Goal: Information Seeking & Learning: Learn about a topic

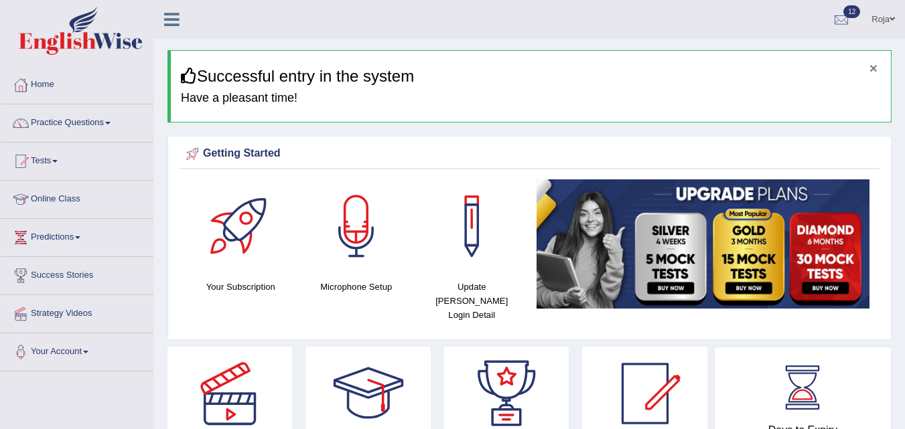
click at [871, 68] on button "×" at bounding box center [873, 68] width 8 height 14
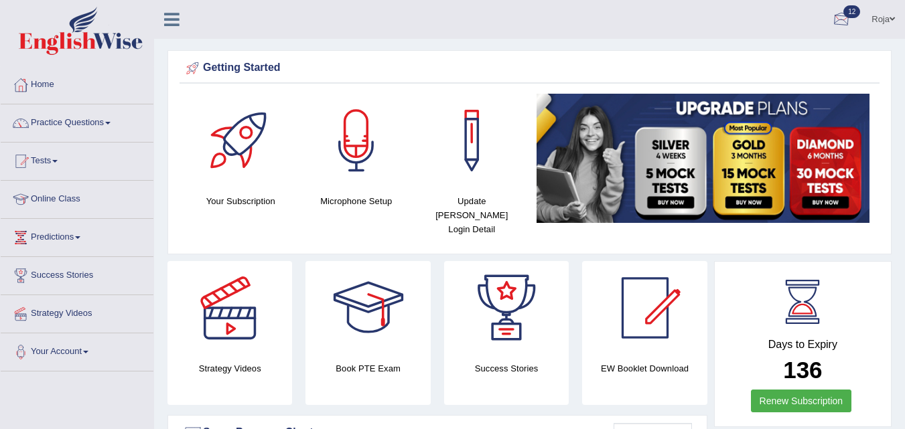
click at [838, 11] on div at bounding box center [841, 20] width 20 height 20
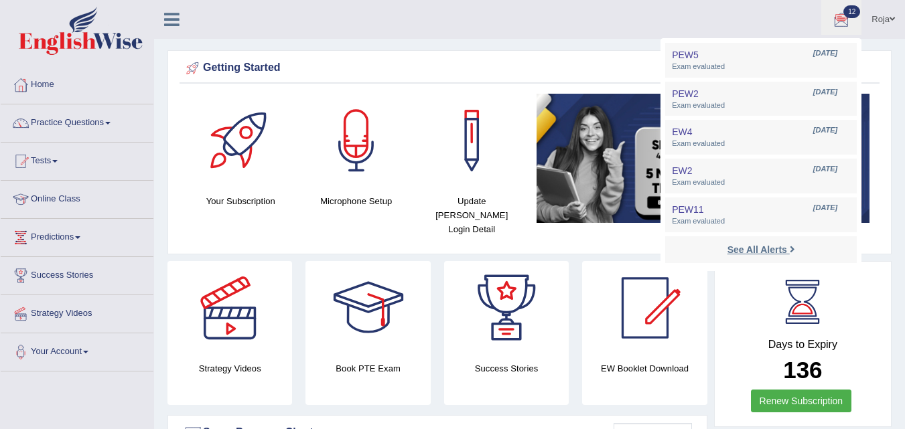
click at [756, 251] on strong "See All Alerts" at bounding box center [757, 249] width 60 height 11
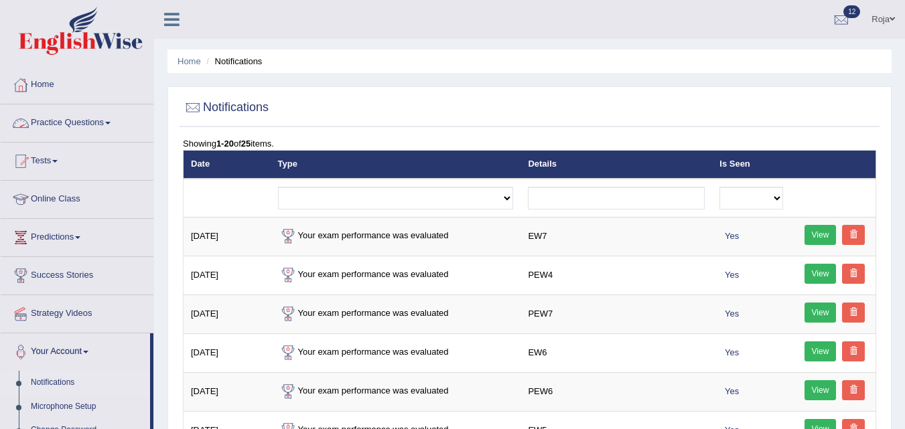
click at [44, 91] on link "Home" at bounding box center [77, 82] width 153 height 33
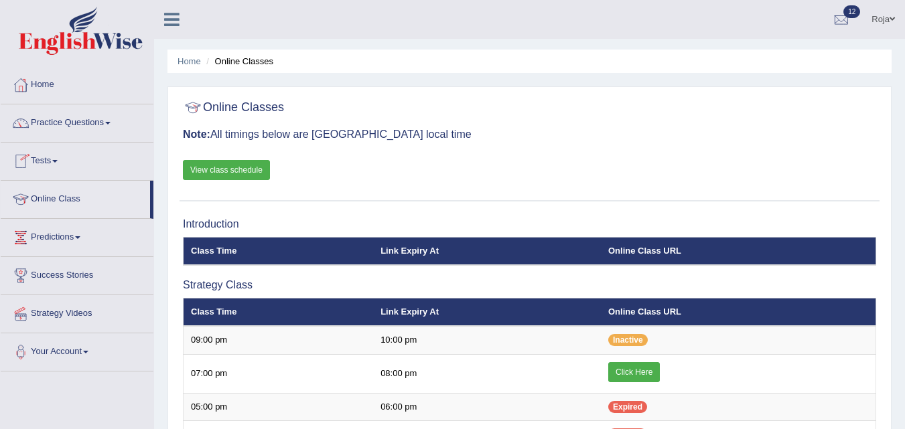
click at [211, 162] on link "View class schedule" at bounding box center [226, 170] width 87 height 20
click at [98, 128] on link "Practice Questions" at bounding box center [77, 120] width 153 height 33
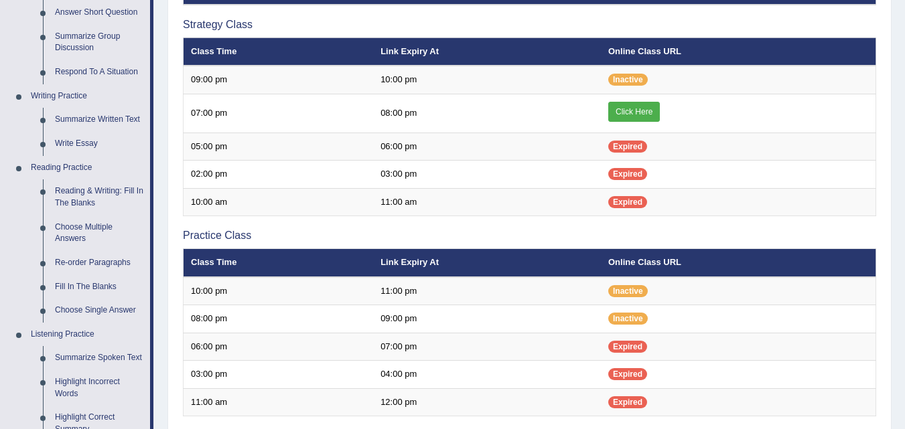
scroll to position [307, 0]
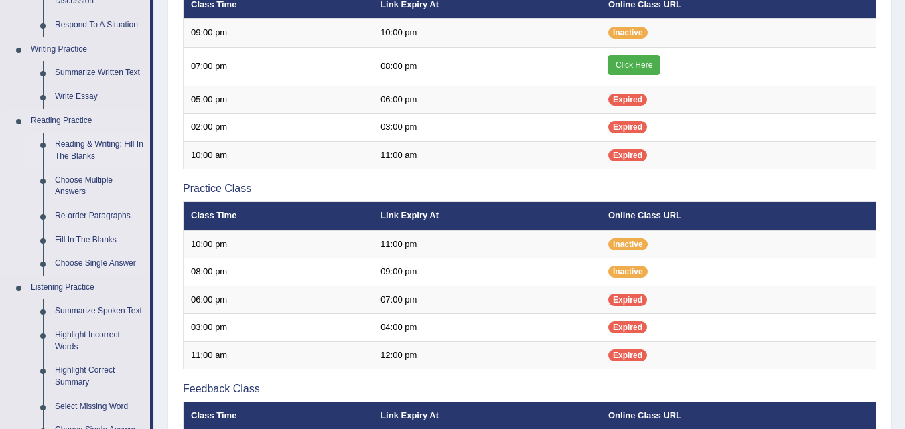
click at [97, 139] on link "Reading & Writing: Fill In The Blanks" at bounding box center [99, 150] width 101 height 35
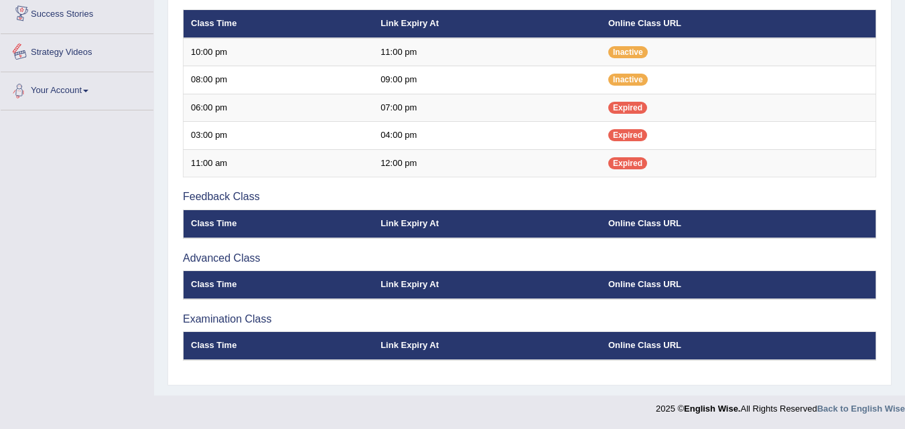
scroll to position [656, 0]
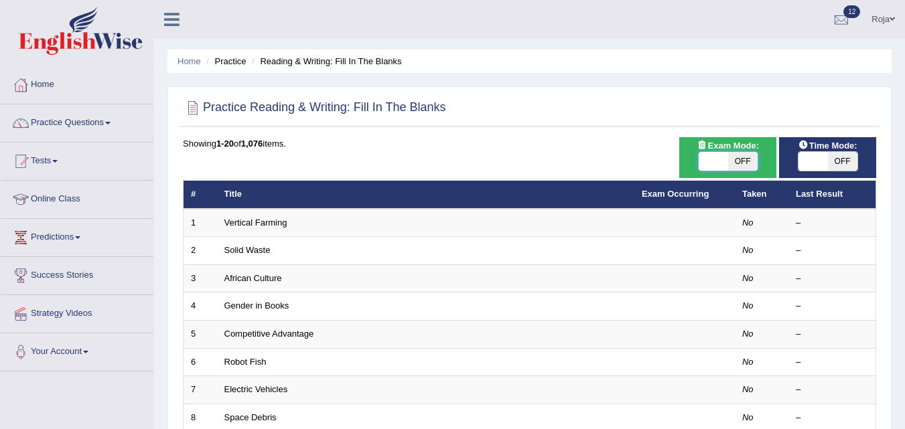
click at [713, 154] on span at bounding box center [712, 161] width 29 height 19
checkbox input "true"
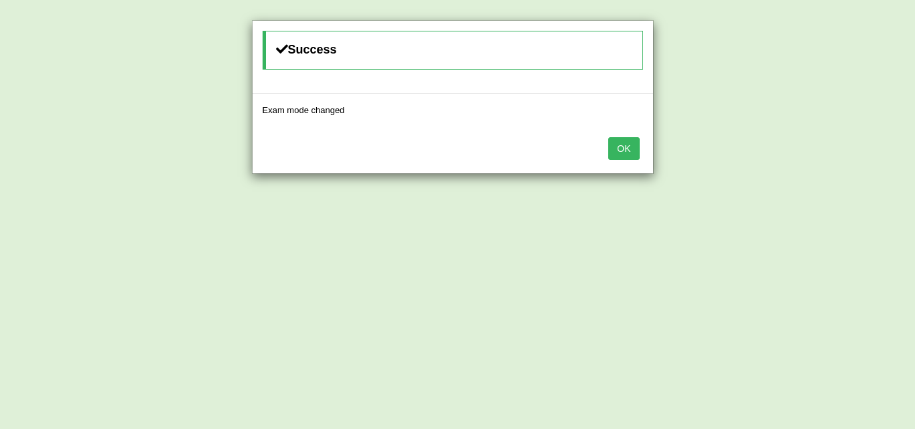
click at [623, 149] on button "OK" at bounding box center [623, 148] width 31 height 23
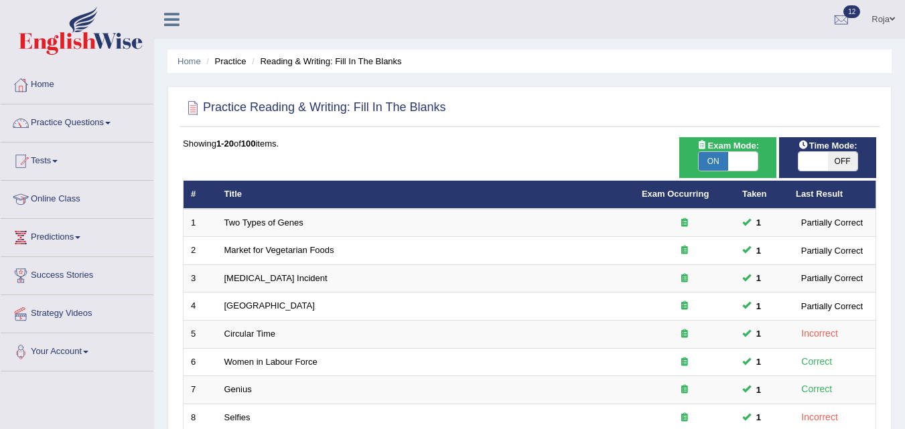
click at [816, 159] on span at bounding box center [812, 161] width 29 height 19
checkbox input "true"
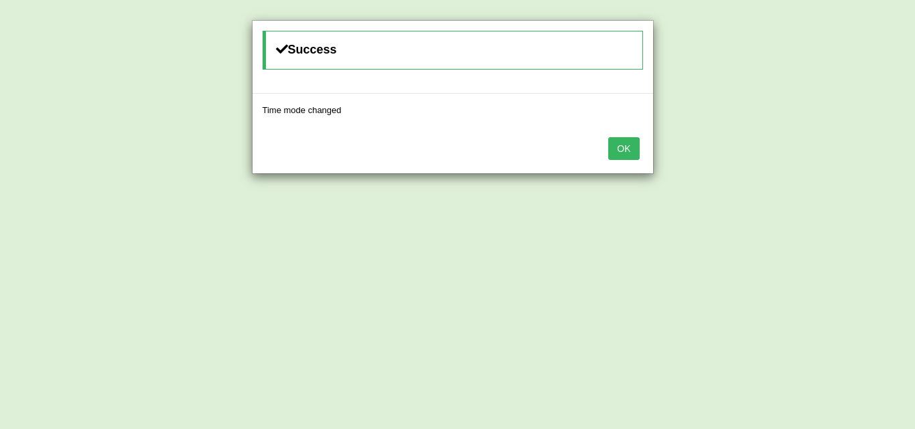
click at [621, 153] on button "OK" at bounding box center [623, 148] width 31 height 23
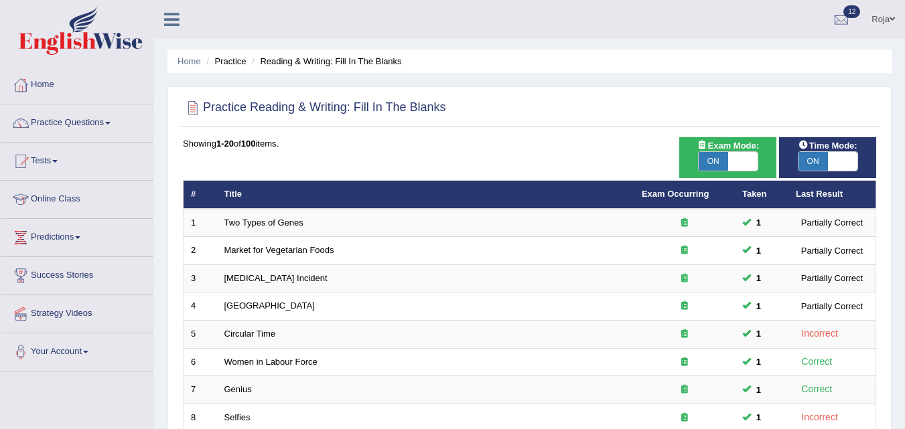
drag, startPoint x: 902, startPoint y: 140, endPoint x: 913, endPoint y: 177, distance: 38.4
click at [904, 177] on html "Toggle navigation Home Practice Questions Speaking Practice Read Aloud Repeat S…" at bounding box center [452, 214] width 905 height 429
click at [842, 106] on div at bounding box center [529, 107] width 693 height 27
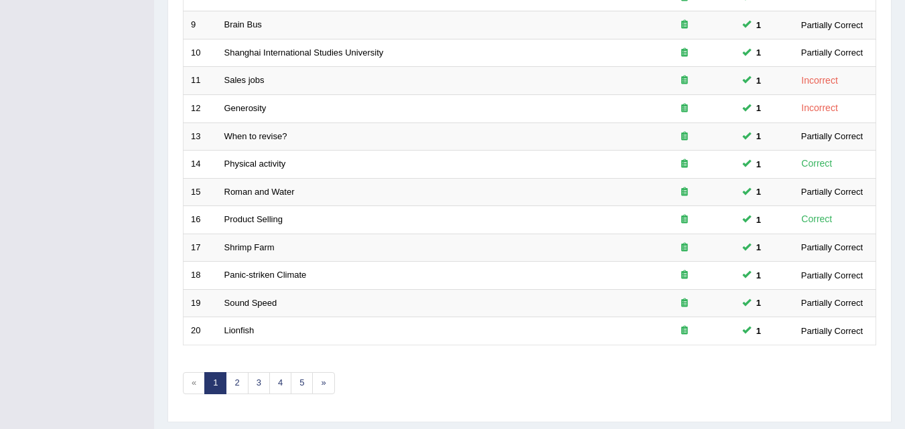
scroll to position [457, 0]
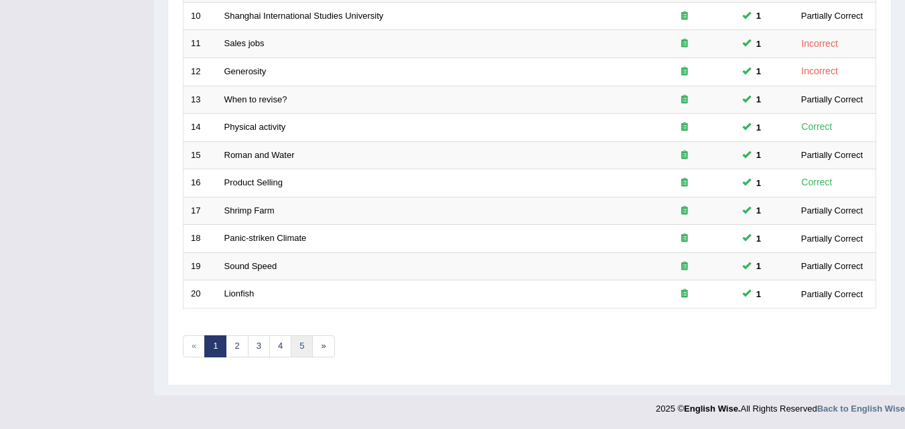
click at [305, 355] on link "5" at bounding box center [302, 347] width 22 height 22
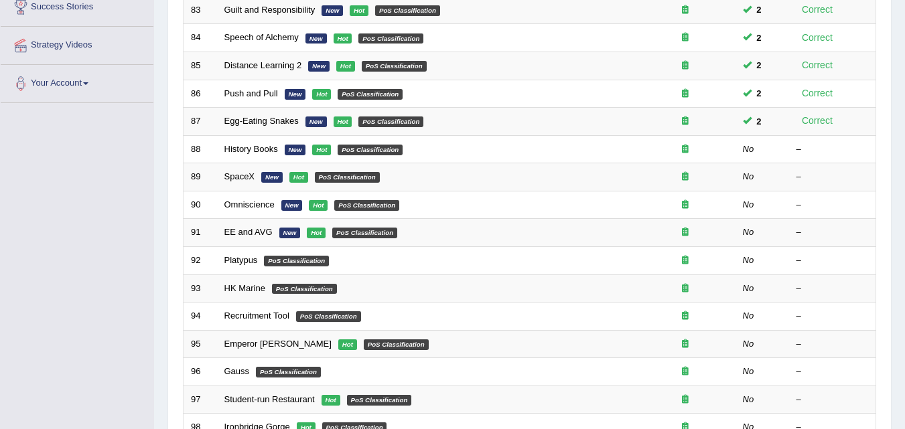
scroll to position [264, 0]
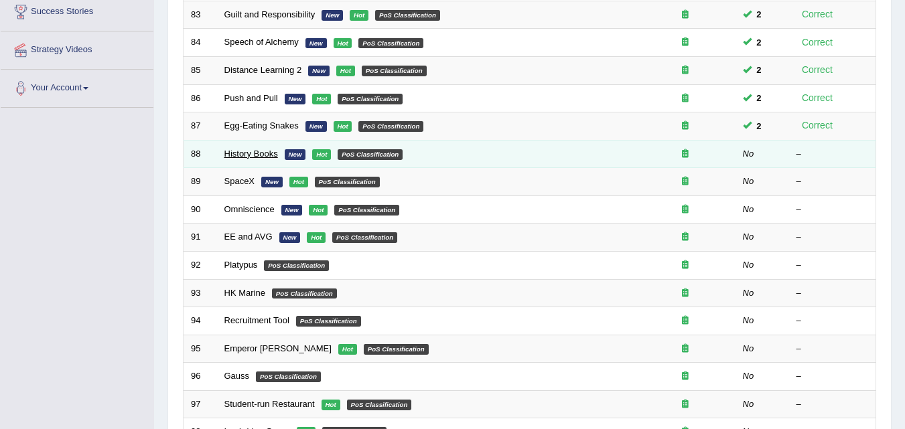
click at [244, 154] on link "History Books" at bounding box center [251, 154] width 54 height 10
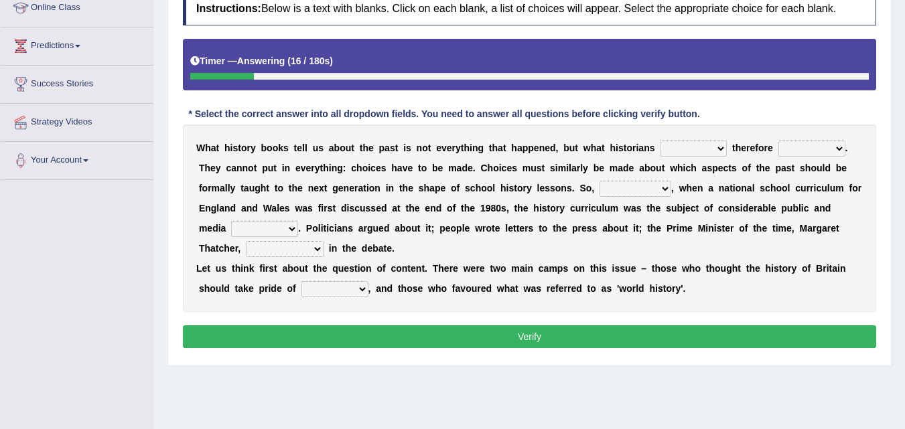
scroll to position [182, 0]
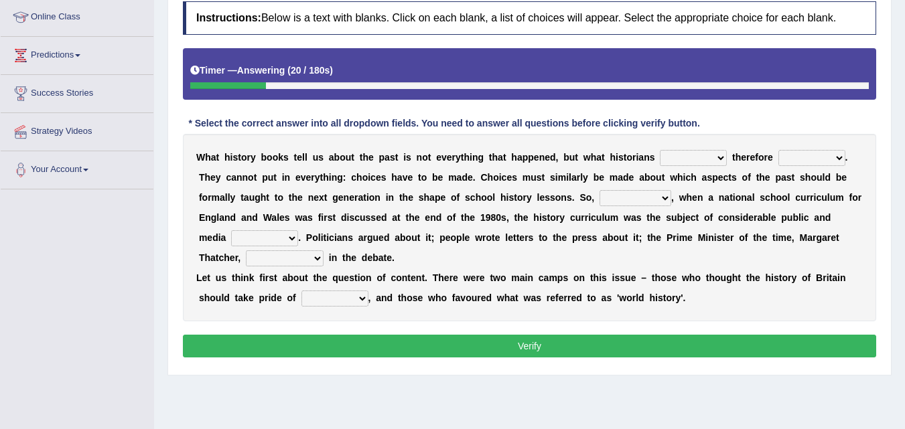
click at [717, 157] on select "had had been have been have" at bounding box center [693, 158] width 67 height 16
click at [832, 155] on select "passed selected pointed measured" at bounding box center [811, 158] width 67 height 16
click at [613, 191] on select "likewise neverthless for example kindly" at bounding box center [635, 198] width 72 height 16
click at [518, 195] on b "o" at bounding box center [520, 197] width 6 height 11
click at [660, 203] on select "likewise neverthless for example kindly" at bounding box center [635, 198] width 72 height 16
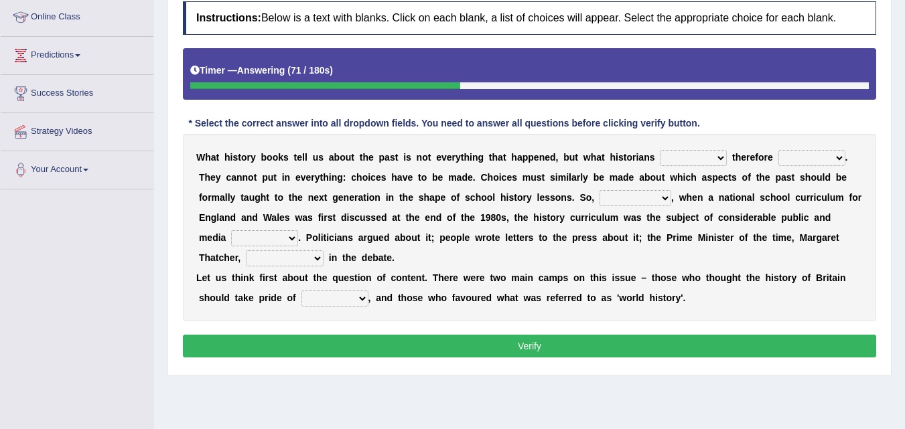
click at [660, 203] on select "likewise neverthless for example kindly" at bounding box center [635, 198] width 72 height 16
click at [278, 232] on select "launch interest stress regain" at bounding box center [264, 238] width 67 height 16
select select "interest"
click at [231, 230] on select "launch interest stress regain" at bounding box center [264, 238] width 67 height 16
click at [295, 256] on select "interrupted innaugerated intacted intervened" at bounding box center [285, 258] width 78 height 16
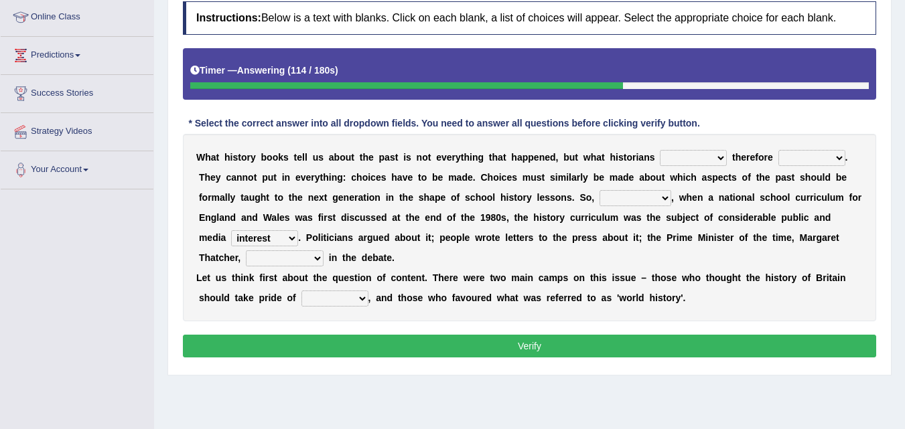
select select "interrupted"
click at [246, 250] on select "interrupted innaugerated intacted intervened" at bounding box center [285, 258] width 78 height 16
click at [342, 307] on div "W h a t h i s t o r y b o o k s t e l l u s a b o u t t h e p a s t i s n o t e…" at bounding box center [529, 228] width 693 height 188
click at [344, 303] on select "pace race space place" at bounding box center [334, 299] width 67 height 16
select select "race"
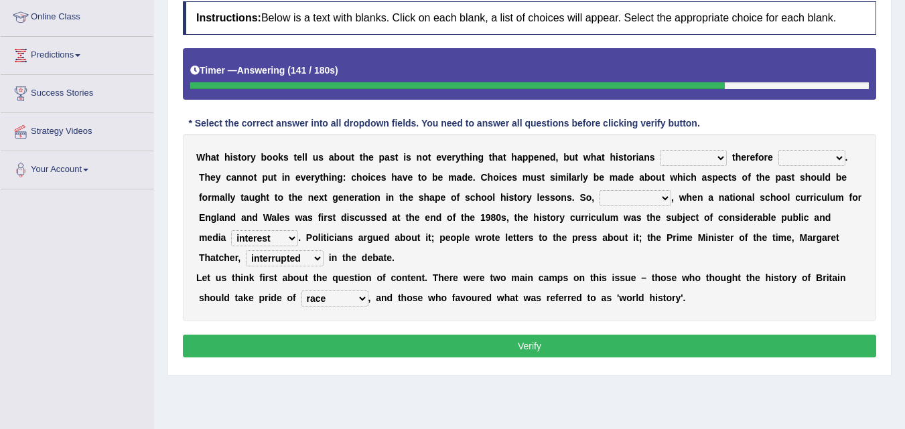
click at [301, 291] on select "pace race space place" at bounding box center [334, 299] width 67 height 16
click at [709, 153] on select "had had been have been have" at bounding box center [693, 158] width 67 height 16
select select "have been"
click at [660, 150] on select "had had been have been have" at bounding box center [693, 158] width 67 height 16
click at [814, 153] on select "passed selected pointed measured" at bounding box center [811, 158] width 67 height 16
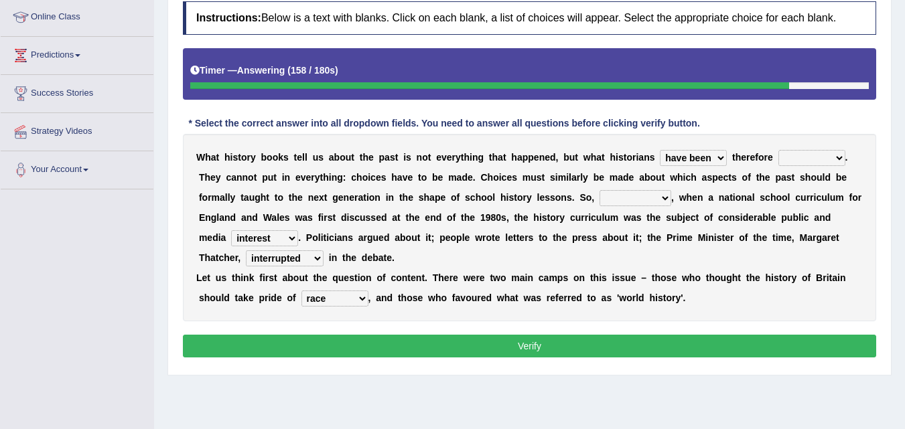
select select "pointed"
click at [778, 150] on select "passed selected pointed measured" at bounding box center [811, 158] width 67 height 16
click at [610, 199] on select "likewise neverthless for example kindly" at bounding box center [635, 198] width 72 height 16
select select "for example"
click at [599, 190] on select "likewise neverthless for example kindly" at bounding box center [635, 198] width 72 height 16
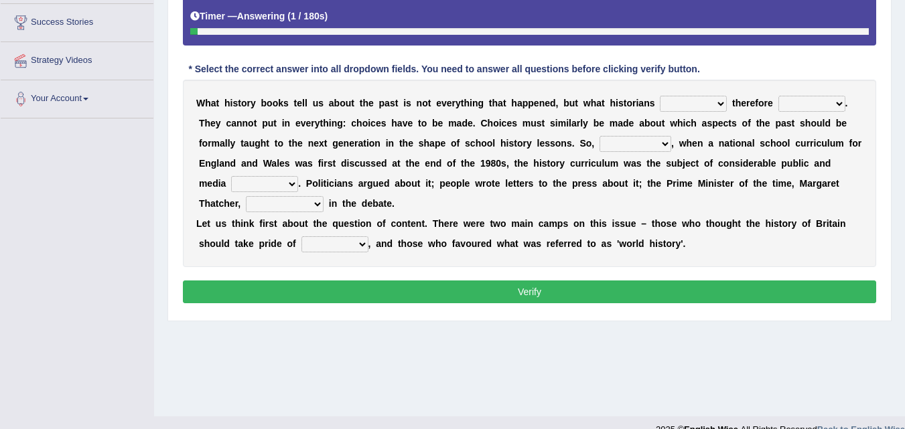
scroll to position [254, 0]
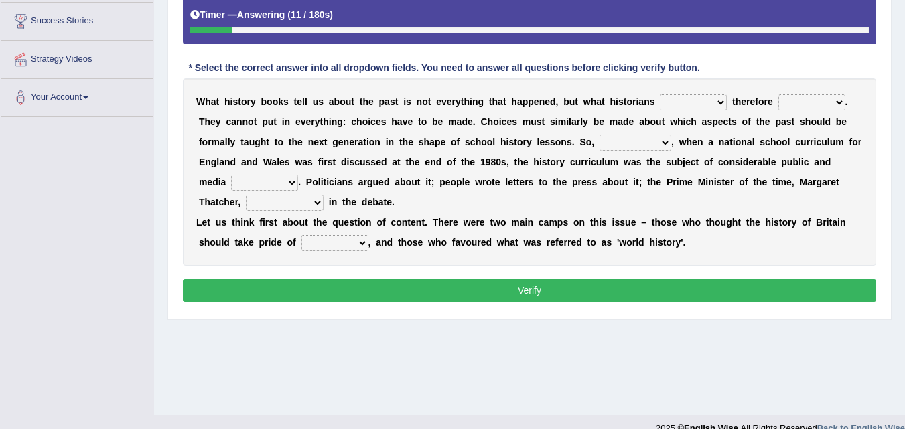
click at [707, 109] on select "had had been have been have" at bounding box center [693, 102] width 67 height 16
select select "have"
click at [660, 94] on select "had had been have been have" at bounding box center [693, 102] width 67 height 16
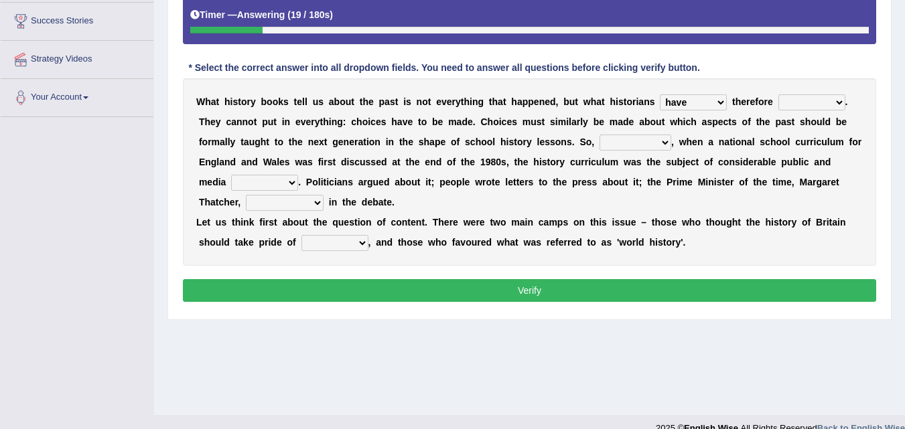
click at [826, 106] on select "passed selected pointed measured" at bounding box center [811, 102] width 67 height 16
select select "selected"
click at [778, 94] on select "passed selected pointed measured" at bounding box center [811, 102] width 67 height 16
click at [637, 135] on select "likewise neverthless for example kindly" at bounding box center [635, 143] width 72 height 16
select select "for example"
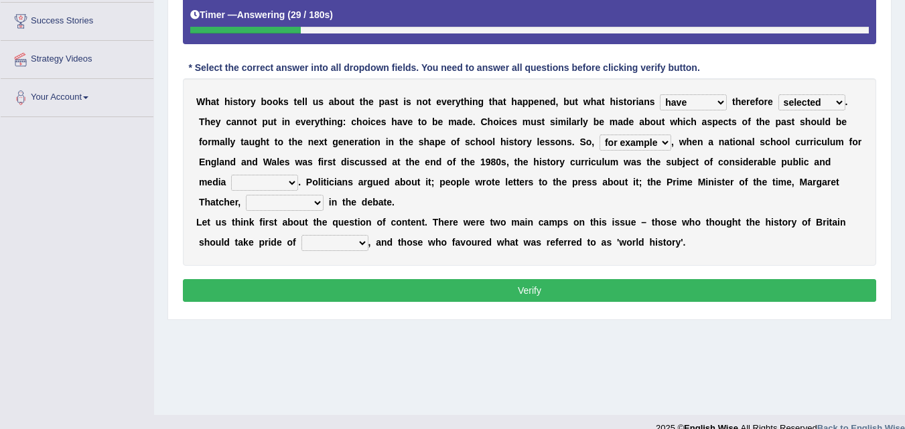
click at [599, 135] on select "likewise neverthless for example kindly" at bounding box center [635, 143] width 72 height 16
click at [277, 166] on b "l" at bounding box center [278, 162] width 3 height 11
click at [289, 189] on select "launch interest stress regain" at bounding box center [264, 183] width 67 height 16
select select "interest"
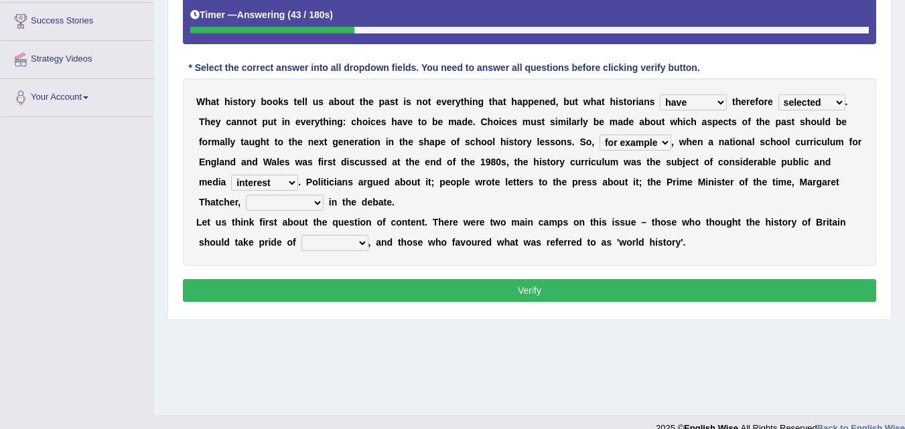
click at [231, 175] on select "launch interest stress regain" at bounding box center [264, 183] width 67 height 16
click at [289, 204] on select "interrupted innaugerated intacted intervened" at bounding box center [285, 203] width 78 height 16
click at [277, 182] on select "launch interest stress regain" at bounding box center [264, 183] width 67 height 16
click at [313, 198] on select "interrupted innaugerated intacted intervened" at bounding box center [285, 203] width 78 height 16
select select "intervened"
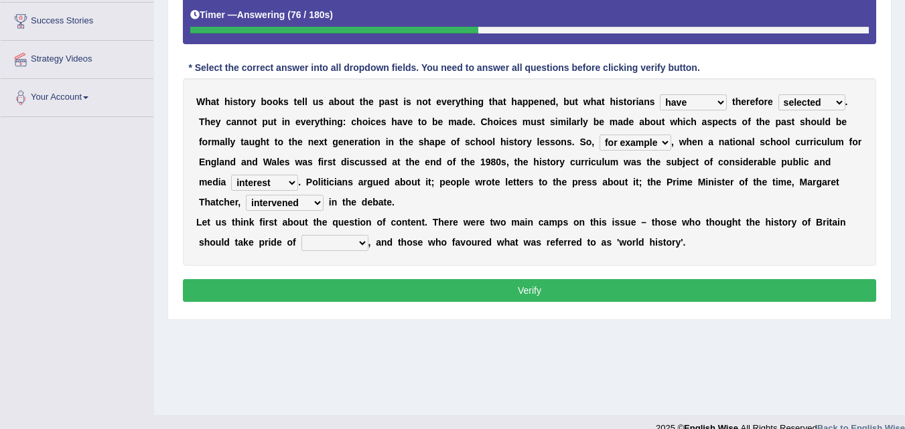
click at [246, 195] on select "interrupted innaugerated intacted intervened" at bounding box center [285, 203] width 78 height 16
click at [325, 248] on select "pace race space place" at bounding box center [334, 243] width 67 height 16
select select "place"
click at [301, 235] on select "pace race space place" at bounding box center [334, 243] width 67 height 16
click at [411, 299] on button "Verify" at bounding box center [529, 290] width 693 height 23
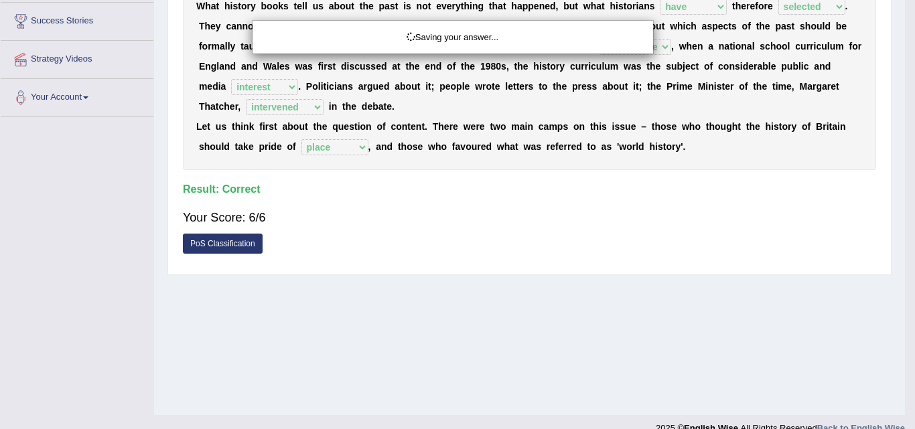
drag, startPoint x: 411, startPoint y: 299, endPoint x: 717, endPoint y: 259, distance: 308.7
click at [717, 259] on div "Saving your answer..." at bounding box center [457, 214] width 915 height 429
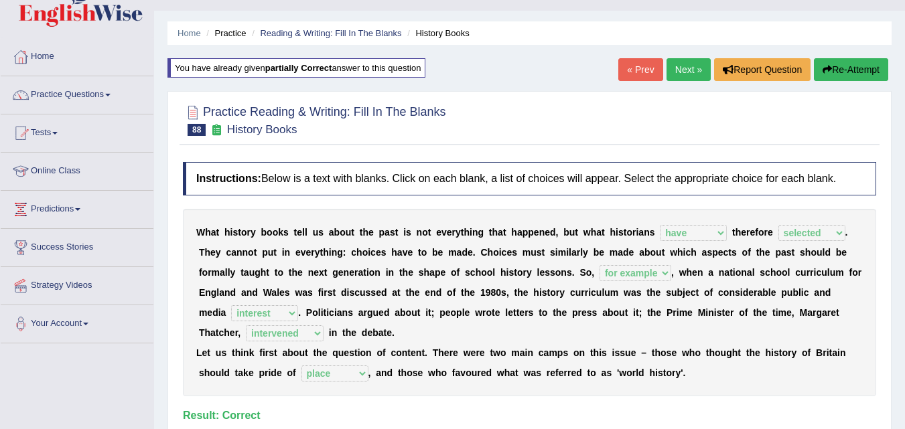
scroll to position [25, 0]
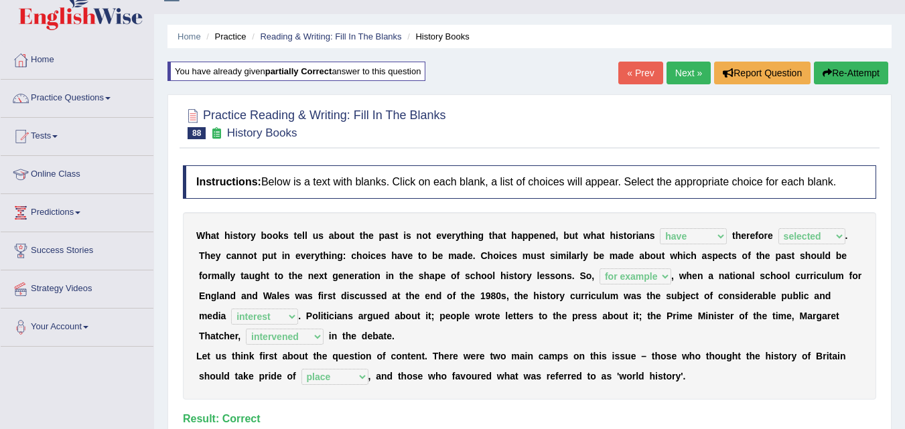
click at [688, 76] on link "Next »" at bounding box center [688, 73] width 44 height 23
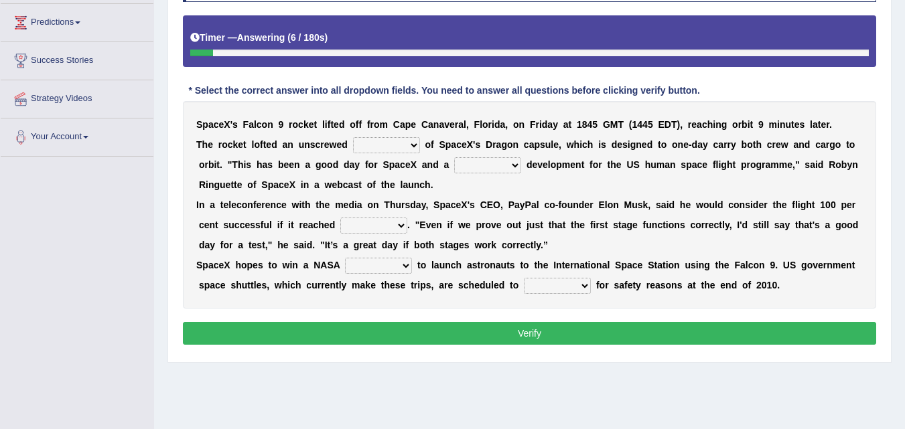
scroll to position [217, 0]
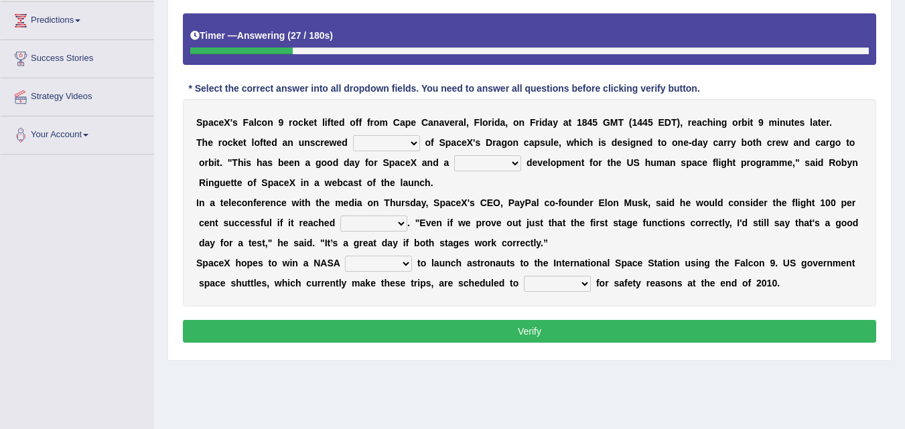
click at [407, 141] on select "wakeup hookup mockup takeup" at bounding box center [386, 143] width 67 height 16
click at [250, 158] on b "s" at bounding box center [248, 162] width 5 height 11
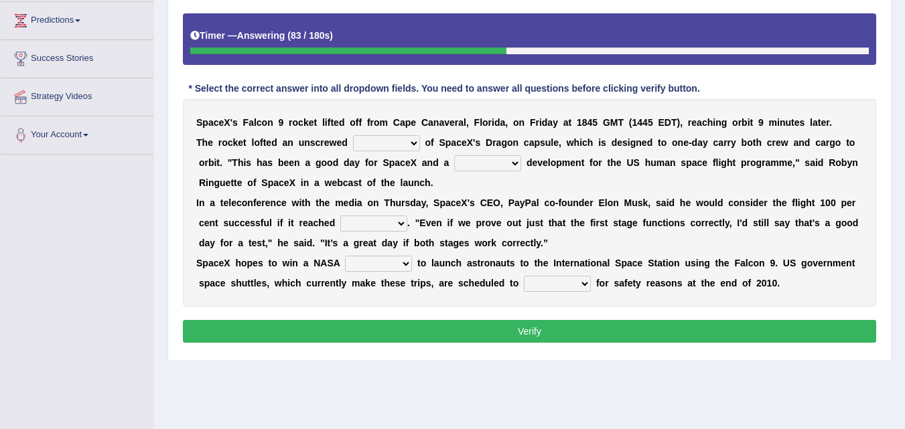
click at [496, 163] on select "superb perfect aspiring promising" at bounding box center [487, 163] width 67 height 16
click at [454, 155] on select "superb perfect aspiring promising" at bounding box center [487, 163] width 67 height 16
click at [477, 159] on select "superb perfect aspiring promising" at bounding box center [487, 163] width 67 height 16
click at [483, 164] on select "superb perfect aspiring promising" at bounding box center [487, 163] width 67 height 16
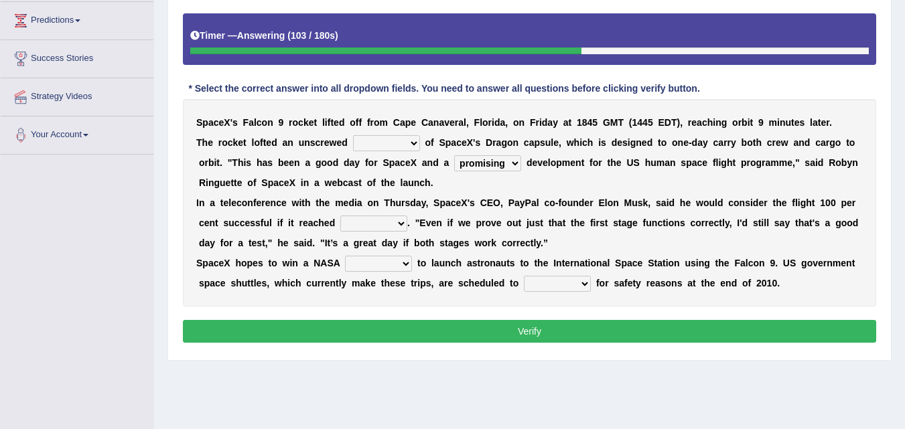
select select "aspiring"
click at [454, 155] on select "superb perfect aspiring promising" at bounding box center [487, 163] width 67 height 16
click at [373, 226] on select "space orbit trait flight" at bounding box center [373, 224] width 67 height 16
select select "orbit"
click at [340, 216] on select "space orbit trait flight" at bounding box center [373, 224] width 67 height 16
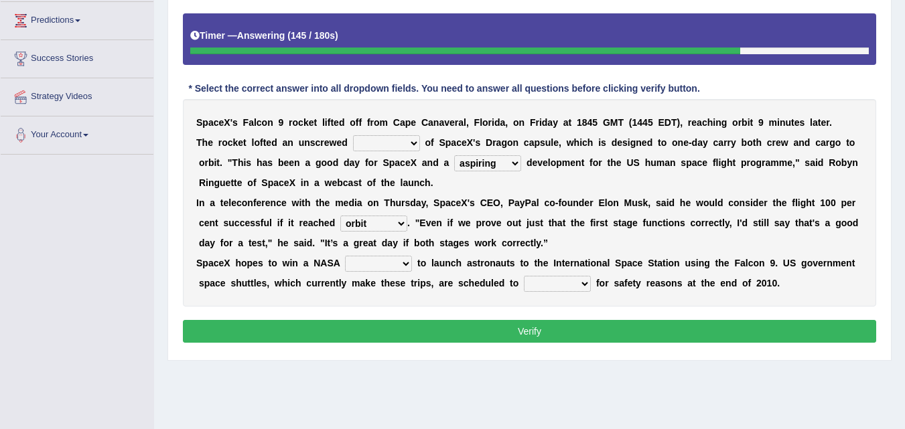
click at [378, 269] on select "report space launch contract" at bounding box center [378, 264] width 67 height 16
click at [345, 256] on select "report space launch contract" at bounding box center [378, 264] width 67 height 16
click at [368, 273] on div "S p a c e X ' s F a l c o n 9 r o c k e t l i f t e d o f f f r o m C a p e C a…" at bounding box center [529, 203] width 693 height 208
click at [366, 266] on select "report space launch contract" at bounding box center [378, 264] width 67 height 16
select select "space"
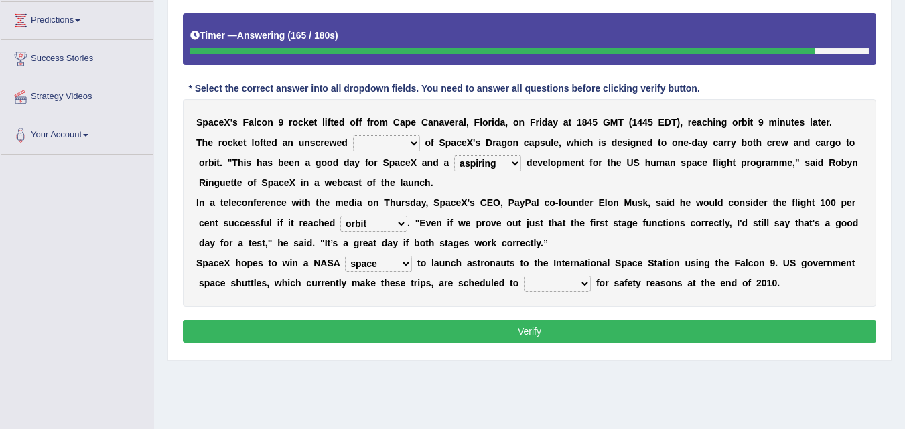
click at [345, 256] on select "report space launch contract" at bounding box center [378, 264] width 67 height 16
click at [562, 291] on select "throw neglect retire shut" at bounding box center [557, 284] width 67 height 16
select select "retire"
click at [524, 276] on select "throw neglect retire shut" at bounding box center [557, 284] width 67 height 16
click at [398, 137] on select "wakeup hookup mockup takeup" at bounding box center [386, 143] width 67 height 16
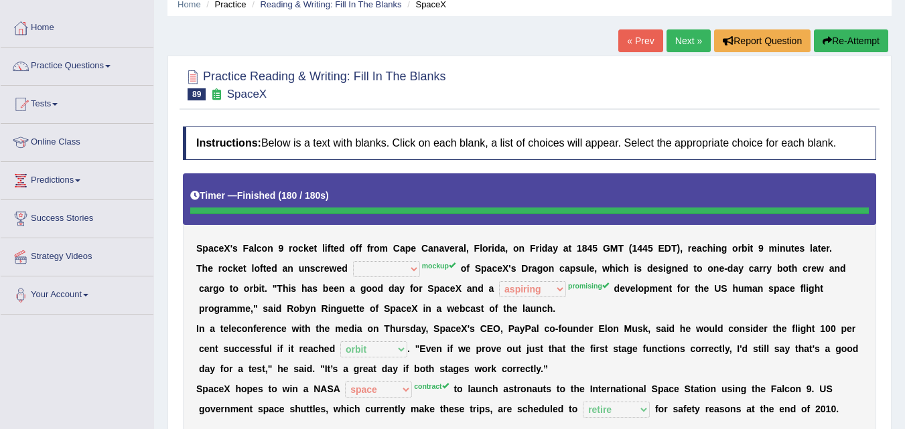
scroll to position [54, 0]
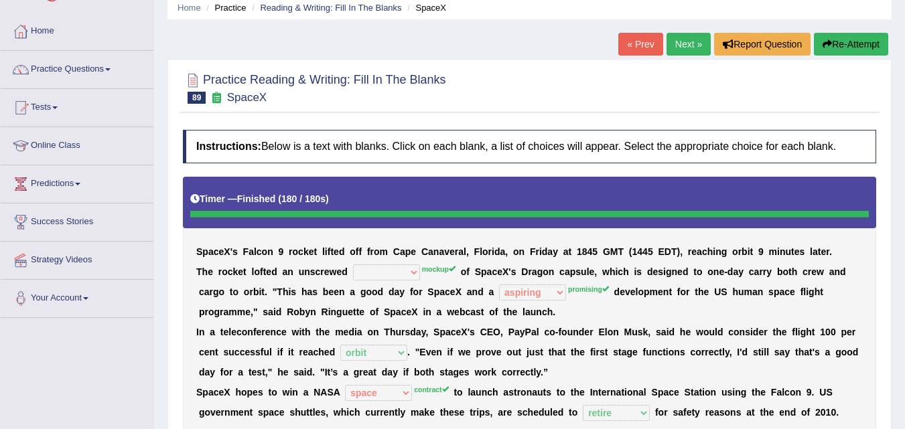
click at [846, 47] on button "Re-Attempt" at bounding box center [851, 44] width 74 height 23
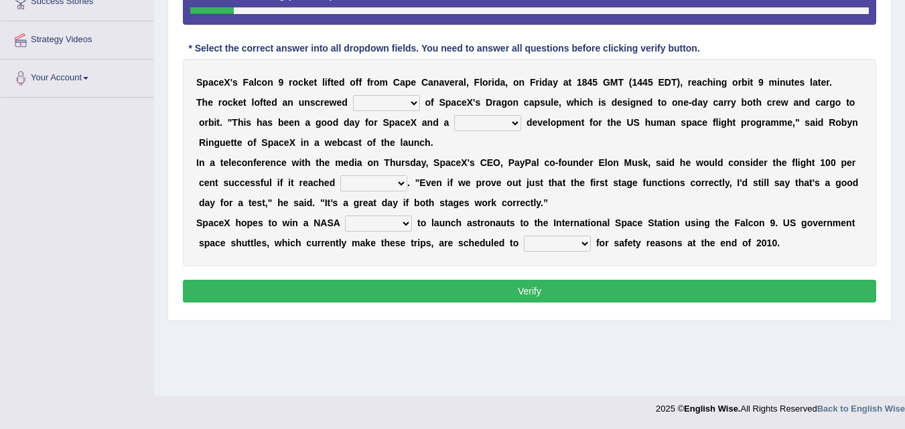
click at [405, 104] on select "wakeup hookup mockup takeup" at bounding box center [386, 103] width 67 height 16
select select "mockup"
click at [353, 95] on select "wakeup hookup mockup takeup" at bounding box center [386, 103] width 67 height 16
click at [481, 131] on select "superb perfect aspiring promising" at bounding box center [487, 123] width 67 height 16
select select "promising"
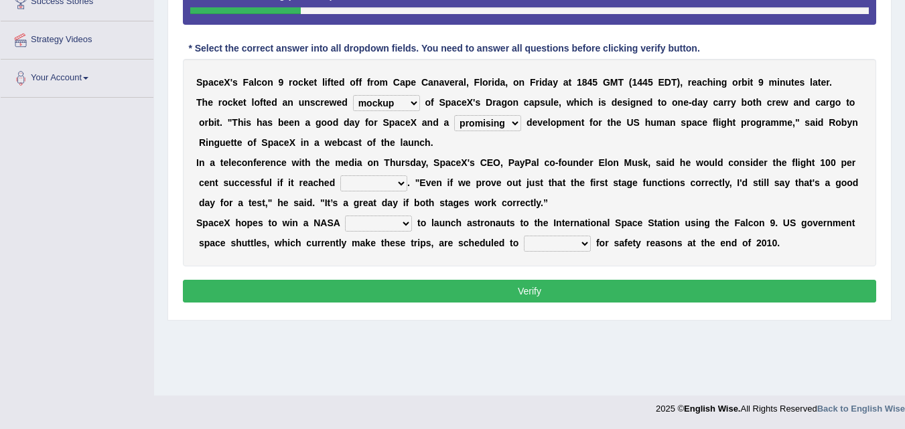
click at [454, 115] on select "superb perfect aspiring promising" at bounding box center [487, 123] width 67 height 16
click at [346, 182] on select "space orbit trait flight" at bounding box center [373, 183] width 67 height 16
select select "orbit"
click at [340, 175] on select "space orbit trait flight" at bounding box center [373, 183] width 67 height 16
click at [404, 229] on select "report space launch contract" at bounding box center [378, 224] width 67 height 16
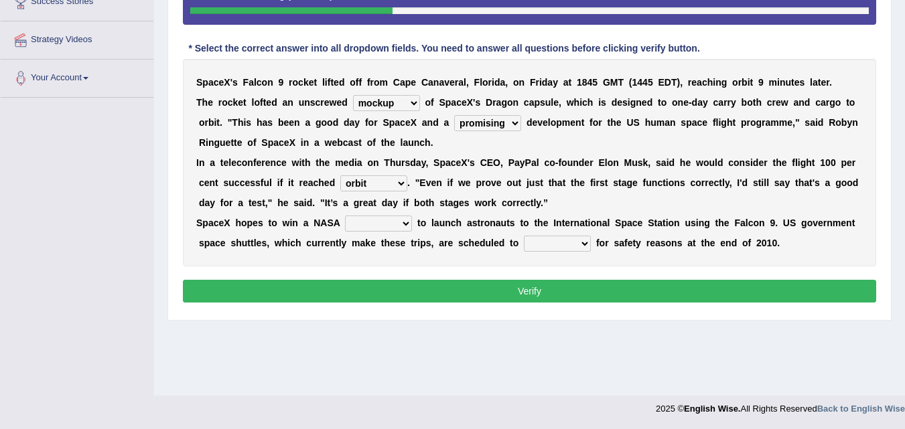
select select "contract"
click at [345, 216] on select "report space launch contract" at bounding box center [378, 224] width 67 height 16
click at [554, 243] on select "throw neglect retire shut" at bounding box center [557, 244] width 67 height 16
select select "retire"
click at [524, 236] on select "throw neglect retire shut" at bounding box center [557, 244] width 67 height 16
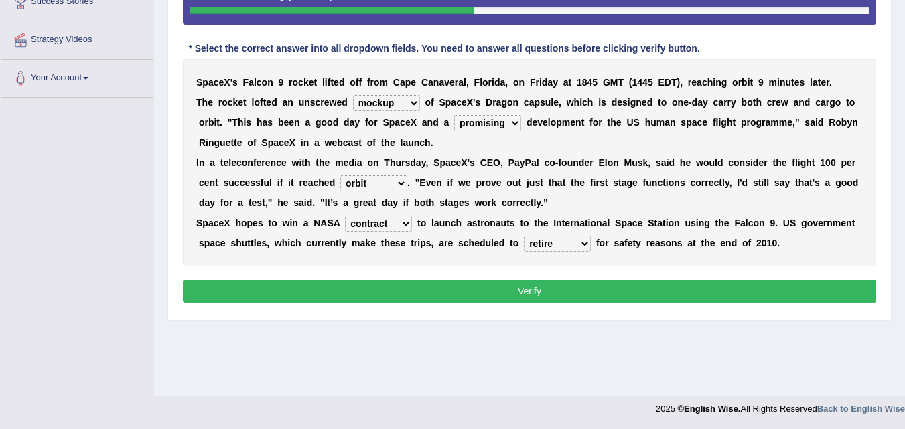
click at [590, 291] on button "Verify" at bounding box center [529, 291] width 693 height 23
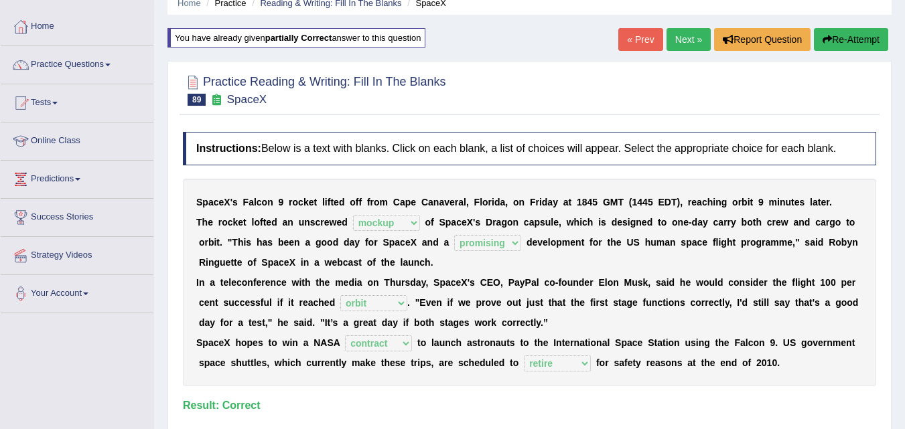
scroll to position [57, 0]
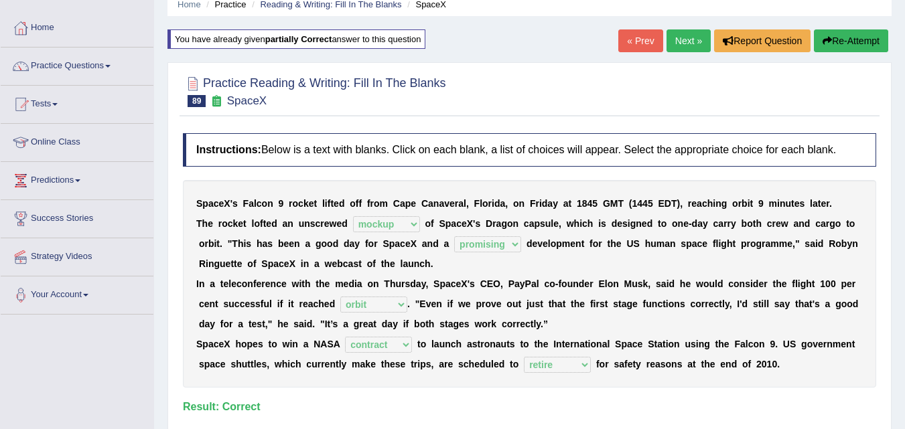
click at [684, 53] on div "« Prev Next » Report Question Re-Attempt" at bounding box center [754, 42] width 273 height 26
click at [686, 38] on link "Next »" at bounding box center [688, 40] width 44 height 23
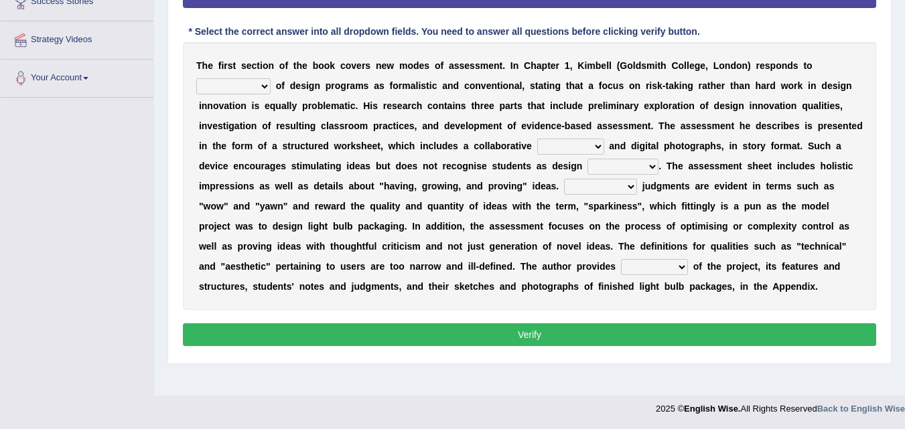
click at [240, 85] on select "criticisms allegations aspirations impressions" at bounding box center [233, 86] width 74 height 16
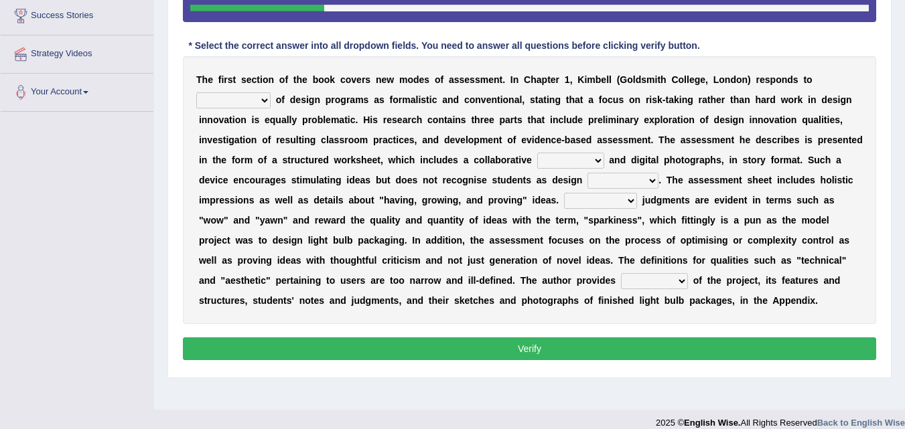
scroll to position [261, 0]
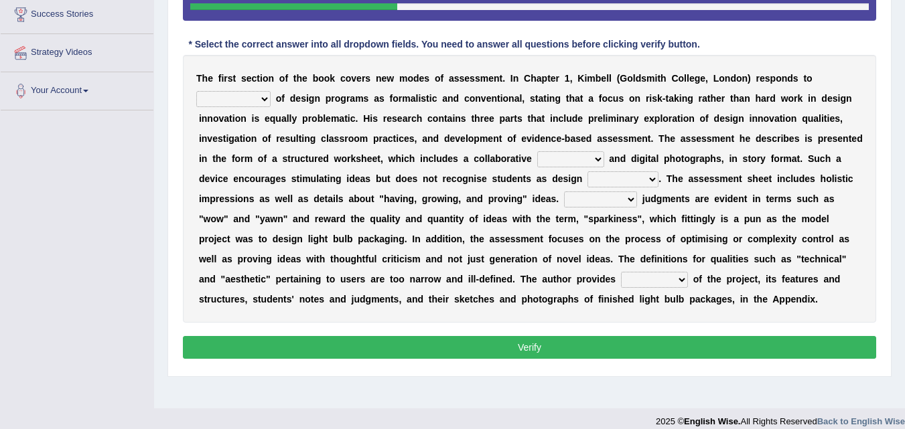
click at [575, 157] on select "things elements expenses structures" at bounding box center [570, 159] width 67 height 16
select select "elements"
click at [537, 151] on select "things elements expenses structures" at bounding box center [570, 159] width 67 height 16
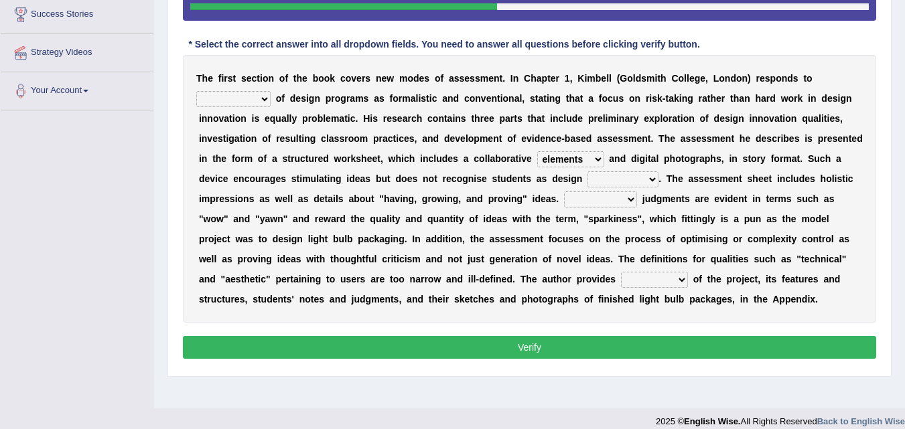
click at [639, 176] on select "discoveries inventions structures innovators" at bounding box center [622, 179] width 71 height 16
select select "innovators"
click at [587, 171] on select "discoveries inventions structures innovators" at bounding box center [622, 179] width 71 height 16
click at [620, 199] on select "Partial Colloquial Collateral Progressive" at bounding box center [600, 200] width 73 height 16
select select "Collateral"
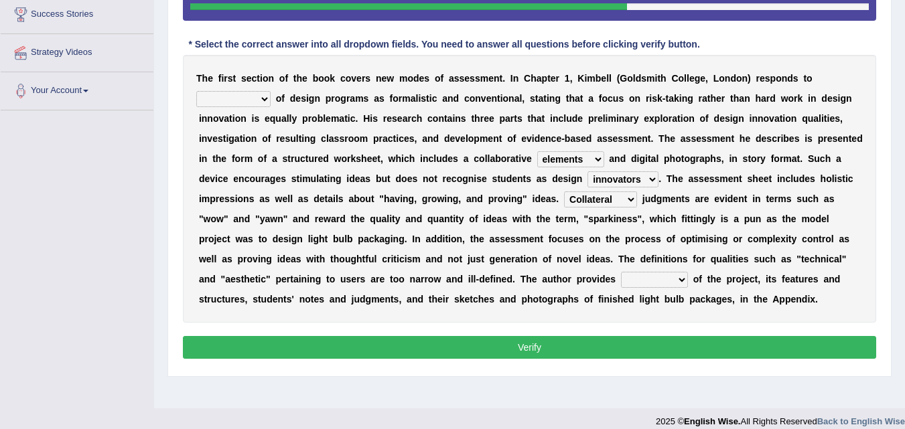
click at [564, 192] on select "Partial Colloquial Collateral Progressive" at bounding box center [600, 200] width 73 height 16
click at [595, 208] on div "T h e f i r s t s e c t i o n o f t h e b o o k c o v e r s n e w m o d e s o f…" at bounding box center [529, 189] width 693 height 268
click at [607, 202] on select "Partial Colloquial Collateral Progressive" at bounding box center [600, 200] width 73 height 16
click at [669, 202] on b "m" at bounding box center [666, 199] width 8 height 11
click at [677, 273] on select "ideas examples samples reports" at bounding box center [654, 280] width 67 height 16
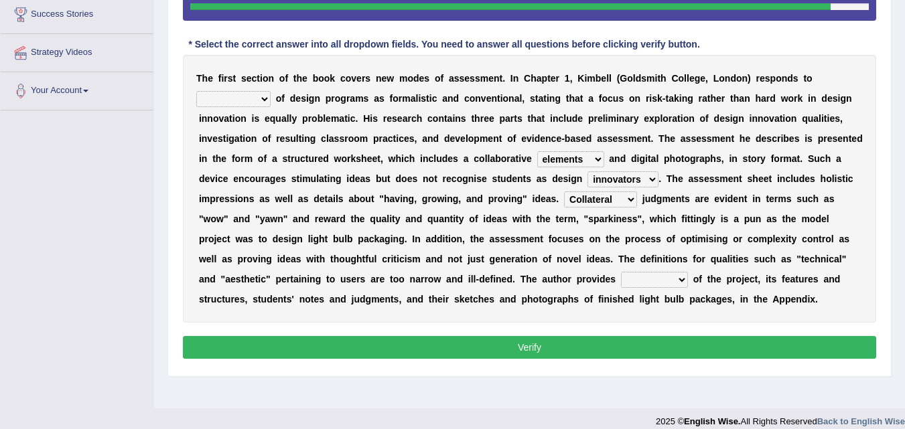
select select "examples"
click at [621, 272] on select "ideas examples samples reports" at bounding box center [654, 280] width 67 height 16
click at [256, 97] on select "criticisms allegations aspirations impressions" at bounding box center [233, 99] width 74 height 16
select select "criticisms"
click at [196, 91] on select "criticisms allegations aspirations impressions" at bounding box center [233, 99] width 74 height 16
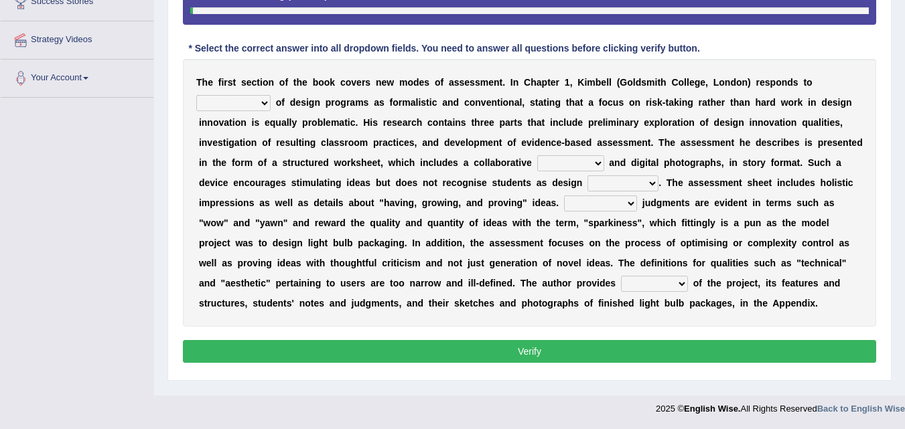
scroll to position [274, 0]
drag, startPoint x: 376, startPoint y: 83, endPoint x: 480, endPoint y: 82, distance: 103.8
click at [480, 82] on div "T h e f i r s t s e c t i o n o f t h e b o o k c o v e r s n e w m o d e s o f…" at bounding box center [529, 193] width 693 height 268
click at [480, 82] on b "m" at bounding box center [484, 82] width 8 height 11
click at [258, 100] on select "criticisms allegations aspirations impressions" at bounding box center [233, 103] width 74 height 16
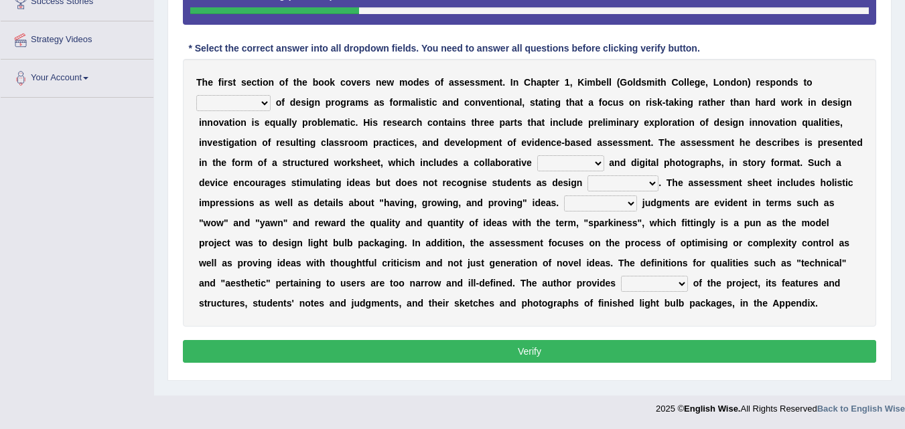
click at [436, 110] on div "T h e f i r s t s e c t i o n o f t h e b o o k c o v e r s n e w m o d e s o f…" at bounding box center [529, 193] width 693 height 268
click at [249, 105] on select "criticisms allegations aspirations impressions" at bounding box center [233, 103] width 74 height 16
select select "criticisms"
click at [196, 95] on select "criticisms allegations aspirations impressions" at bounding box center [233, 103] width 74 height 16
click at [562, 163] on select "things elements expenses structures" at bounding box center [570, 163] width 67 height 16
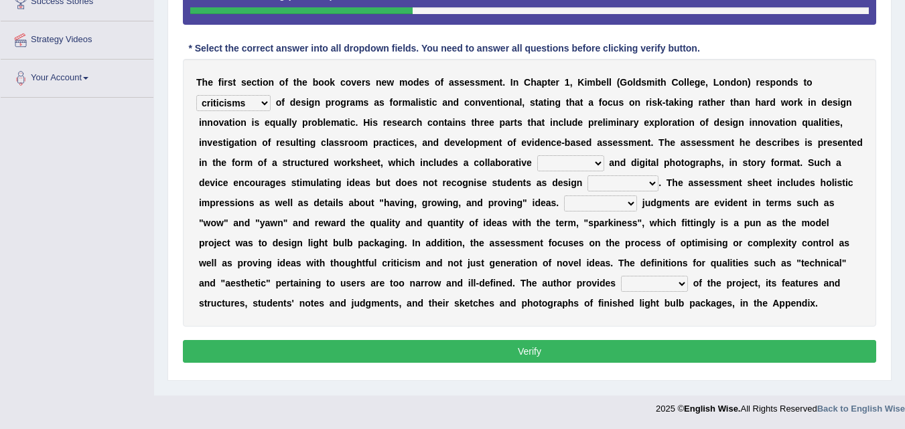
select select "elements"
click at [537, 155] on select "things elements expenses structures" at bounding box center [570, 163] width 67 height 16
click at [626, 189] on select "discoveries inventions structures innovators" at bounding box center [622, 183] width 71 height 16
select select "innovators"
click at [587, 175] on select "discoveries inventions structures innovators" at bounding box center [622, 183] width 71 height 16
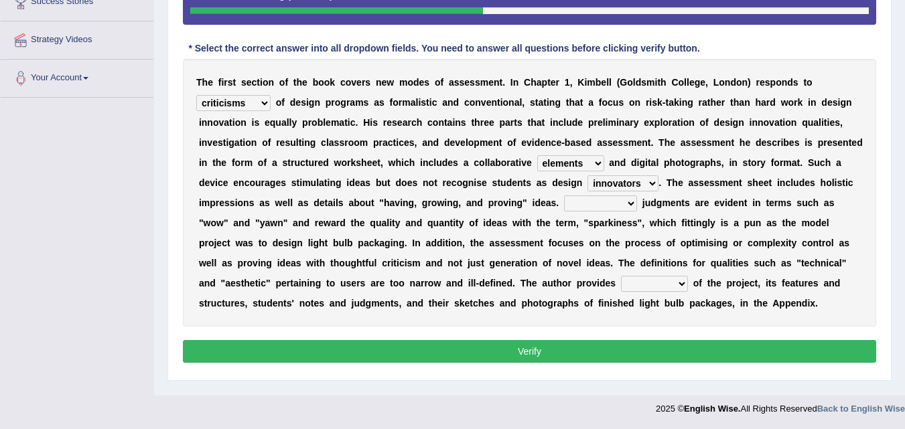
click at [591, 204] on select "Partial Colloquial Collateral Progressive" at bounding box center [600, 204] width 73 height 16
click at [540, 230] on div "T h e f i r s t s e c t i o n o f t h e b o o k c o v e r s n e w m o d e s o f…" at bounding box center [529, 193] width 693 height 268
click at [623, 210] on select "Partial Colloquial Collateral Progressive" at bounding box center [600, 204] width 73 height 16
select select "Colloquial"
click at [564, 196] on select "Partial Colloquial Collateral Progressive" at bounding box center [600, 204] width 73 height 16
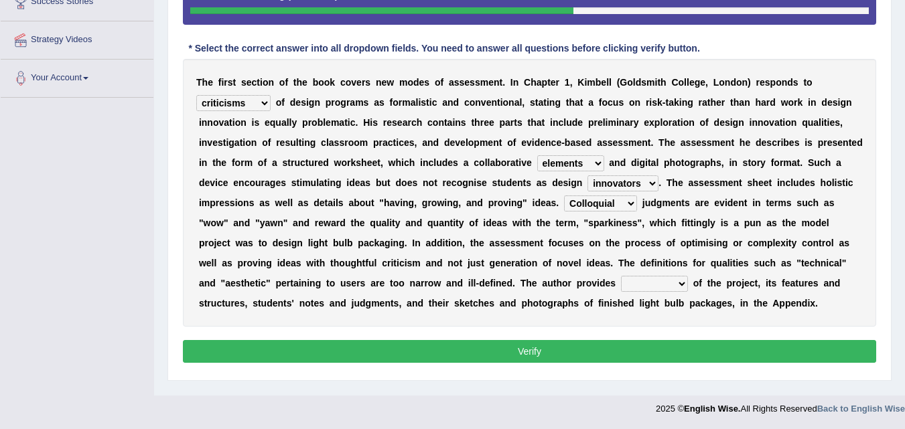
click at [642, 288] on select "ideas examples samples reports" at bounding box center [654, 284] width 67 height 16
select select "examples"
click at [621, 276] on select "ideas examples samples reports" at bounding box center [654, 284] width 67 height 16
click at [782, 340] on div "Instructions: Below is a text with blanks. Click on each blank, a list of choic…" at bounding box center [529, 147] width 700 height 454
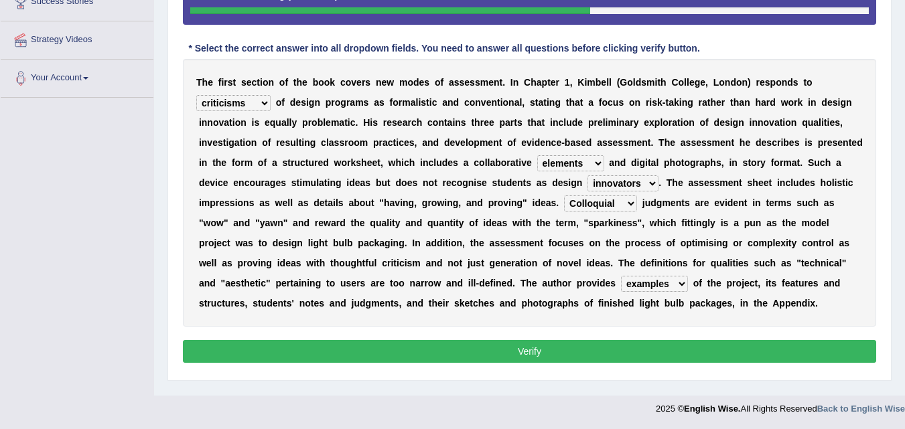
click at [782, 340] on div "Instructions: Below is a text with blanks. Click on each blank, a list of choic…" at bounding box center [529, 147] width 700 height 454
drag, startPoint x: 782, startPoint y: 340, endPoint x: 773, endPoint y: 348, distance: 11.8
click at [773, 348] on div "Instructions: Below is a text with blanks. Click on each blank, a list of choic…" at bounding box center [529, 147] width 700 height 454
click at [773, 348] on button "Verify" at bounding box center [529, 351] width 693 height 23
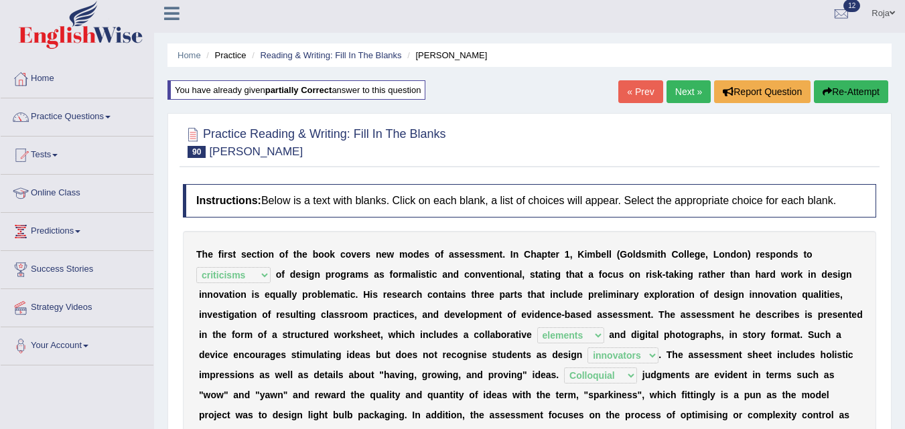
scroll to position [0, 0]
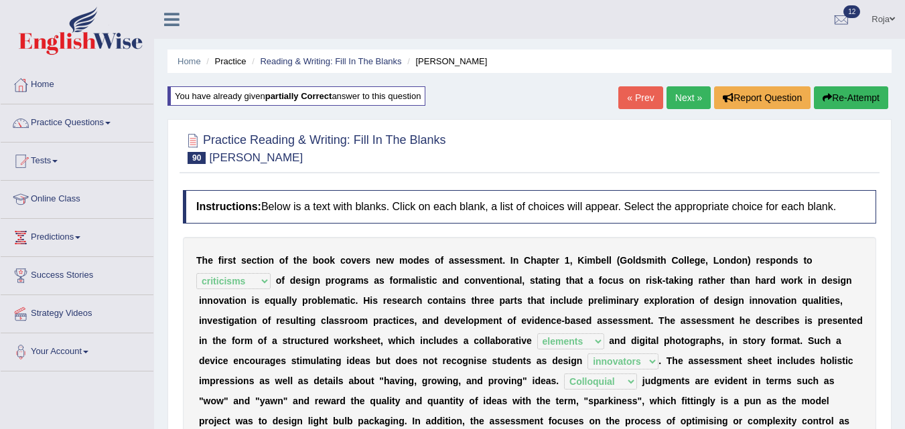
click at [685, 96] on link "Next »" at bounding box center [688, 97] width 44 height 23
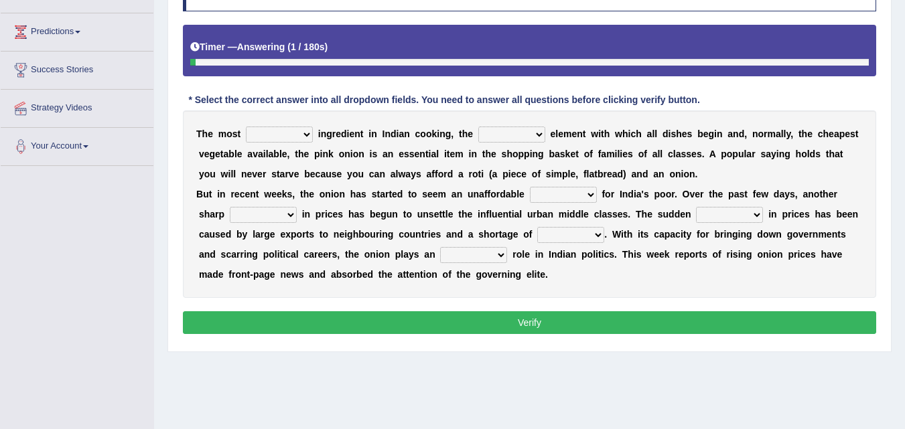
click at [904, 224] on html "Toggle navigation Home Practice Questions Speaking Practice Read Aloud Repeat S…" at bounding box center [452, 8] width 905 height 429
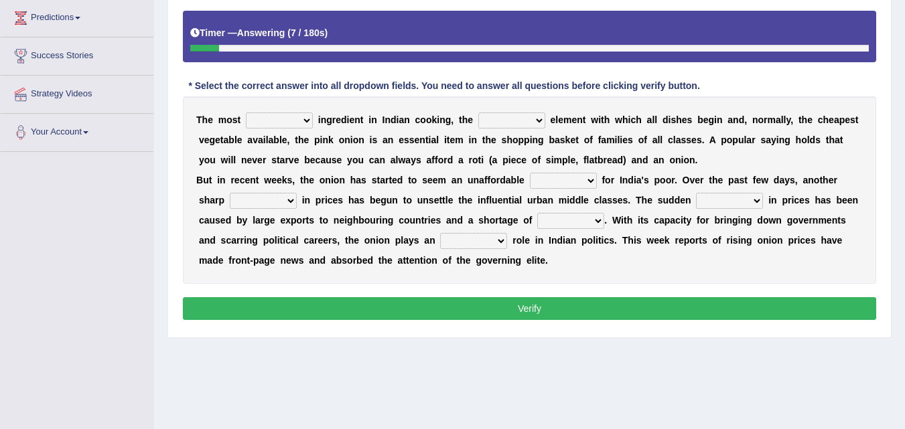
click at [306, 126] on select "important vital crucial lacking" at bounding box center [279, 121] width 67 height 16
click at [433, 122] on b "k" at bounding box center [433, 120] width 5 height 11
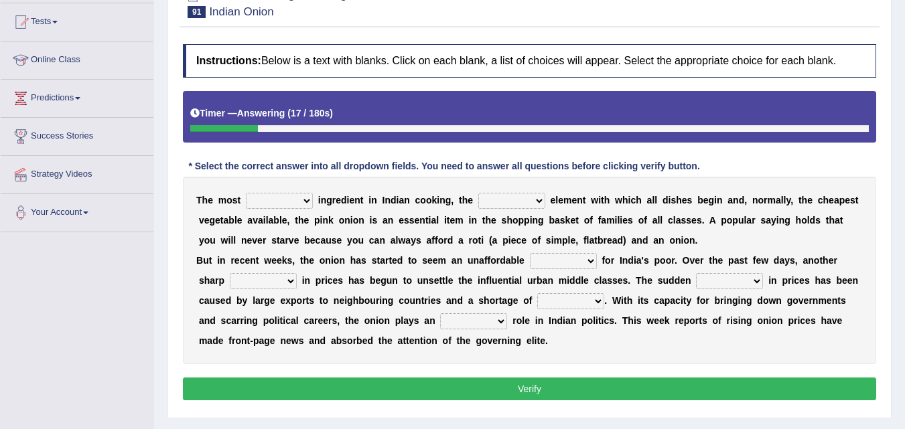
scroll to position [135, 0]
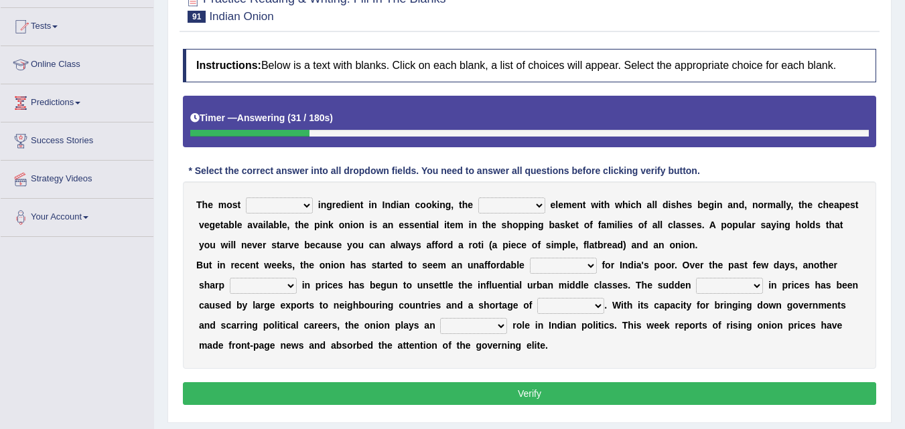
click at [315, 208] on b at bounding box center [315, 205] width 5 height 11
click at [297, 206] on select "important vital crucial lacking" at bounding box center [279, 206] width 67 height 16
click at [528, 209] on select "perfect essential basic super" at bounding box center [511, 206] width 67 height 16
select select "basic"
click at [478, 198] on select "perfect essential basic super" at bounding box center [511, 206] width 67 height 16
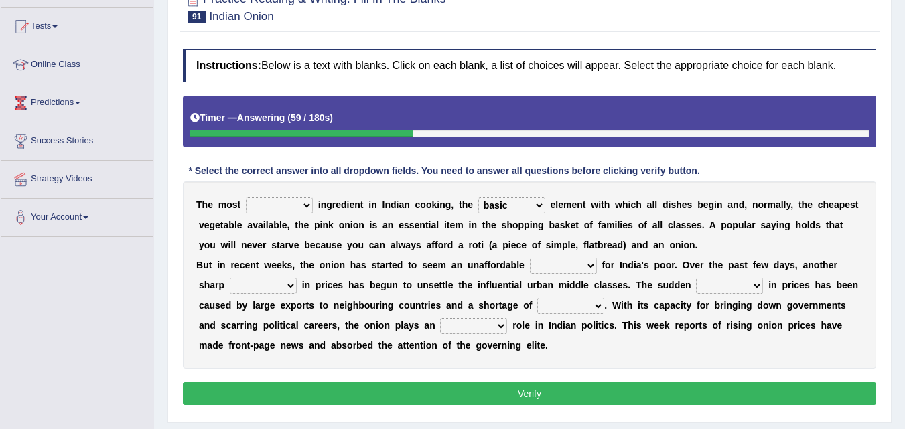
click at [313, 208] on b at bounding box center [315, 205] width 5 height 11
click at [303, 208] on select "important vital crucial lacking" at bounding box center [279, 206] width 67 height 16
click at [376, 255] on div "T h e m o s t important vital crucial lacking i n g r e d i e n t i n I n d i a…" at bounding box center [529, 275] width 693 height 188
click at [571, 263] on select "luxury items materials needs" at bounding box center [563, 266] width 67 height 16
select select "items"
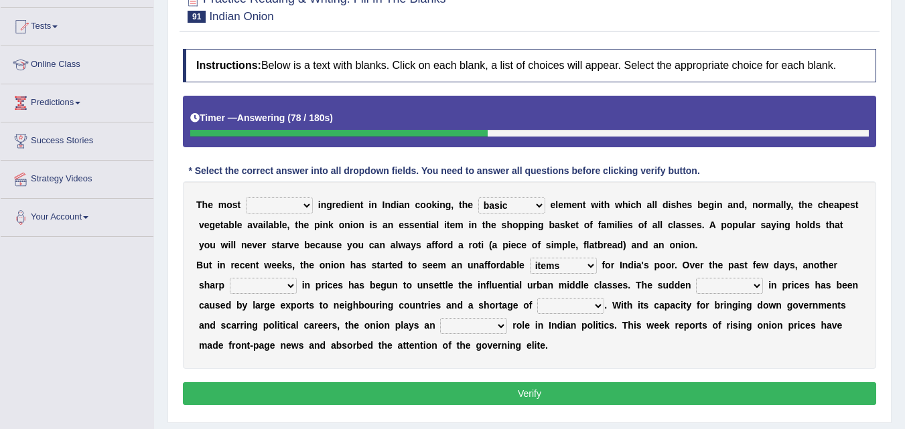
click at [530, 258] on select "luxury items materials needs" at bounding box center [563, 266] width 67 height 16
click at [289, 290] on select "increase decrease hike surge" at bounding box center [263, 286] width 67 height 16
select select "increase"
click at [230, 278] on select "increase decrease hike surge" at bounding box center [263, 286] width 67 height 16
click at [724, 288] on select "fall [PERSON_NAME] hike depth" at bounding box center [729, 286] width 67 height 16
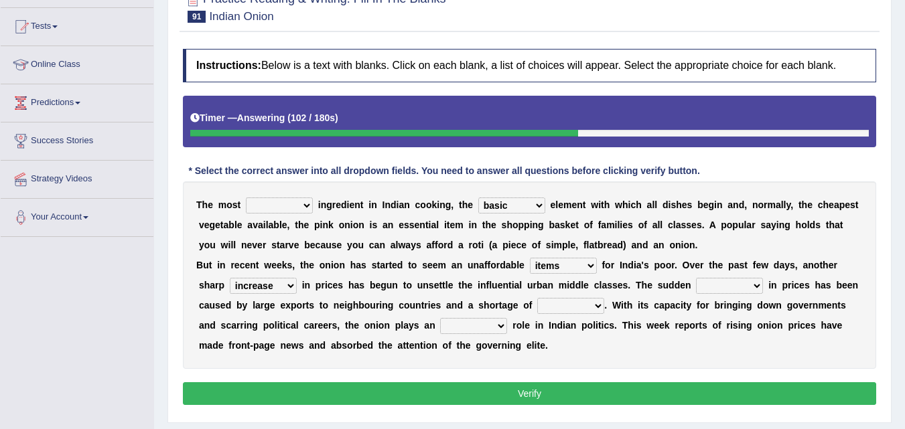
select select "spike"
click at [696, 278] on select "fall [PERSON_NAME] hike depth" at bounding box center [729, 286] width 67 height 16
click at [568, 301] on select "demand things supply materials" at bounding box center [570, 306] width 67 height 16
select select "supply"
click at [537, 298] on select "demand things supply materials" at bounding box center [570, 306] width 67 height 16
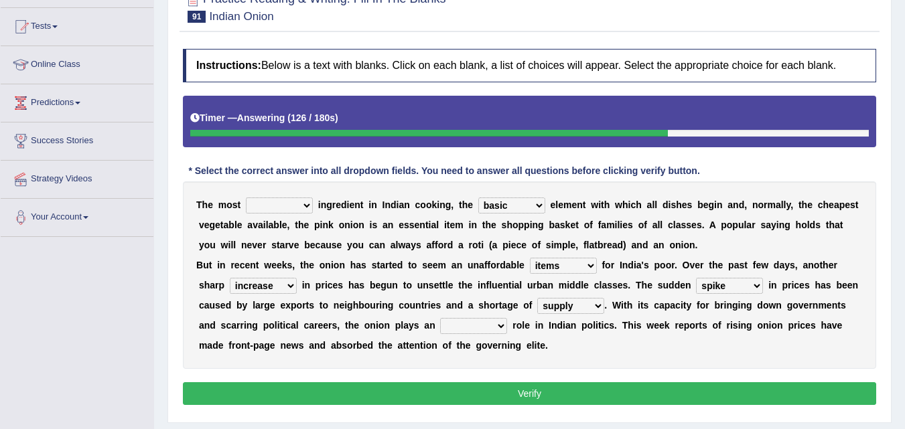
click at [479, 327] on select "exclusive extensive exquisite explosive" at bounding box center [473, 326] width 67 height 16
select select "exclusive"
click at [440, 318] on select "exclusive extensive exquisite explosive" at bounding box center [473, 326] width 67 height 16
click at [277, 211] on select "important vital crucial lacking" at bounding box center [279, 206] width 67 height 16
select select "important"
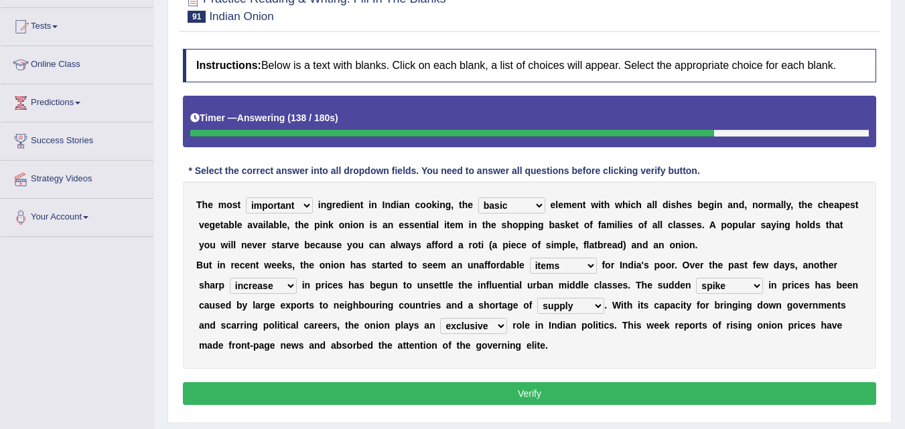
click at [246, 198] on select "important vital crucial lacking" at bounding box center [279, 206] width 67 height 16
click at [288, 206] on select "important vital crucial lacking" at bounding box center [279, 206] width 67 height 16
click at [554, 269] on select "luxury items materials needs" at bounding box center [563, 266] width 67 height 16
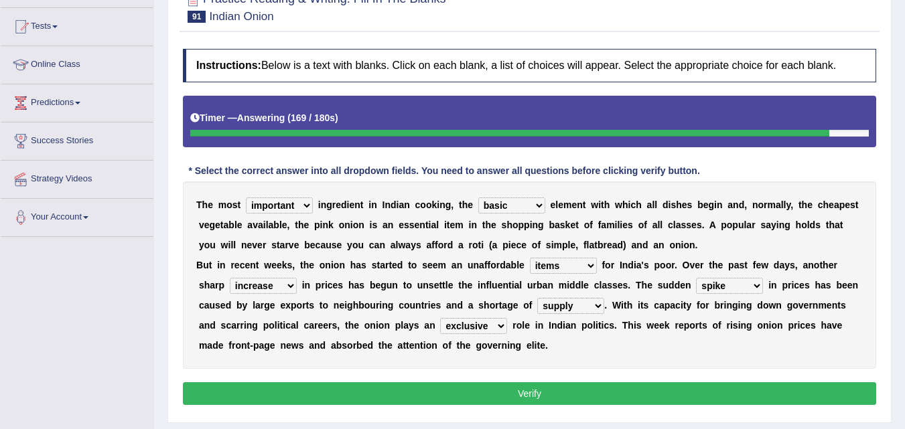
click at [554, 269] on select "luxury items materials needs" at bounding box center [563, 266] width 67 height 16
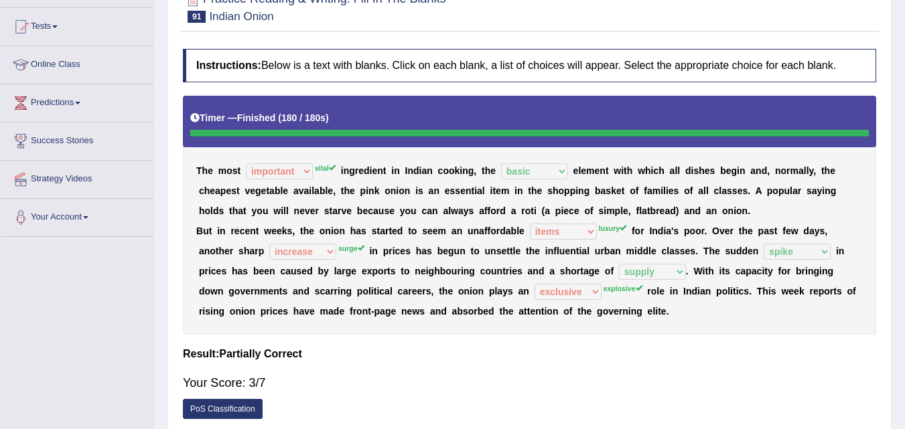
scroll to position [0, 0]
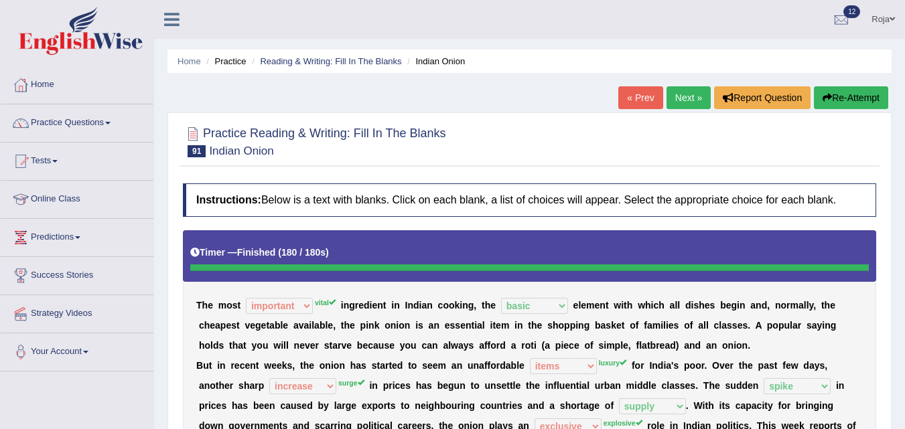
drag, startPoint x: 861, startPoint y: 114, endPoint x: 848, endPoint y: 90, distance: 27.6
click at [848, 90] on div "Home Practice Reading & Writing: Fill In The Blanks Indian Onion « Prev Next » …" at bounding box center [529, 335] width 751 height 670
click at [848, 90] on button "Re-Attempt" at bounding box center [851, 97] width 74 height 23
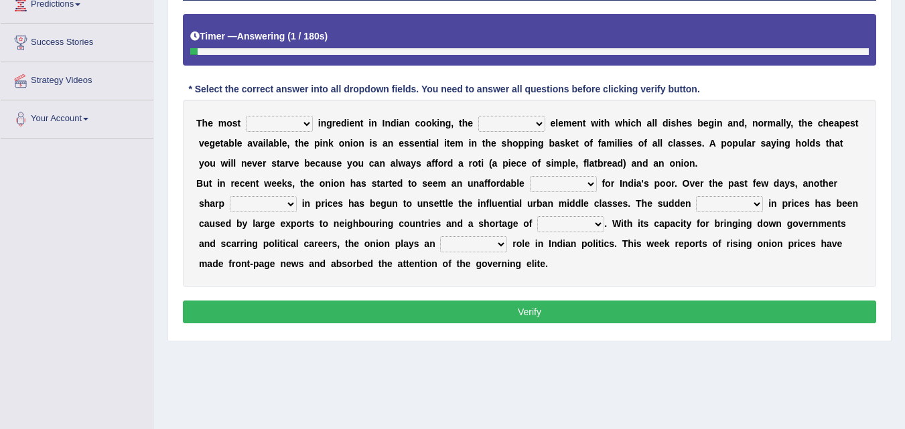
scroll to position [236, 0]
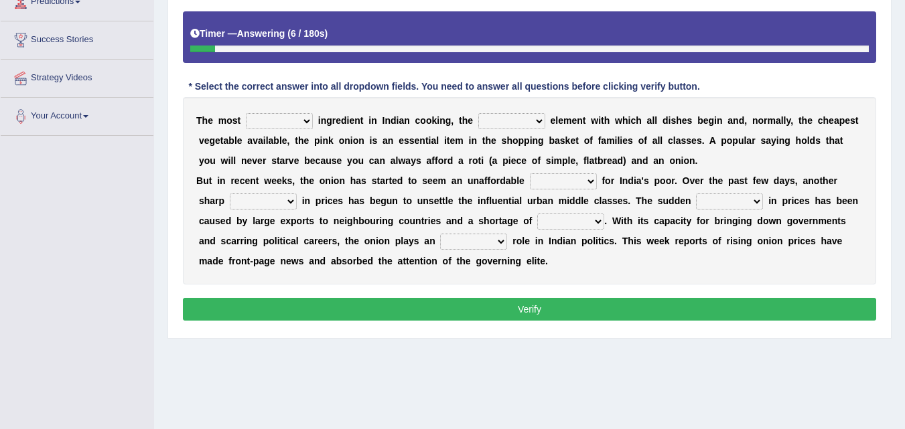
click at [303, 120] on select "important vital crucial lacking" at bounding box center [279, 121] width 67 height 16
select select "vital"
click at [246, 113] on select "important vital crucial lacking" at bounding box center [279, 121] width 67 height 16
click at [523, 120] on select "perfect essential basic super" at bounding box center [511, 121] width 67 height 16
select select "basic"
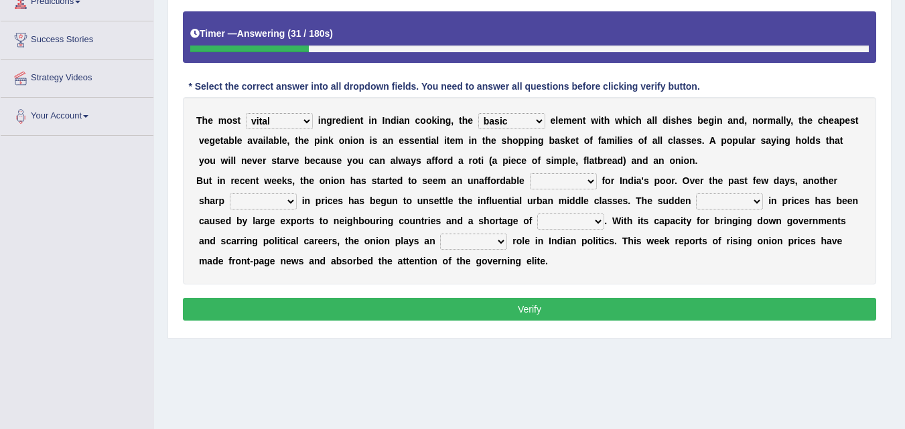
click at [478, 113] on select "perfect essential basic super" at bounding box center [511, 121] width 67 height 16
click at [556, 179] on select "luxury items materials needs" at bounding box center [563, 181] width 67 height 16
select select "luxury"
click at [530, 173] on select "luxury items materials needs" at bounding box center [563, 181] width 67 height 16
click at [293, 202] on select "increase decrease hike surge" at bounding box center [263, 202] width 67 height 16
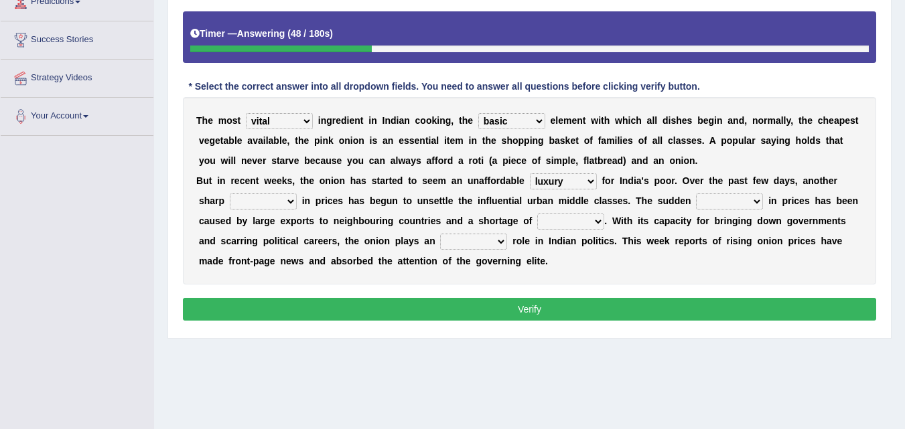
select select "surge"
click at [230, 194] on select "increase decrease hike surge" at bounding box center [263, 202] width 67 height 16
click at [703, 198] on select "fall [PERSON_NAME] hike depth" at bounding box center [729, 202] width 67 height 16
select select "spike"
click at [696, 194] on select "fall [PERSON_NAME] hike depth" at bounding box center [729, 202] width 67 height 16
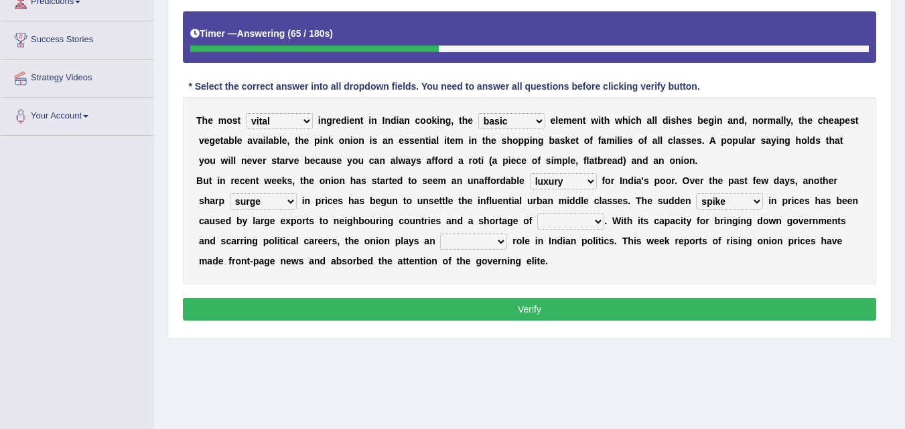
click at [563, 222] on select "demand things supply materials" at bounding box center [570, 222] width 67 height 16
select select "supply"
click at [537, 214] on select "demand things supply materials" at bounding box center [570, 222] width 67 height 16
drag, startPoint x: 219, startPoint y: 244, endPoint x: 333, endPoint y: 244, distance: 113.8
click at [333, 244] on div "T h e m o s t important vital crucial lacking i n g r e d i e n t i n I n d i a…" at bounding box center [529, 191] width 693 height 188
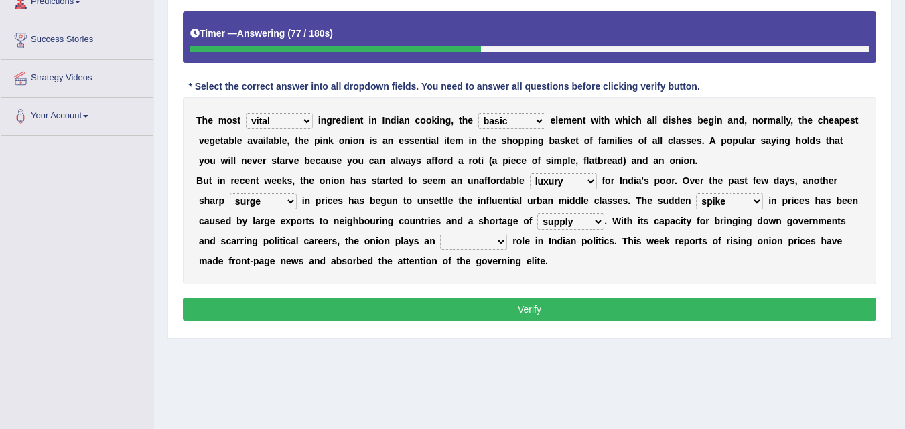
click at [333, 244] on b "s" at bounding box center [334, 241] width 5 height 11
click at [508, 238] on b at bounding box center [509, 241] width 5 height 11
click at [498, 240] on select "exclusive extensive exquisite explosive" at bounding box center [473, 242] width 67 height 16
select select "explosive"
click at [440, 234] on select "exclusive extensive exquisite explosive" at bounding box center [473, 242] width 67 height 16
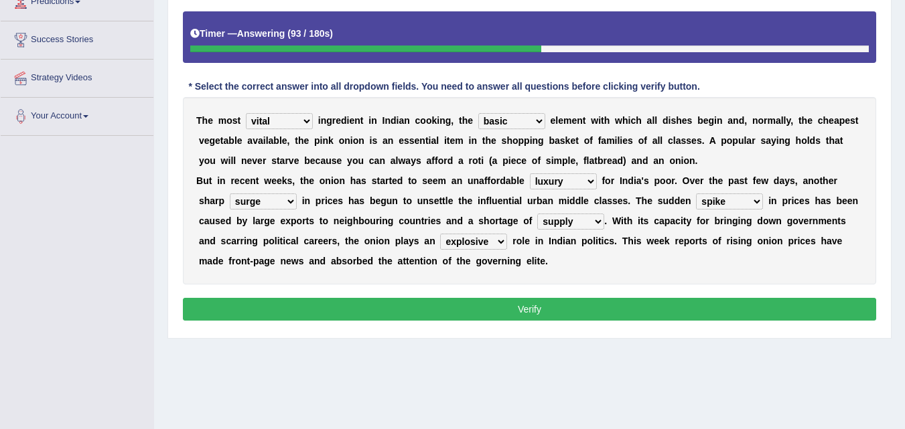
click at [496, 309] on button "Verify" at bounding box center [529, 309] width 693 height 23
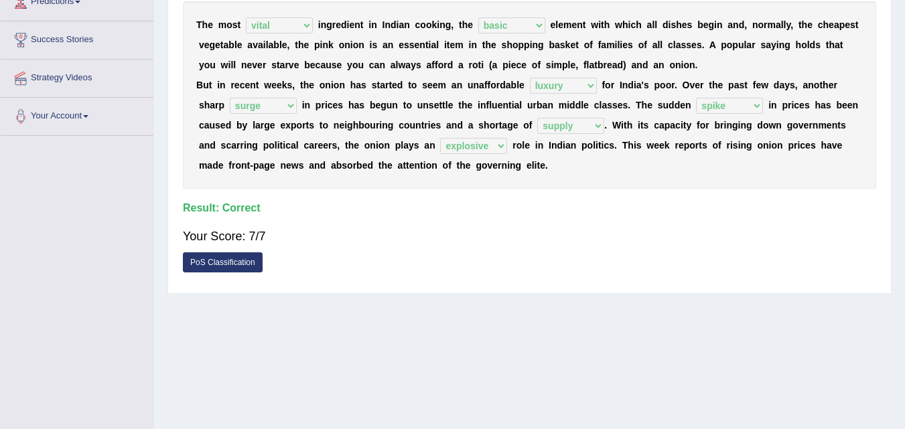
scroll to position [0, 0]
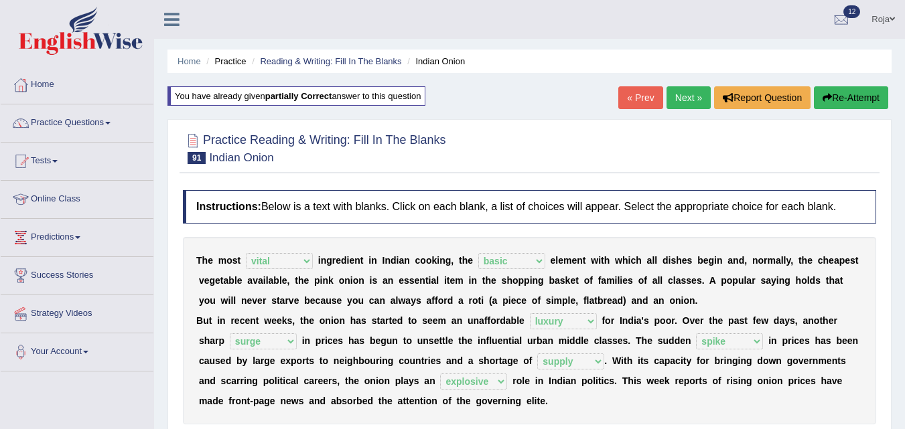
click at [840, 104] on button "Re-Attempt" at bounding box center [851, 97] width 74 height 23
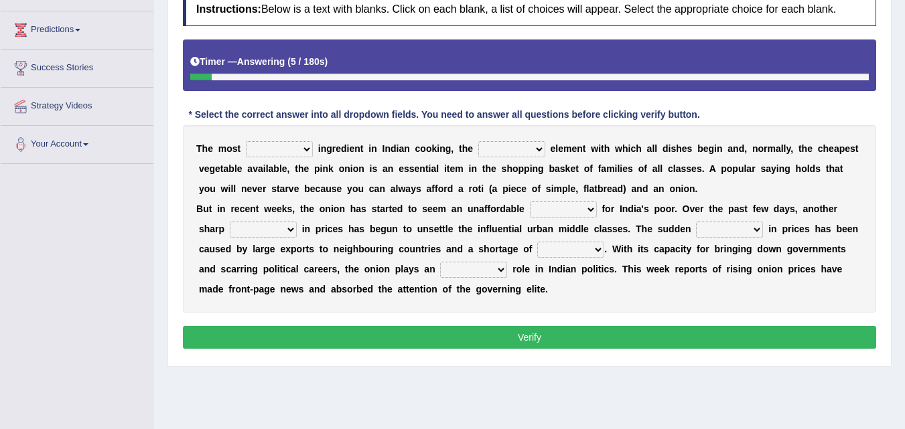
scroll to position [210, 0]
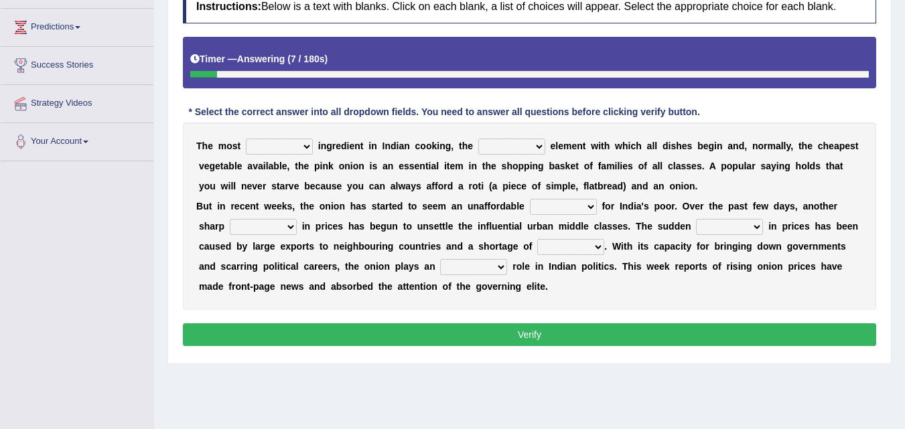
click at [304, 138] on div "T h e m o s t important vital crucial lacking i n g r e d i e n t i n I n d i a…" at bounding box center [529, 217] width 693 height 188
click at [301, 143] on select "important vital crucial lacking" at bounding box center [279, 147] width 67 height 16
select select "vital"
click at [246, 139] on select "important vital crucial lacking" at bounding box center [279, 147] width 67 height 16
click at [512, 148] on select "perfect essential basic super" at bounding box center [511, 147] width 67 height 16
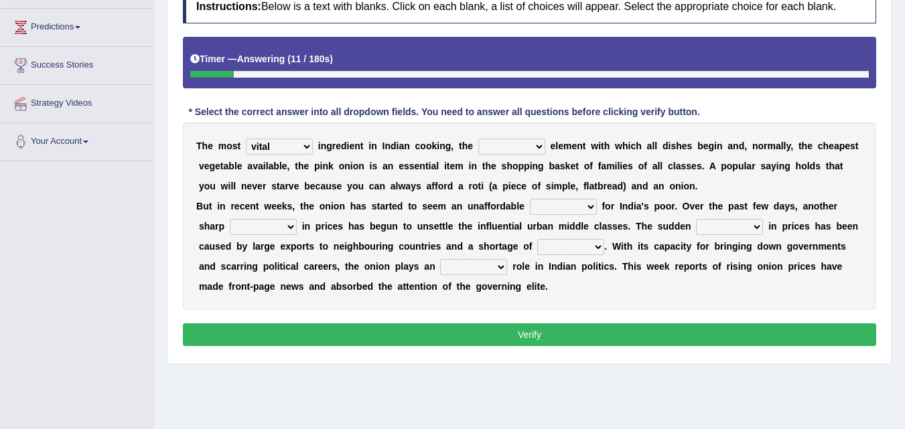
select select "basic"
click at [478, 139] on select "perfect essential basic super" at bounding box center [511, 147] width 67 height 16
click at [563, 204] on select "luxury items materials needs" at bounding box center [563, 207] width 67 height 16
select select "luxury"
click at [530, 199] on select "luxury items materials needs" at bounding box center [563, 207] width 67 height 16
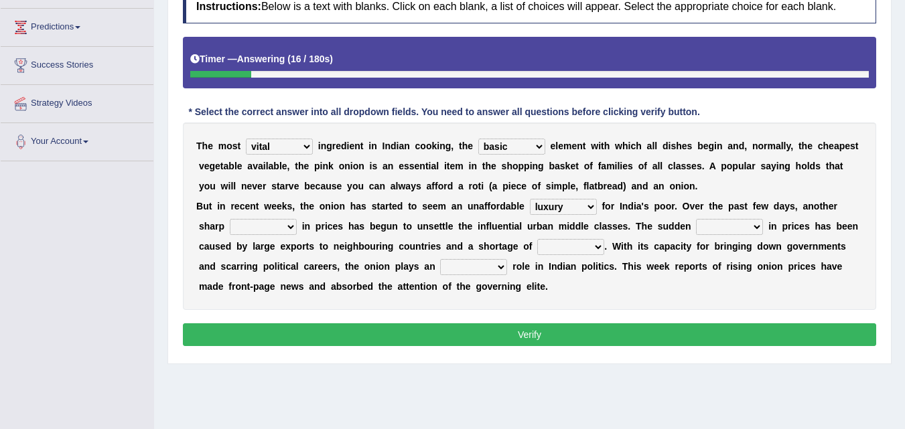
click at [723, 228] on select "fall spike hike depth" at bounding box center [729, 227] width 67 height 16
select select "spike"
click at [696, 219] on select "fall spike hike depth" at bounding box center [729, 227] width 67 height 16
click at [573, 249] on select "demand things supply materials" at bounding box center [570, 247] width 67 height 16
select select "supply"
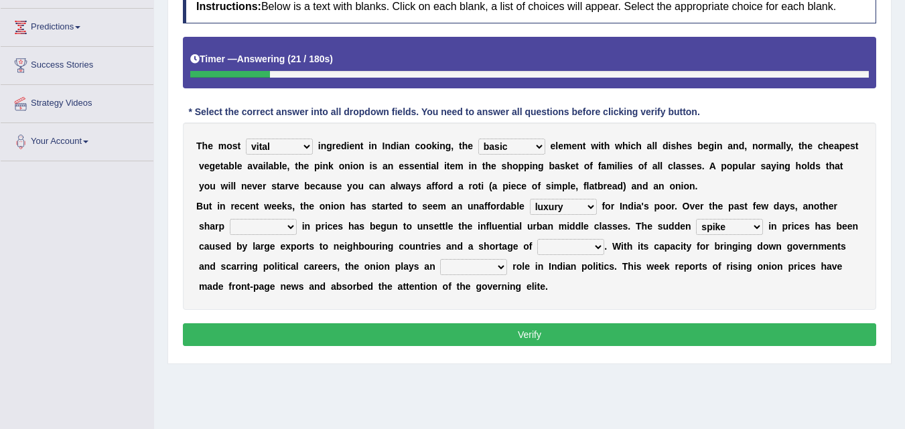
click at [537, 239] on select "demand things supply materials" at bounding box center [570, 247] width 67 height 16
click at [477, 267] on select "exclusive extensive exquisite explosive" at bounding box center [473, 267] width 67 height 16
select select "explosive"
click at [440, 259] on select "exclusive extensive exquisite explosive" at bounding box center [473, 267] width 67 height 16
click at [523, 325] on button "Verify" at bounding box center [529, 334] width 693 height 23
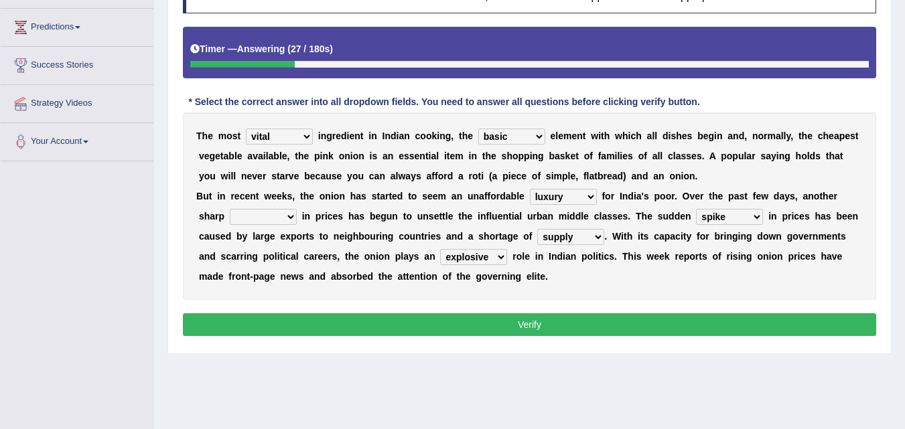
click at [274, 217] on select "increase decrease hike surge" at bounding box center [263, 217] width 67 height 16
select select "surge"
click at [230, 209] on select "increase decrease hike surge" at bounding box center [263, 217] width 67 height 16
click at [508, 334] on button "Verify" at bounding box center [529, 324] width 693 height 23
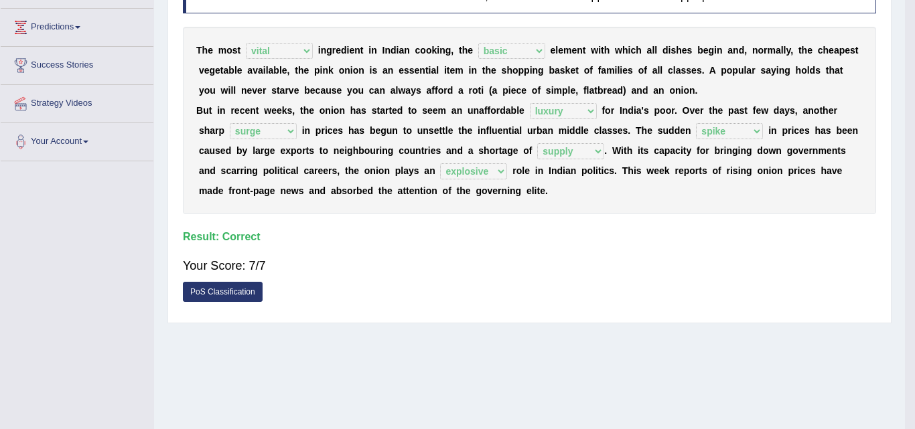
click at [508, 219] on body "Toggle navigation Home Practice Questions Speaking Practice Read Aloud Repeat S…" at bounding box center [457, 4] width 915 height 429
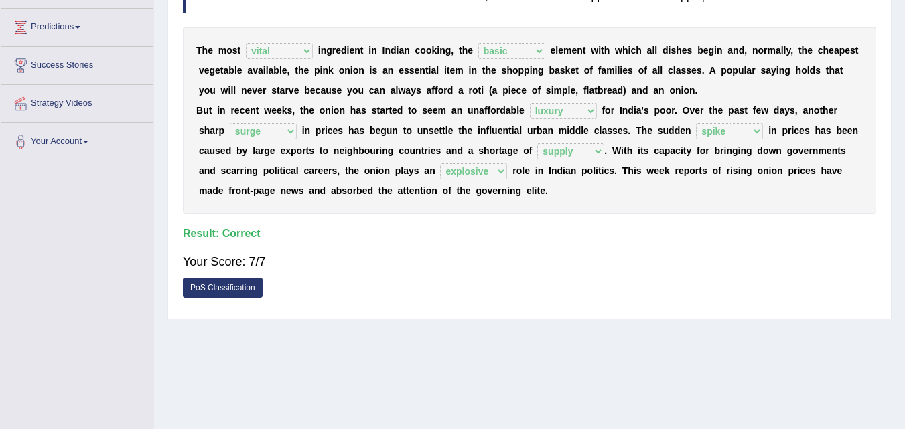
scroll to position [0, 0]
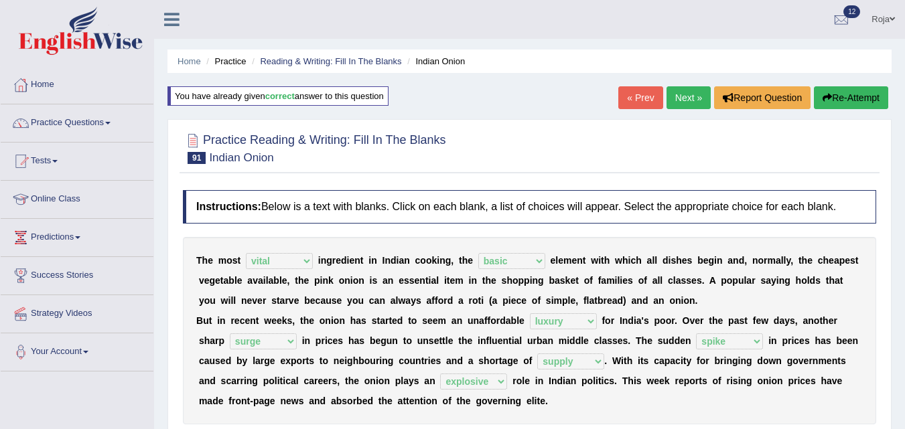
click at [678, 106] on link "Next »" at bounding box center [688, 97] width 44 height 23
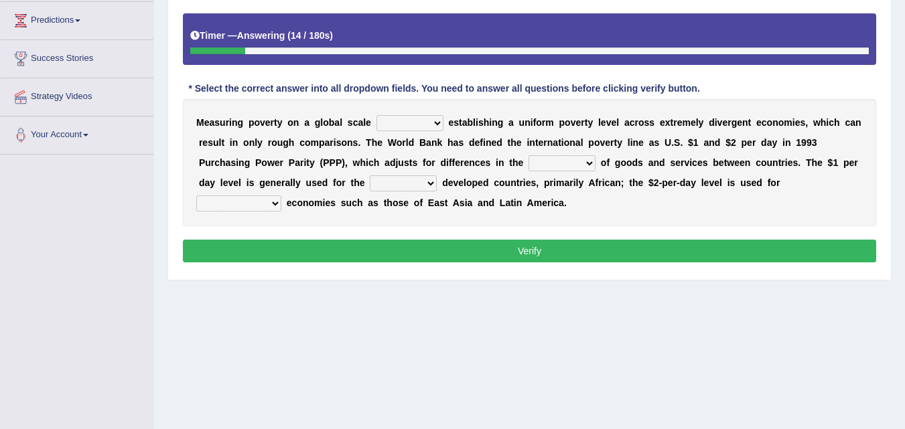
scroll to position [216, 0]
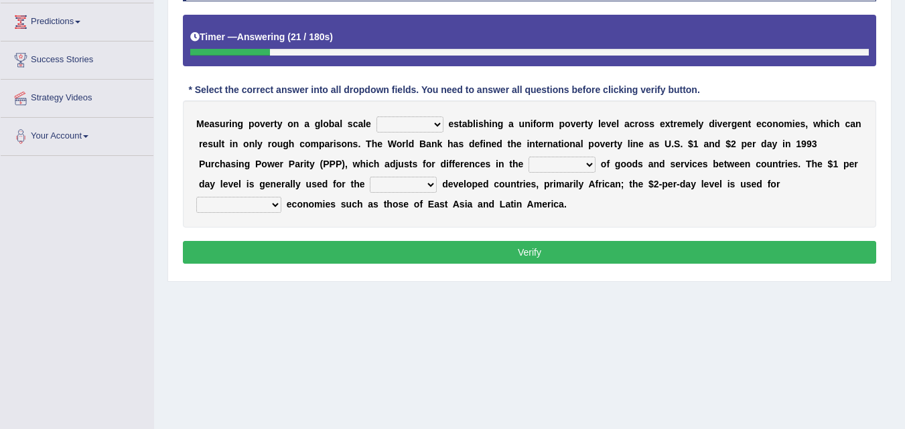
click at [424, 129] on select "requires replaces restores relies" at bounding box center [409, 125] width 67 height 16
click at [329, 149] on b "a" at bounding box center [327, 144] width 5 height 11
click at [563, 160] on select "rates goods prices services" at bounding box center [561, 165] width 67 height 16
select select "rates"
click at [528, 157] on select "rates goods prices services" at bounding box center [561, 165] width 67 height 16
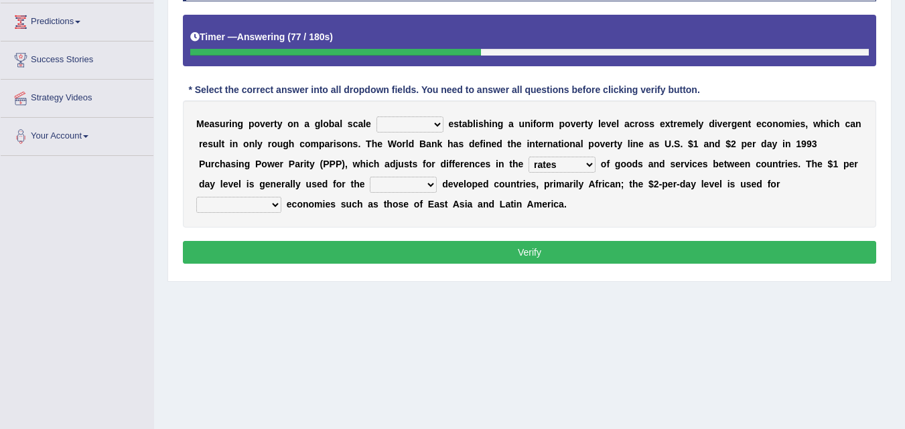
click at [408, 186] on select "less little lack least" at bounding box center [403, 185] width 67 height 16
select select "least"
click at [370, 177] on select "less little lack least" at bounding box center [403, 185] width 67 height 16
click at [259, 206] on select "less-income high-income middle-income more-income" at bounding box center [238, 205] width 85 height 16
select select "high-income"
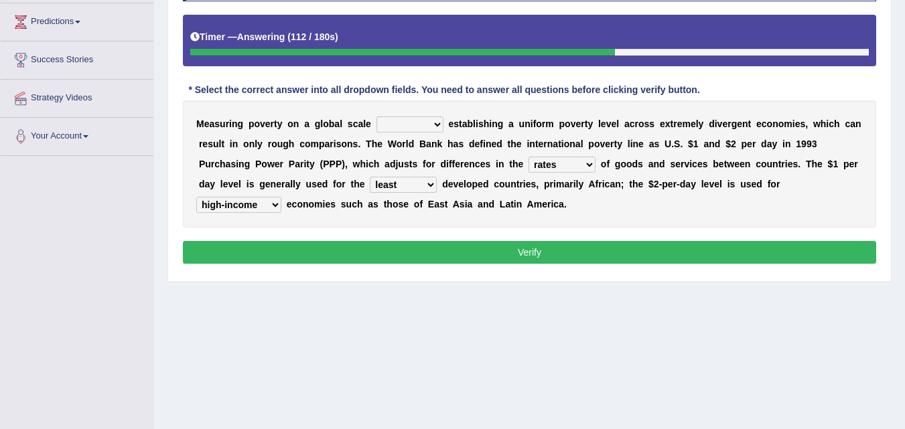
click at [196, 197] on select "less-income high-income middle-income more-income" at bounding box center [238, 205] width 85 height 16
click at [258, 208] on select "less-income high-income middle-income more-income" at bounding box center [238, 205] width 85 height 16
click at [388, 129] on select "requires replaces restores relies" at bounding box center [409, 125] width 67 height 16
click at [376, 117] on select "requires replaces restores relies" at bounding box center [409, 125] width 67 height 16
click at [401, 211] on div "M e a s u r i n g p o v e r t y o n a g l o b a l s c a l e requires replaces r…" at bounding box center [529, 163] width 693 height 127
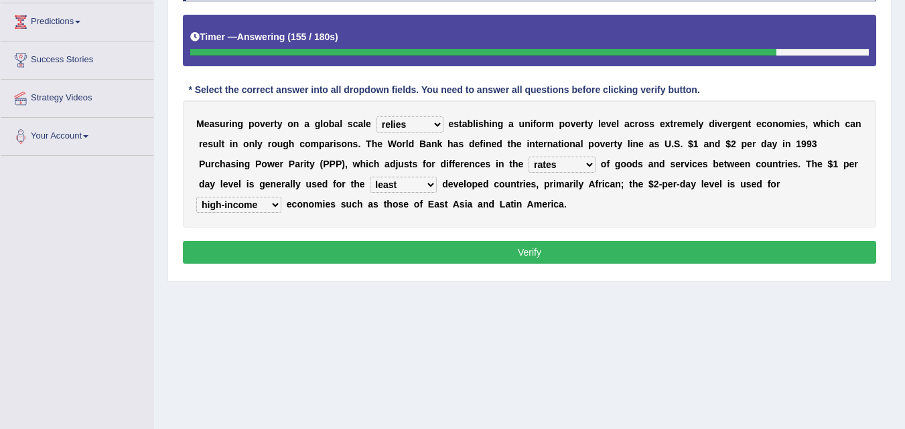
click at [415, 123] on select "requires replaces restores relies" at bounding box center [409, 125] width 67 height 16
select select "restores"
click at [376, 117] on select "requires replaces restores relies" at bounding box center [409, 125] width 67 height 16
click at [260, 203] on select "less-income high-income middle-income more-income" at bounding box center [238, 205] width 85 height 16
select select "more-income"
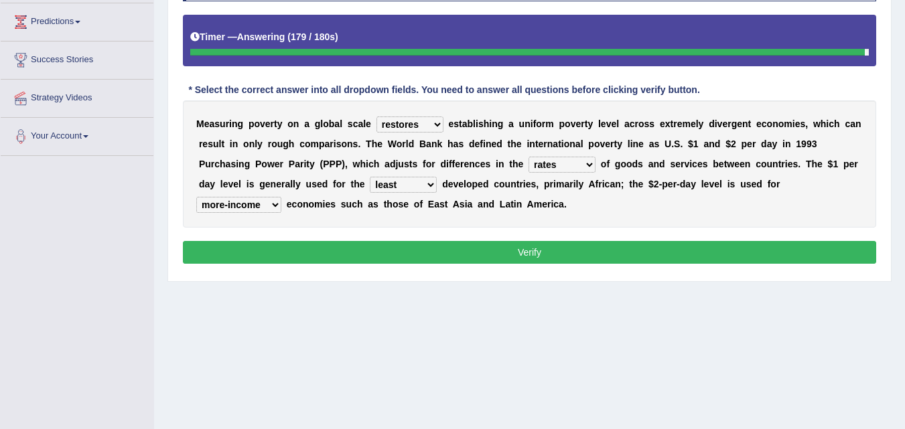
click at [196, 197] on select "less-income high-income middle-income more-income" at bounding box center [238, 205] width 85 height 16
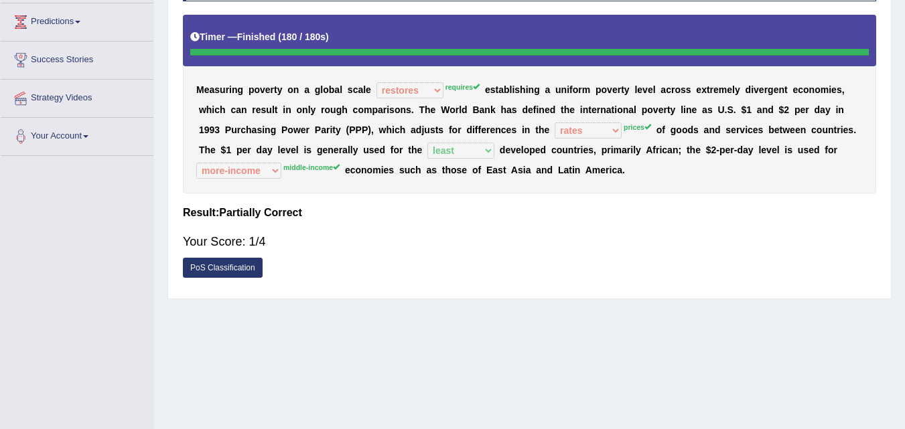
click at [320, 175] on div "M e a s u r i n g p o v e r t y o n a g l o b a l s c a l e requires replaces r…" at bounding box center [529, 104] width 693 height 179
drag, startPoint x: 355, startPoint y: 166, endPoint x: 227, endPoint y: 187, distance: 129.6
click at [227, 187] on div "M e a s u r i n g p o v e r t y o n a g l o b a l s c a l e requires replaces r…" at bounding box center [529, 104] width 693 height 179
click at [509, 185] on div "M e a s u r i n g p o v e r t y o n a g l o b a l s c a l e requires replaces r…" at bounding box center [529, 104] width 693 height 179
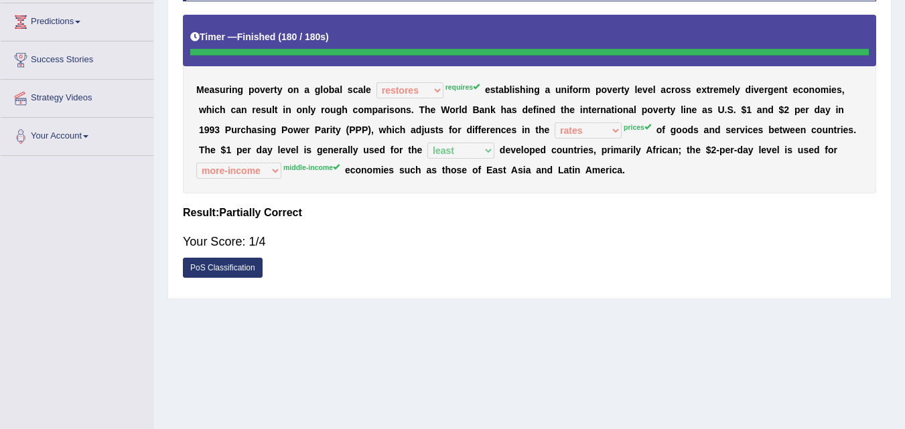
click at [509, 185] on div "M e a s u r i n g p o v e r t y o n a g l o b a l s c a l e requires replaces r…" at bounding box center [529, 104] width 693 height 179
click at [659, 131] on b "o" at bounding box center [659, 130] width 6 height 11
click at [453, 82] on div "M e a s u r i n g p o v e r t y o n a g l o b a l s c a l e requires replaces r…" at bounding box center [529, 104] width 693 height 179
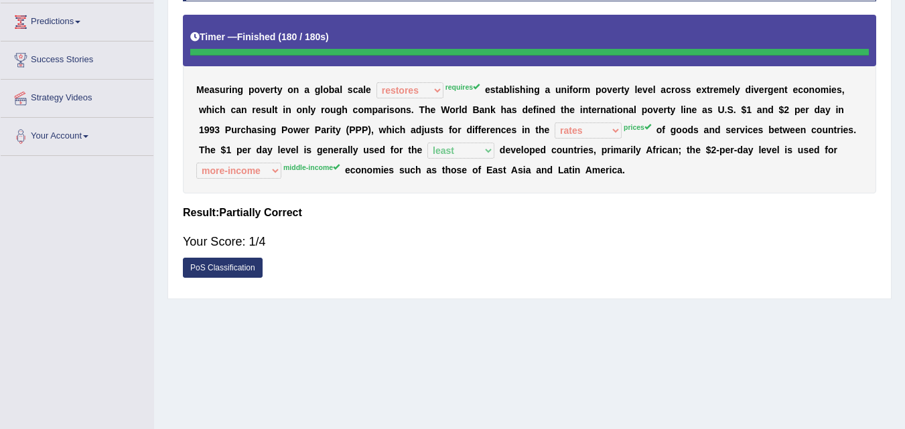
click at [453, 82] on div "M e a s u r i n g p o v e r t y o n a g l o b a l s c a l e requires replaces r…" at bounding box center [529, 104] width 693 height 179
drag, startPoint x: 737, startPoint y: 94, endPoint x: 344, endPoint y: 121, distance: 394.1
click at [344, 121] on div "M e a s u r i n g p o v e r t y o n a g l o b a l s c a l e requires replaces r…" at bounding box center [529, 104] width 693 height 179
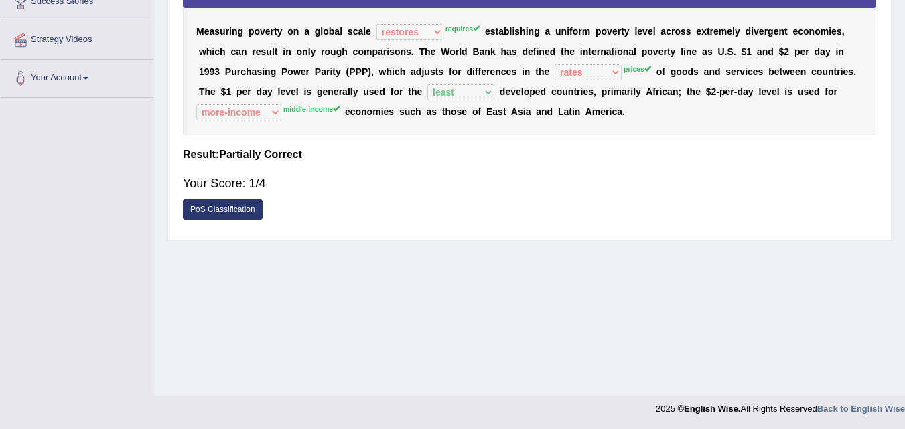
scroll to position [0, 0]
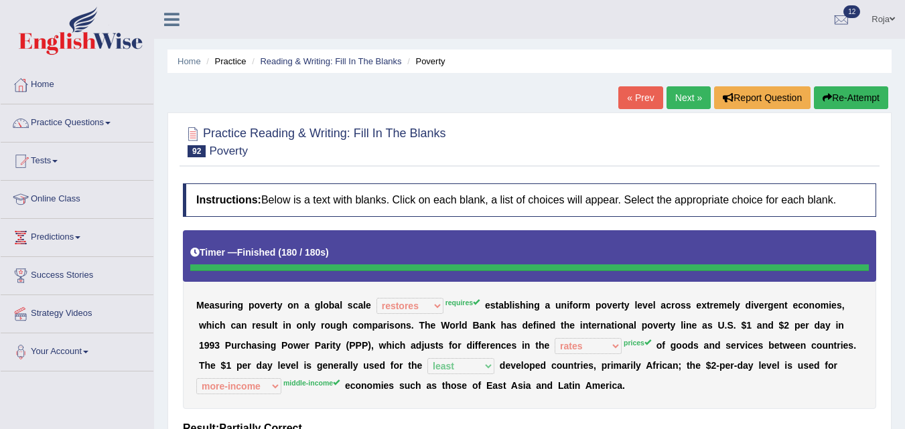
click at [836, 94] on button "Re-Attempt" at bounding box center [851, 97] width 74 height 23
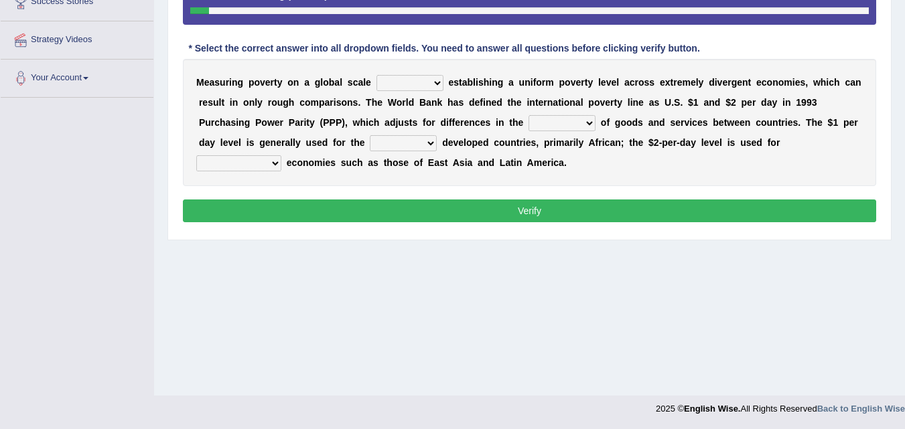
click at [402, 81] on select "requires replaces restores relies" at bounding box center [409, 83] width 67 height 16
select select "requires"
click at [376, 75] on select "requires replaces restores relies" at bounding box center [409, 83] width 67 height 16
click at [428, 80] on select "requires replaces restores relies" at bounding box center [409, 83] width 67 height 16
click at [466, 91] on div "M e a s u r i n g p o v e r t y o n a g l o b a l s c a l e requires replaces r…" at bounding box center [529, 122] width 693 height 127
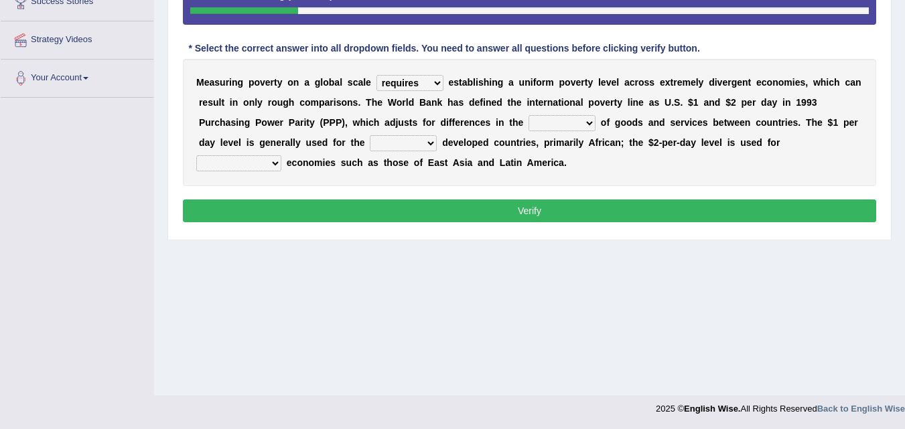
click at [585, 115] on select "rates goods prices services" at bounding box center [561, 123] width 67 height 16
select select "prices"
click at [528, 115] on select "rates goods prices services" at bounding box center [561, 123] width 67 height 16
click at [405, 146] on select "less little lack least" at bounding box center [403, 143] width 67 height 16
select select "least"
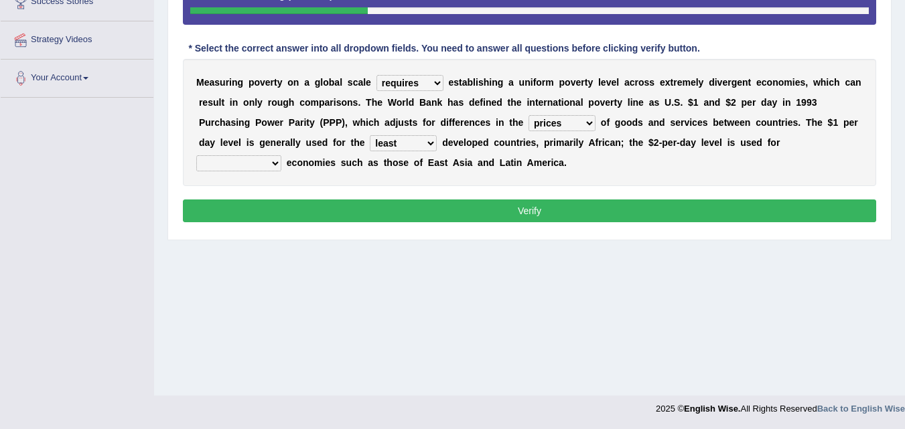
click at [370, 135] on select "less little lack least" at bounding box center [403, 143] width 67 height 16
click at [239, 164] on select "less-income high-income middle-income more-income" at bounding box center [238, 163] width 85 height 16
select select "middle-income"
click at [196, 155] on select "less-income high-income middle-income more-income" at bounding box center [238, 163] width 85 height 16
click at [339, 211] on button "Verify" at bounding box center [529, 211] width 693 height 23
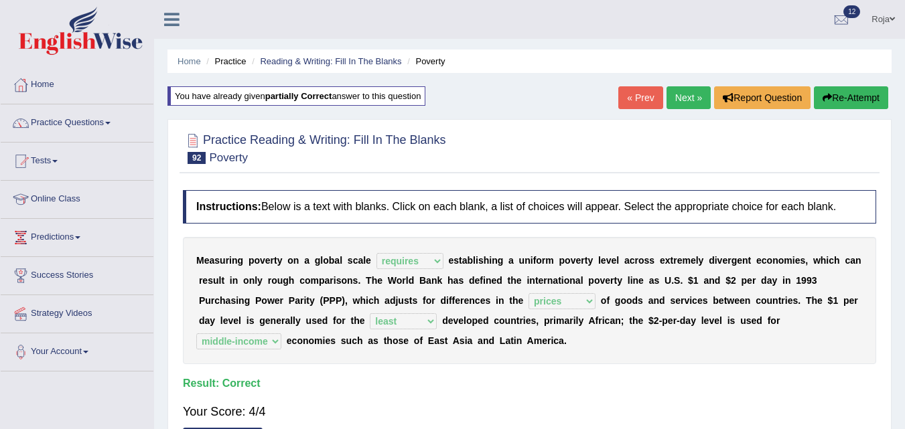
click at [693, 88] on link "Next »" at bounding box center [688, 97] width 44 height 23
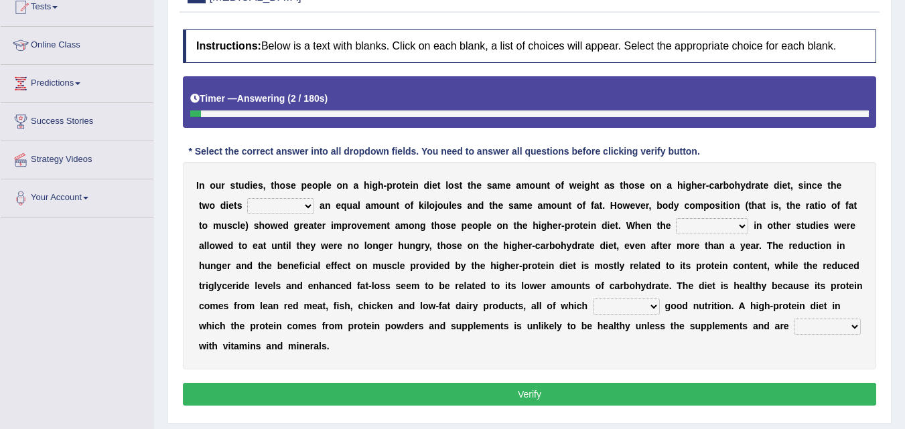
scroll to position [153, 0]
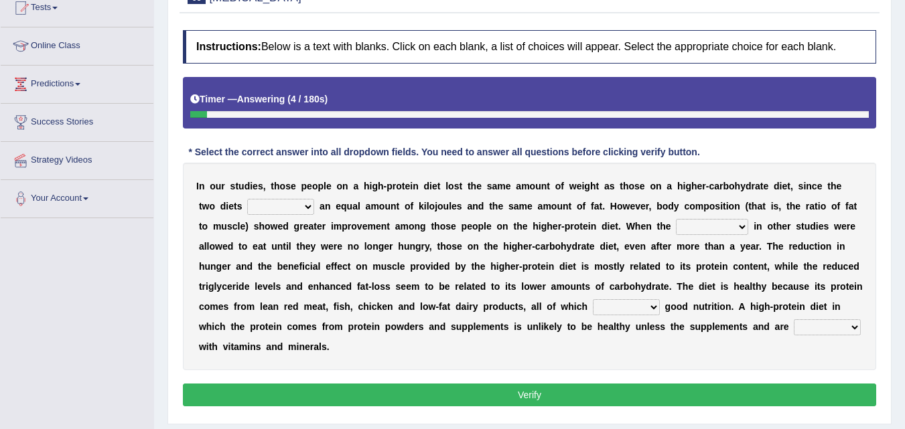
click at [904, 241] on html "Toggle navigation Home Practice Questions Speaking Practice Read Aloud Repeat S…" at bounding box center [452, 61] width 905 height 429
click at [303, 206] on select "affected opened offered affaired" at bounding box center [280, 207] width 67 height 16
select select "offered"
click at [247, 199] on select "affected opened offered affaired" at bounding box center [280, 207] width 67 height 16
click at [719, 221] on select "parting introducing participants composite" at bounding box center [712, 227] width 72 height 16
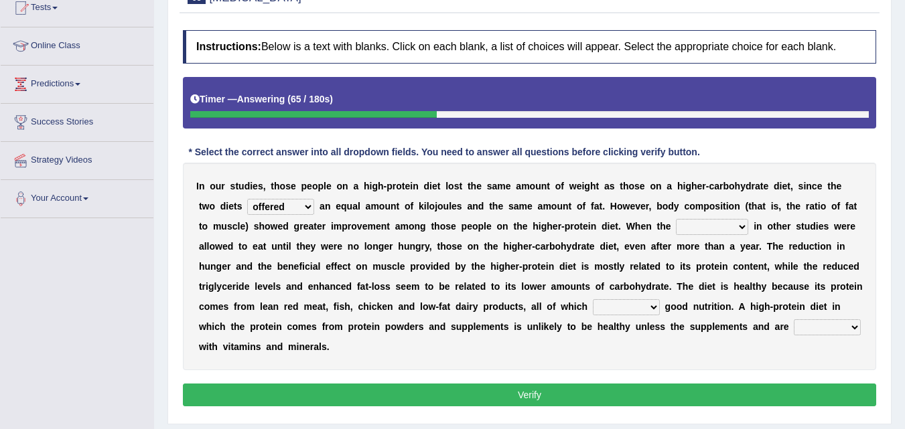
select select "composite"
click at [676, 219] on select "parting introducing participants composite" at bounding box center [712, 227] width 72 height 16
click at [669, 285] on b "." at bounding box center [670, 286] width 3 height 11
click at [617, 313] on select "provide provision produce prevent" at bounding box center [626, 307] width 67 height 16
select select "provide"
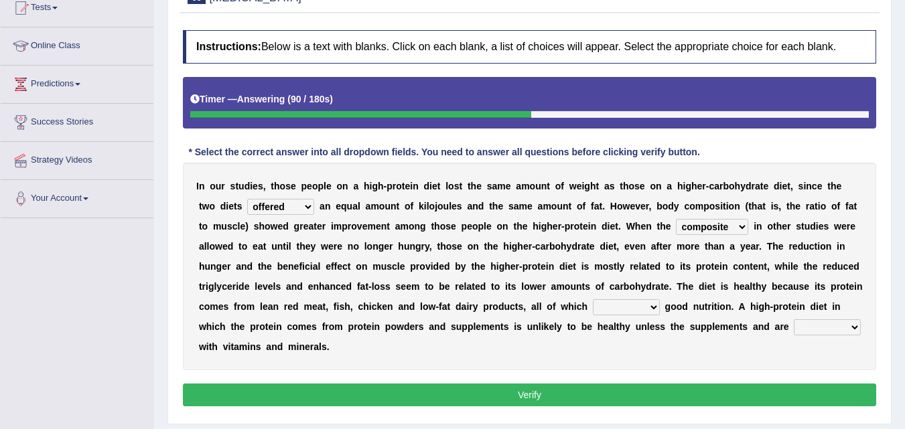
click at [593, 299] on select "provide provision produce prevent" at bounding box center [626, 307] width 67 height 16
click at [844, 331] on select "forcefully filled fortified forged" at bounding box center [827, 327] width 67 height 16
click at [794, 319] on select "forcefully filled fortified forged" at bounding box center [827, 327] width 67 height 16
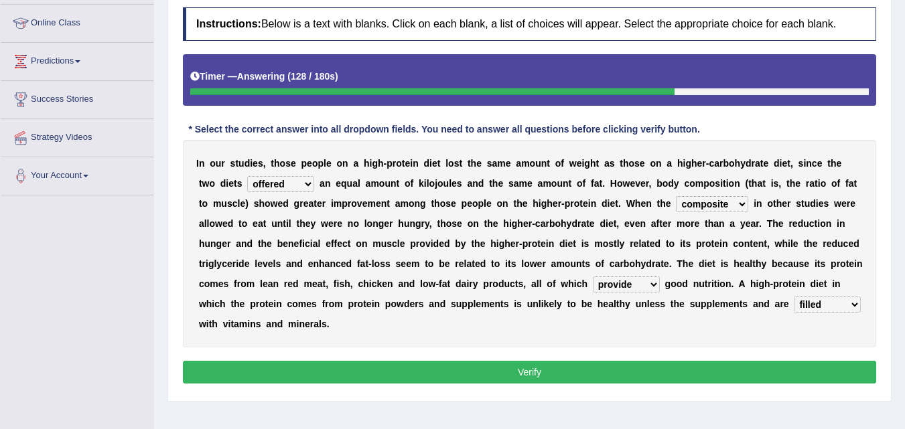
scroll to position [186, 0]
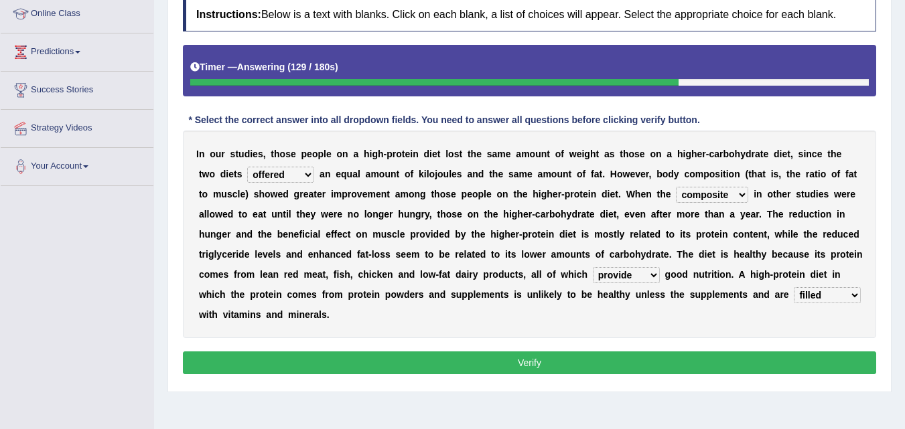
click at [812, 300] on select "forcefully filled fortified forged" at bounding box center [827, 295] width 67 height 16
select select "fortified"
click at [794, 287] on select "forcefully filled fortified forged" at bounding box center [827, 295] width 67 height 16
click at [825, 356] on button "Verify" at bounding box center [529, 363] width 693 height 23
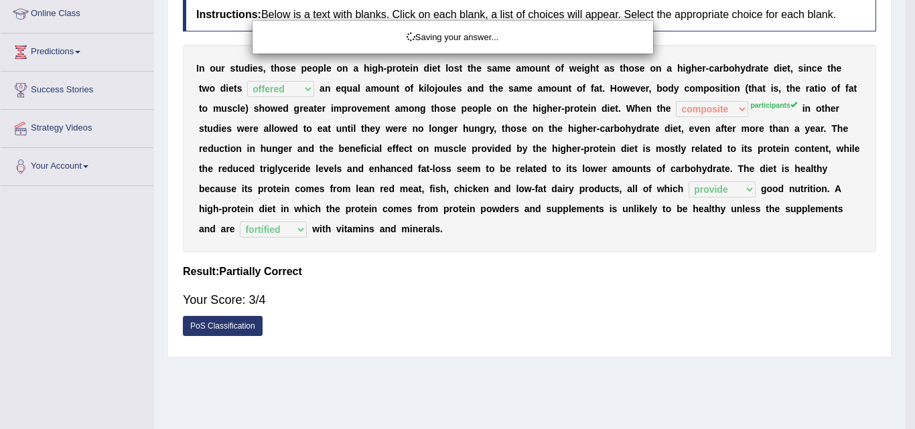
click at [825, 356] on div "Saving your answer..." at bounding box center [457, 214] width 915 height 429
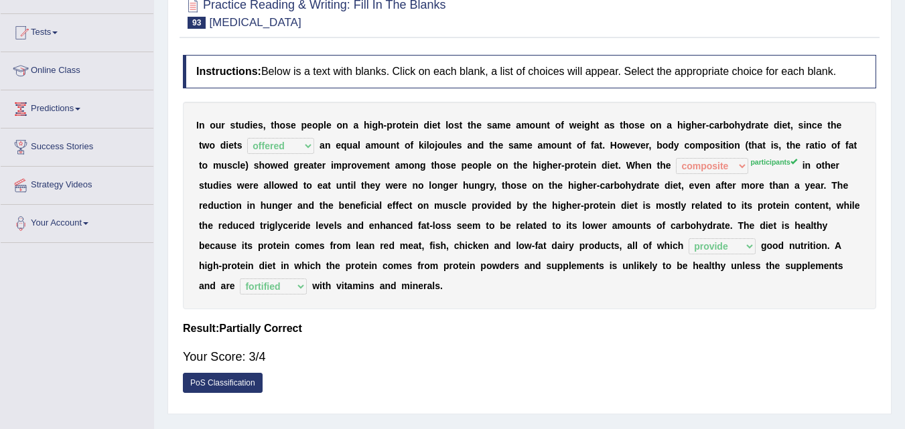
scroll to position [0, 0]
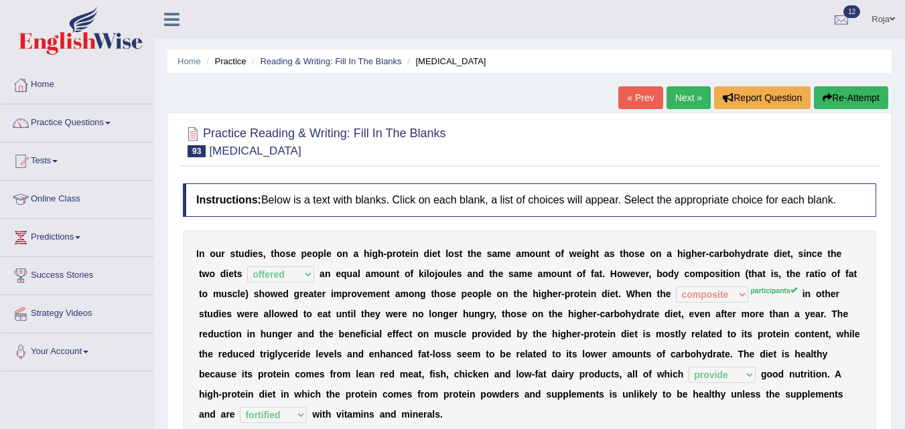
click at [849, 102] on button "Re-Attempt" at bounding box center [851, 97] width 74 height 23
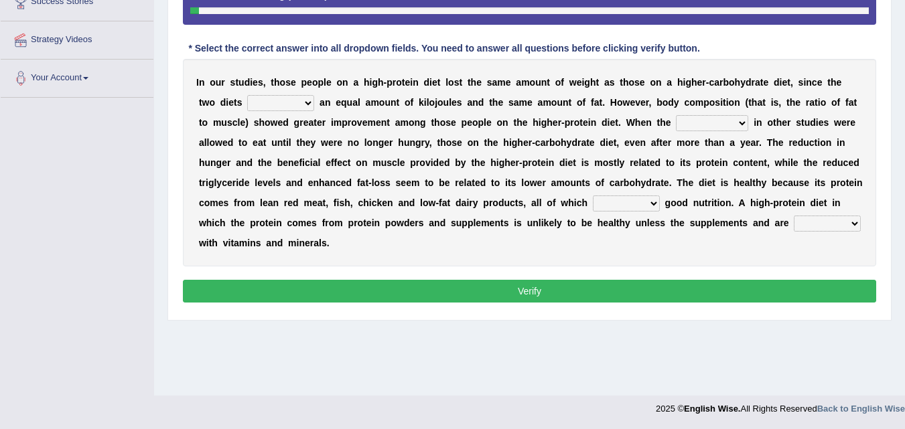
click at [282, 100] on select "affected opened offered affaired" at bounding box center [280, 103] width 67 height 16
select select "offered"
click at [247, 95] on select "affected opened offered affaired" at bounding box center [280, 103] width 67 height 16
click at [724, 117] on select "parting introducing participants composite" at bounding box center [712, 123] width 72 height 16
select select "participants"
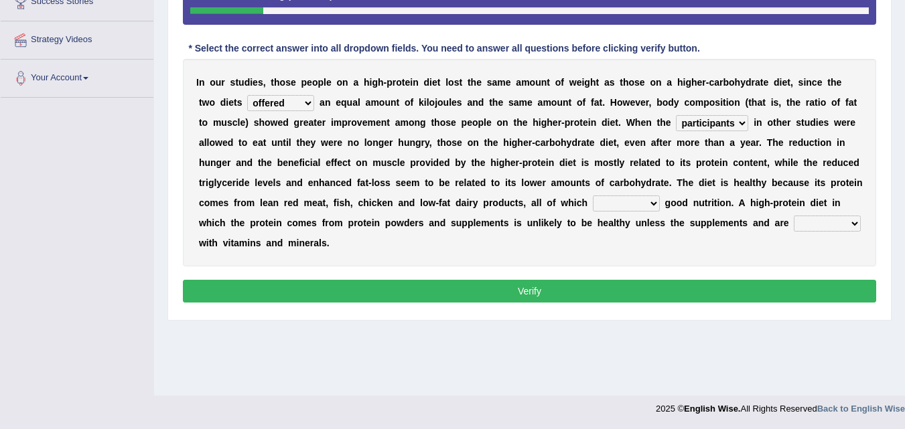
click at [676, 115] on select "parting introducing participants composite" at bounding box center [712, 123] width 72 height 16
click at [610, 204] on select "provide provision produce prevent" at bounding box center [626, 204] width 67 height 16
select select "provide"
click at [593, 196] on select "provide provision produce prevent" at bounding box center [626, 204] width 67 height 16
click at [850, 224] on select "forcefully filled fortified forged" at bounding box center [827, 224] width 67 height 16
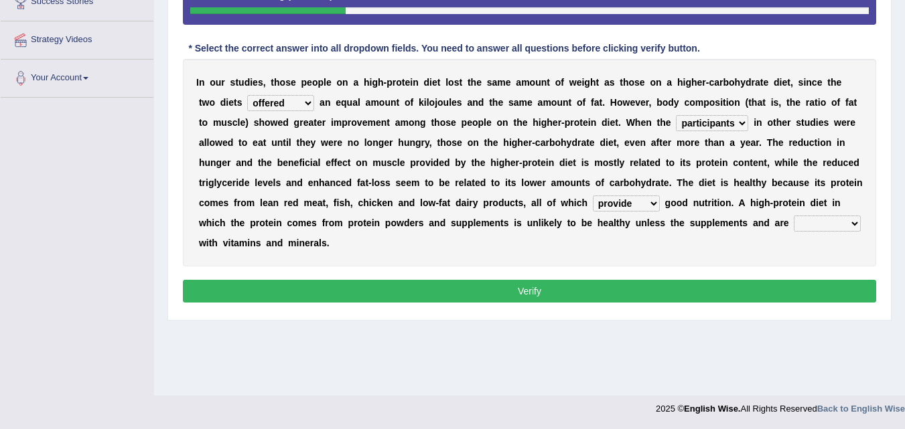
select select "fortified"
click at [794, 216] on select "forcefully filled fortified forged" at bounding box center [827, 224] width 67 height 16
click at [798, 287] on button "Verify" at bounding box center [529, 291] width 693 height 23
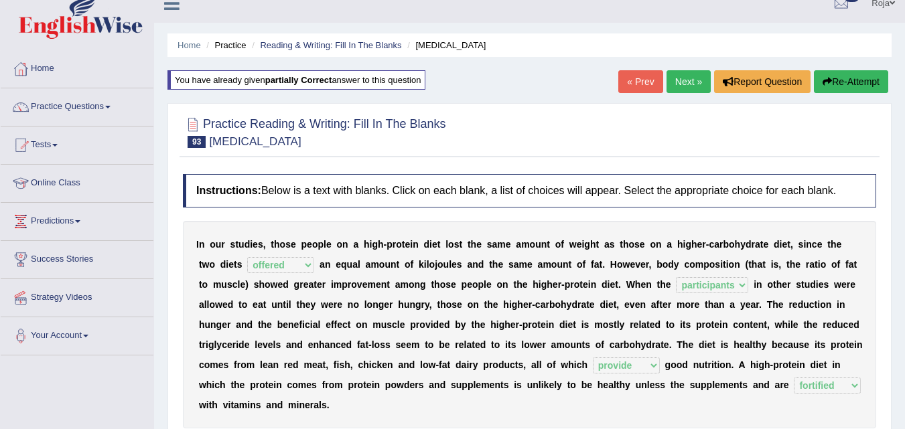
scroll to position [2, 0]
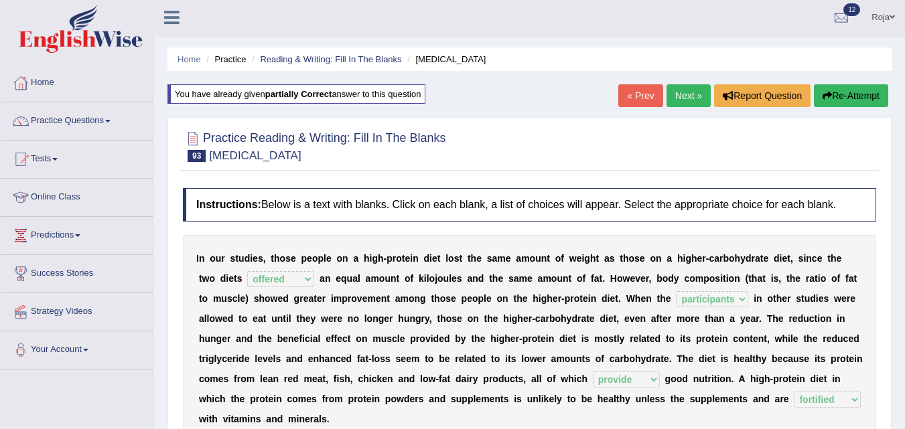
click at [670, 100] on link "Next »" at bounding box center [688, 95] width 44 height 23
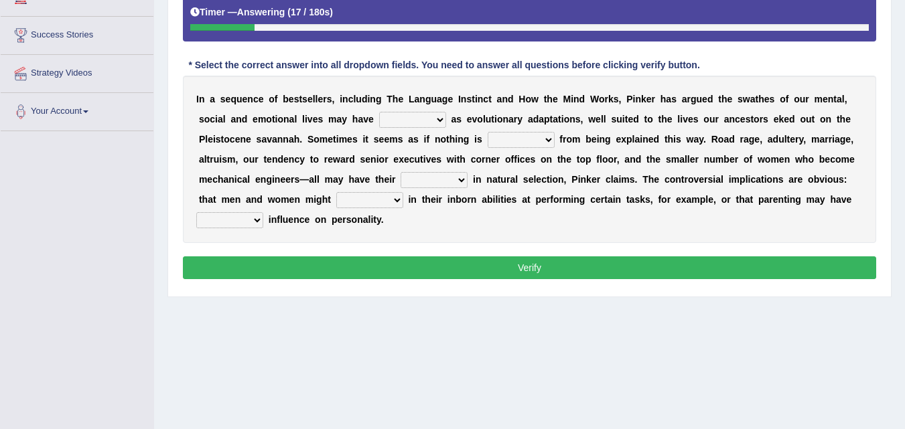
click at [438, 115] on select "emerged originated offered amounted" at bounding box center [412, 120] width 67 height 16
click at [338, 147] on div "I n a s e q u e n c e o f b e s t s e l l e r s , i n c l u d i n g T h e L a n…" at bounding box center [529, 159] width 693 height 167
click at [509, 141] on select "effect affect immense immune" at bounding box center [521, 140] width 67 height 16
select select "immense"
click at [488, 132] on select "effect affect immense immune" at bounding box center [521, 140] width 67 height 16
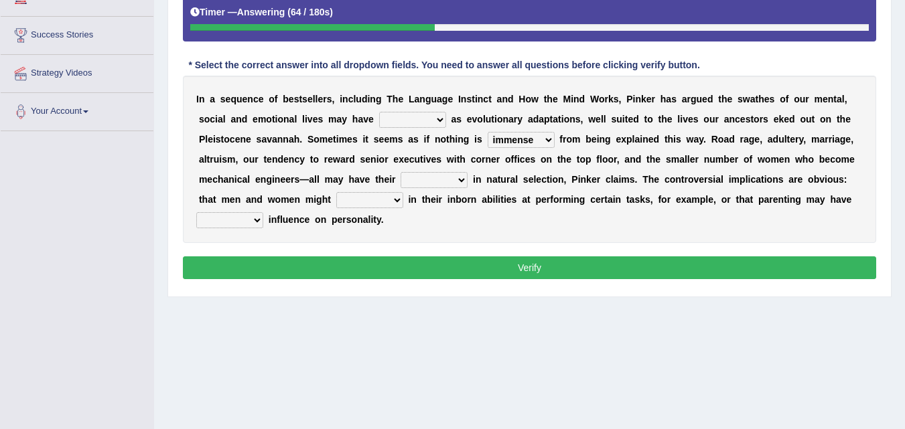
click at [444, 182] on select "juice sprouts roots boots" at bounding box center [433, 180] width 67 height 16
click at [577, 189] on div "I n a s e q u e n c e o f b e s t s e l l e r s , i n c l u d i n g T h e L a n…" at bounding box center [529, 159] width 693 height 167
click at [374, 201] on select "difference discuss disperse differ" at bounding box center [369, 200] width 67 height 16
select select "differ"
click at [336, 192] on select "difference discuss disperse differ" at bounding box center [369, 200] width 67 height 16
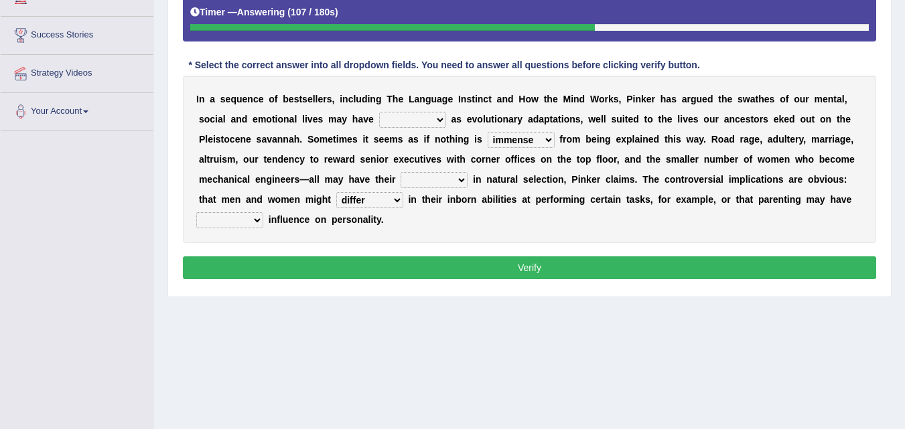
click at [252, 218] on select "least little less ample" at bounding box center [229, 220] width 67 height 16
select select "ample"
click at [196, 212] on select "least little less ample" at bounding box center [229, 220] width 67 height 16
click at [233, 222] on select "least little less ample" at bounding box center [229, 220] width 67 height 16
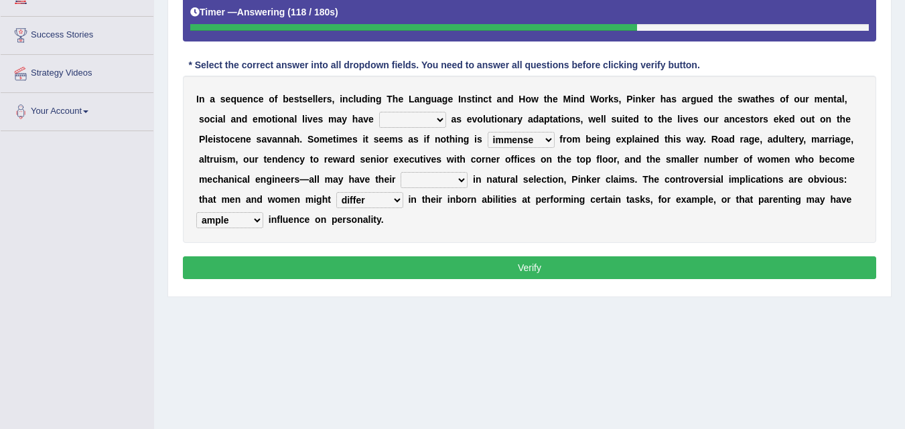
click at [429, 179] on select "juice sprouts roots boots" at bounding box center [433, 180] width 67 height 16
click at [412, 121] on select "emerged originated offered amounted" at bounding box center [412, 120] width 67 height 16
select select "emerged"
click at [379, 112] on select "emerged originated offered amounted" at bounding box center [412, 120] width 67 height 16
click at [433, 182] on select "juice sprouts roots boots" at bounding box center [433, 180] width 67 height 16
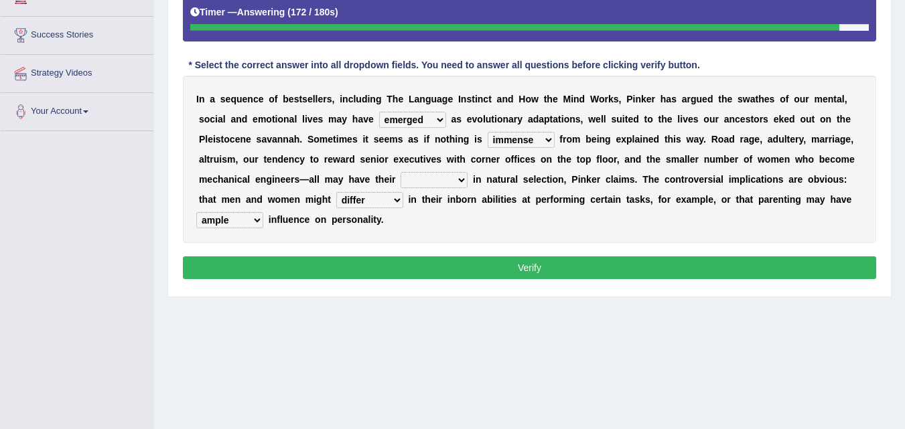
select select "roots"
click at [400, 172] on select "juice sprouts roots boots" at bounding box center [433, 180] width 67 height 16
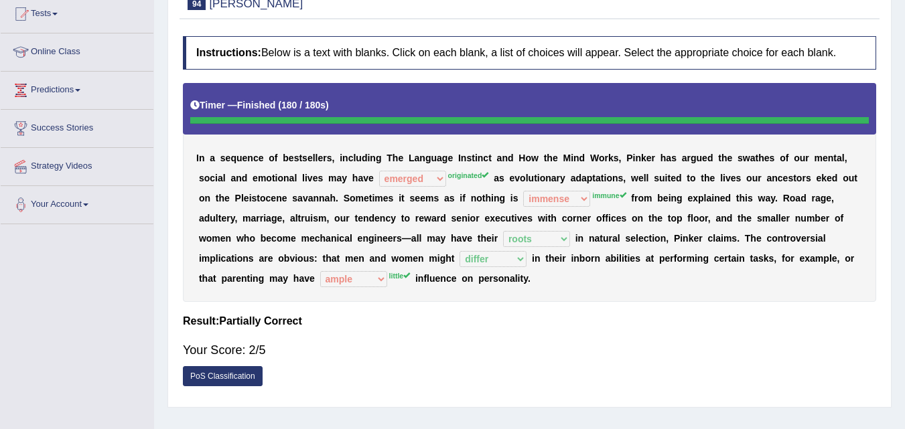
scroll to position [131, 0]
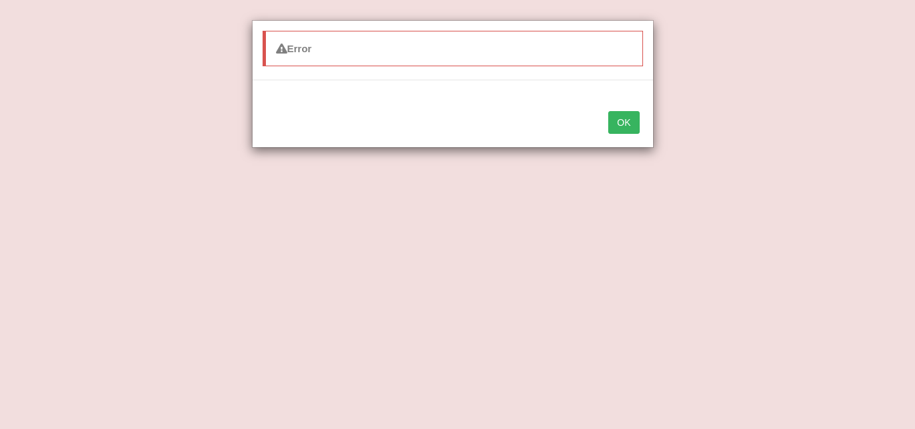
click at [613, 121] on button "OK" at bounding box center [623, 122] width 31 height 23
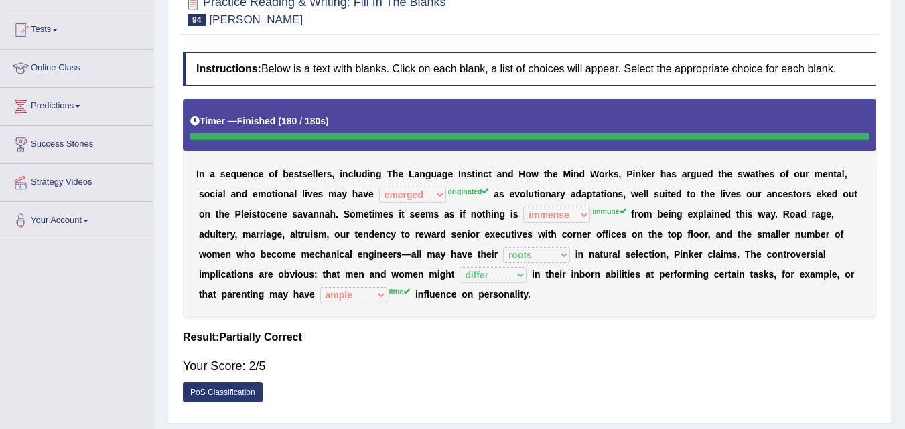
drag, startPoint x: 884, startPoint y: 198, endPoint x: 914, endPoint y: 218, distance: 36.2
click at [904, 218] on html "Toggle navigation Home Practice Questions Speaking Practice Read Aloud Repeat S…" at bounding box center [452, 83] width 905 height 429
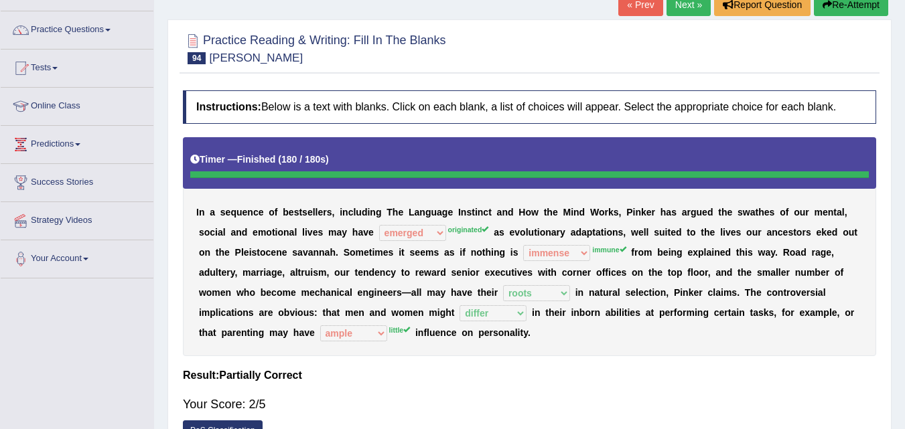
scroll to position [95, 0]
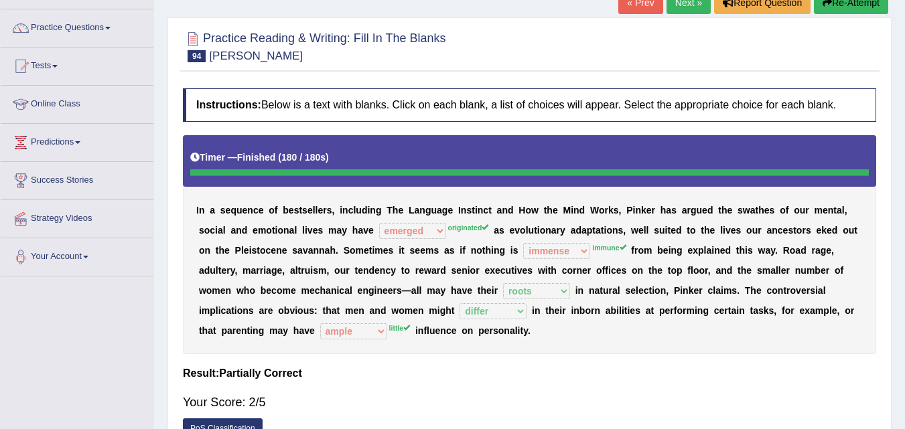
click at [591, 42] on div at bounding box center [529, 45] width 693 height 41
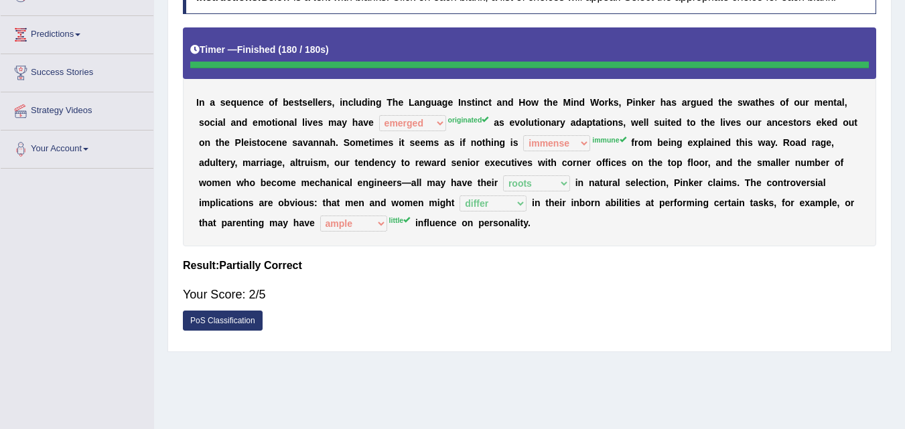
scroll to position [166, 0]
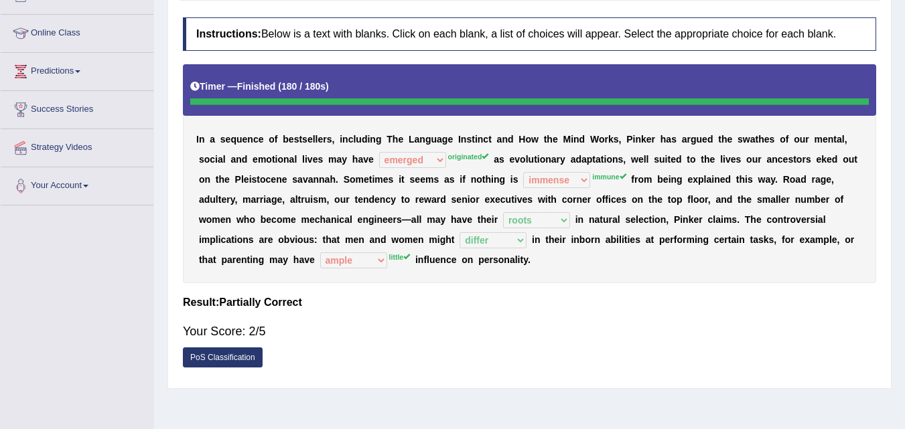
click at [904, 256] on html "Toggle navigation Home Practice Questions Speaking Practice Read Aloud Repeat S…" at bounding box center [452, 48] width 905 height 429
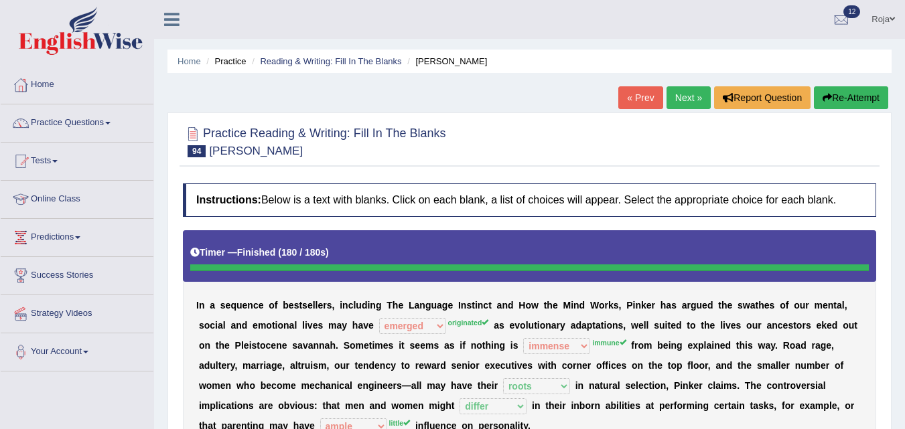
click at [847, 94] on button "Re-Attempt" at bounding box center [851, 97] width 74 height 23
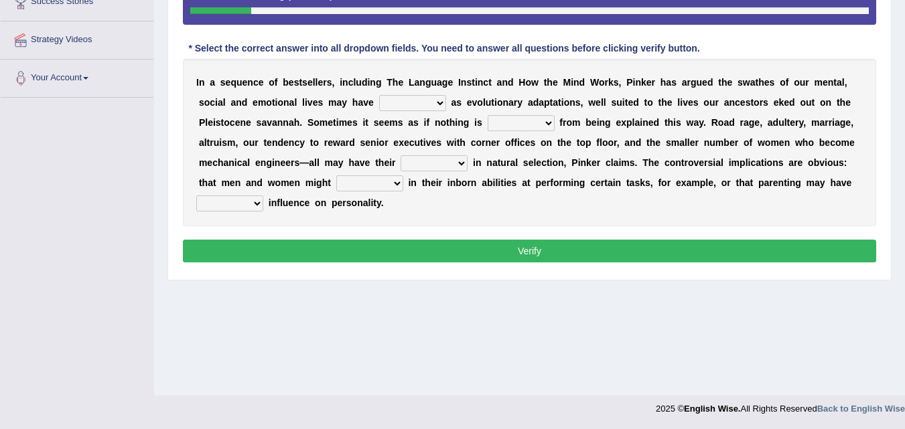
click at [398, 102] on select "emerged originated offered amounted" at bounding box center [412, 103] width 67 height 16
select select "originated"
click at [379, 95] on select "emerged originated offered amounted" at bounding box center [412, 103] width 67 height 16
click at [527, 117] on select "effect affect immense immune" at bounding box center [521, 123] width 67 height 16
select select "immune"
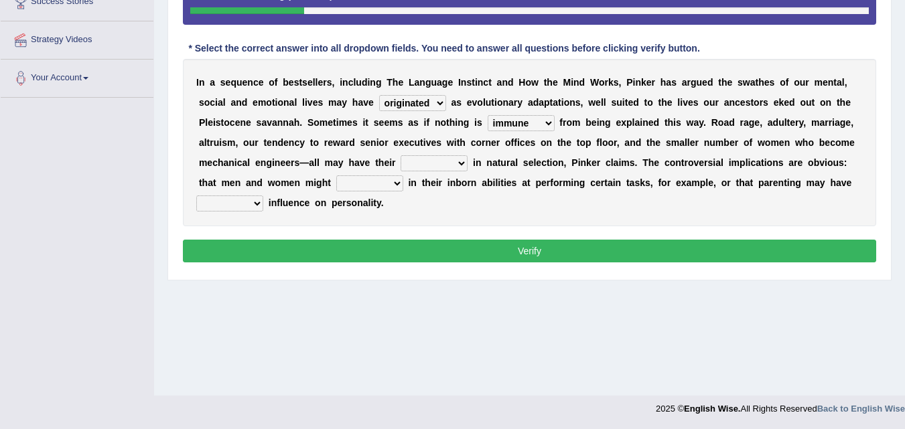
click at [488, 115] on select "effect affect immense immune" at bounding box center [521, 123] width 67 height 16
click at [524, 197] on div "I n a s e q u e n c e o f b e s t s e l l e r s , i n c l u d i n g T h e L a n…" at bounding box center [529, 142] width 693 height 167
click at [429, 157] on select "juice sprouts roots boots" at bounding box center [433, 163] width 67 height 16
select select "roots"
click at [400, 155] on select "juice sprouts roots boots" at bounding box center [433, 163] width 67 height 16
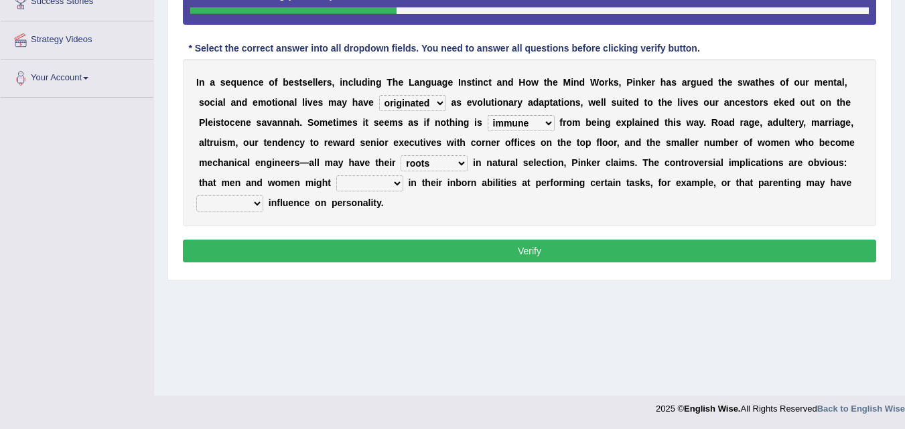
click at [386, 186] on select "difference discuss disperse differ" at bounding box center [369, 183] width 67 height 16
select select "differ"
click at [336, 175] on select "difference discuss disperse differ" at bounding box center [369, 183] width 67 height 16
click at [246, 205] on select "least little less ample" at bounding box center [229, 204] width 67 height 16
select select "least"
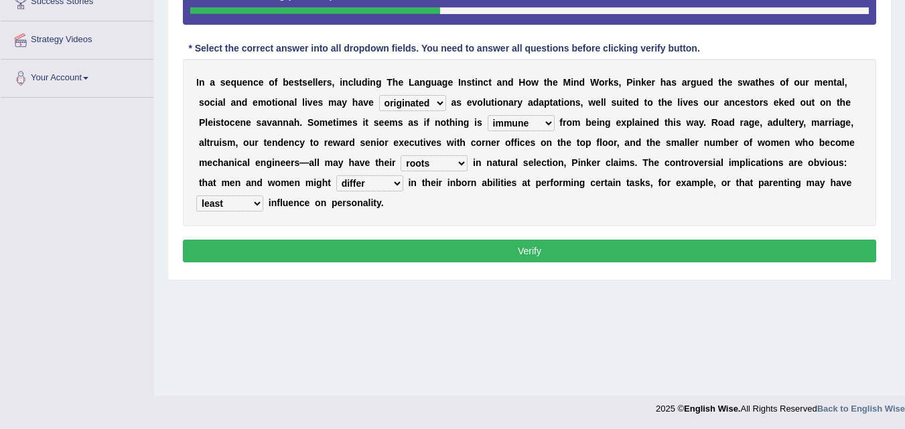
click at [196, 196] on select "least little less ample" at bounding box center [229, 204] width 67 height 16
click at [277, 255] on button "Verify" at bounding box center [529, 251] width 693 height 23
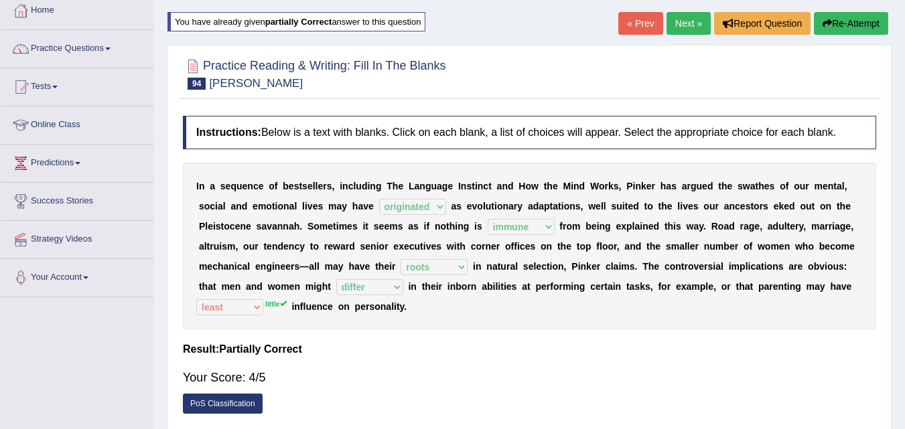
scroll to position [73, 0]
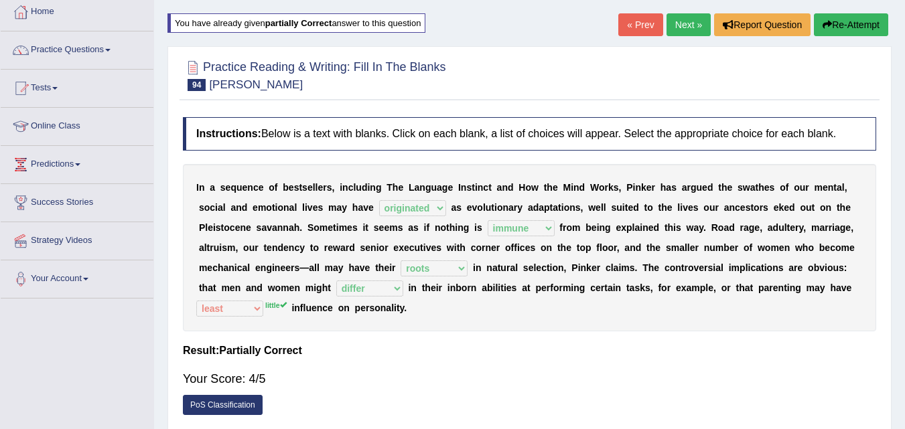
click at [855, 24] on button "Re-Attempt" at bounding box center [851, 24] width 74 height 23
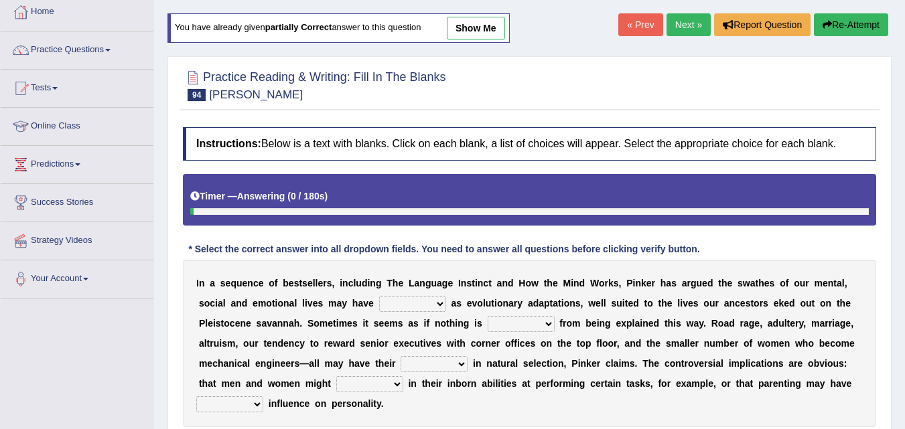
click at [435, 307] on select "emerged originated offered amounted" at bounding box center [412, 304] width 67 height 16
select select "originated"
click at [379, 296] on select "emerged originated offered amounted" at bounding box center [412, 304] width 67 height 16
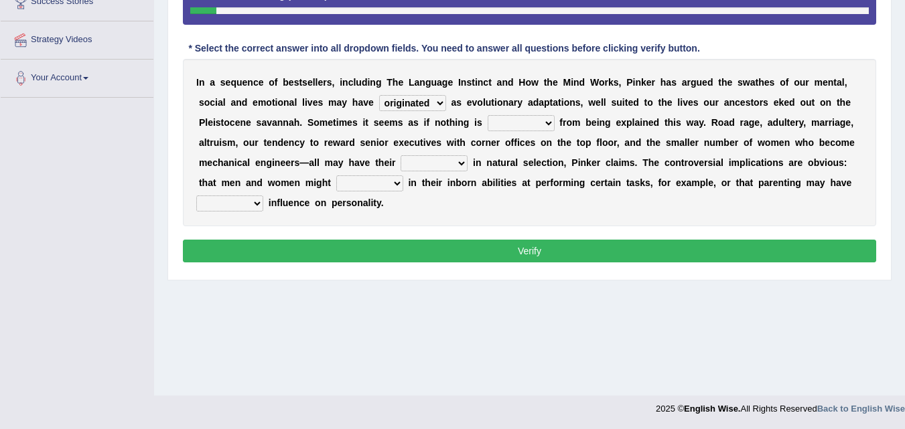
click at [532, 131] on select "effect affect immense immune" at bounding box center [521, 123] width 67 height 16
select select "immune"
click at [488, 115] on select "effect affect immense immune" at bounding box center [521, 123] width 67 height 16
click at [449, 167] on select "juice sprouts roots boots" at bounding box center [433, 163] width 67 height 16
select select "roots"
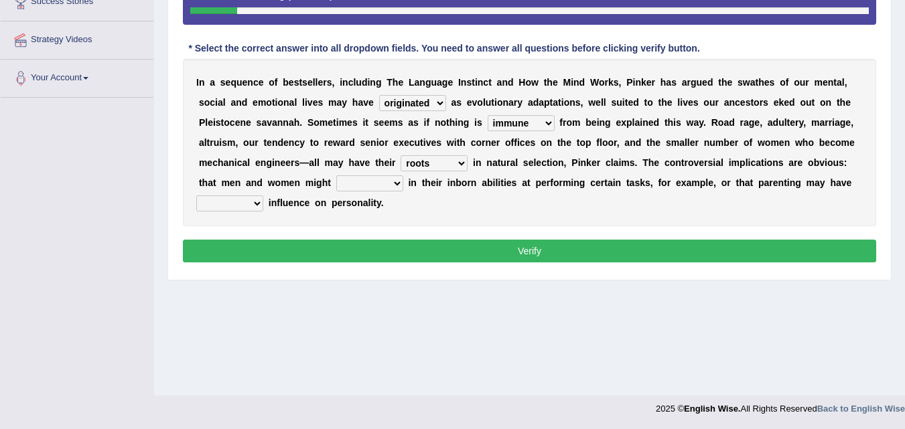
click at [400, 155] on select "juice sprouts roots boots" at bounding box center [433, 163] width 67 height 16
click at [362, 183] on select "difference discuss disperse differ" at bounding box center [369, 183] width 67 height 16
select select "differ"
click at [336, 175] on select "difference discuss disperse differ" at bounding box center [369, 183] width 67 height 16
click at [259, 206] on select "least little less ample" at bounding box center [229, 204] width 67 height 16
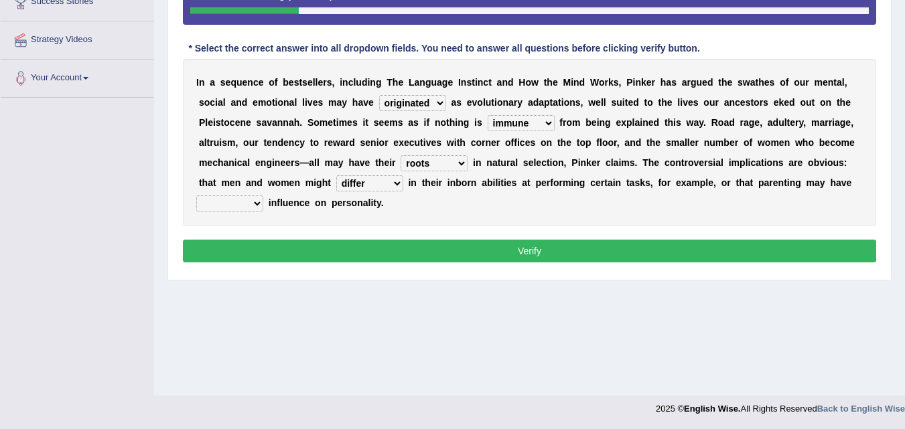
select select "little"
click at [196, 196] on select "least little less ample" at bounding box center [229, 204] width 67 height 16
drag, startPoint x: 246, startPoint y: 249, endPoint x: 246, endPoint y: 210, distance: 38.8
click at [246, 210] on div "Instructions: Below is a text with blanks. Click on each blank, a list of choic…" at bounding box center [529, 97] width 700 height 354
click at [246, 210] on select "least little less ample" at bounding box center [229, 204] width 67 height 16
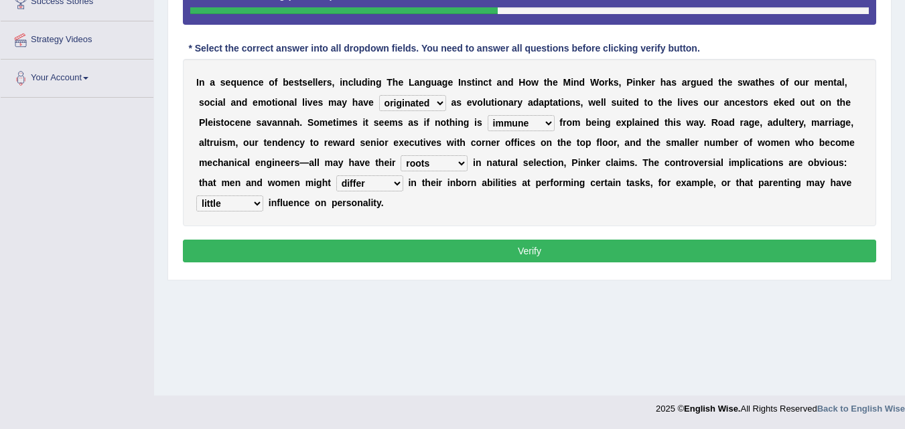
click at [510, 244] on button "Verify" at bounding box center [529, 251] width 693 height 23
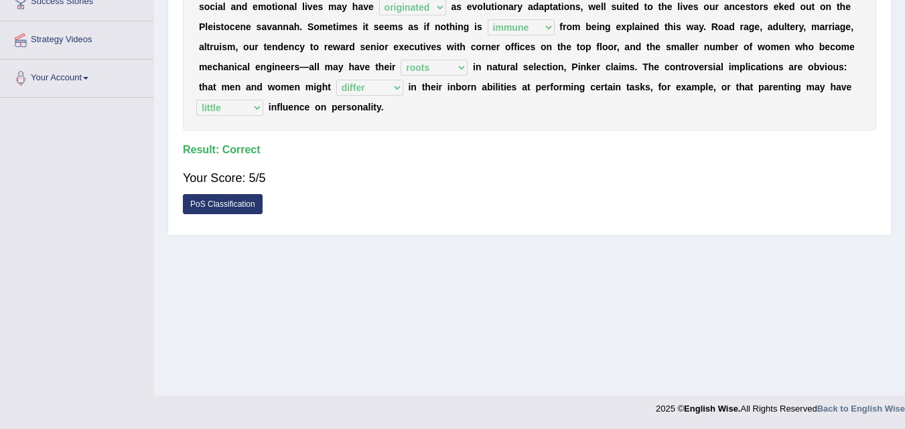
scroll to position [0, 0]
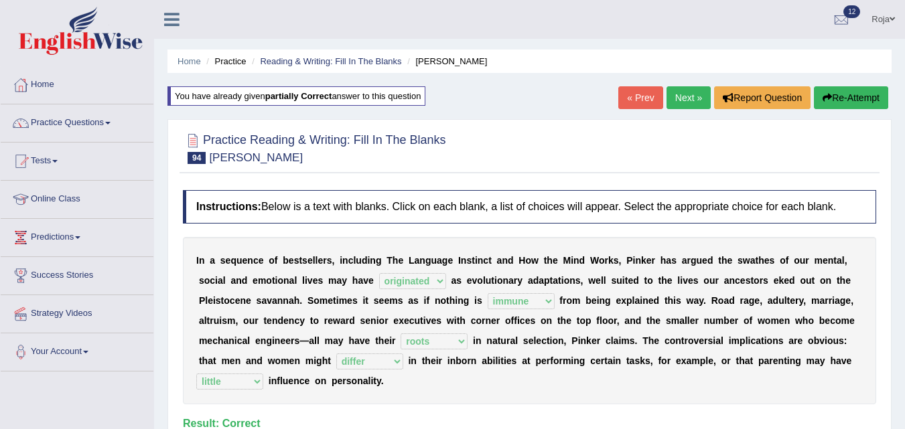
click at [686, 100] on link "Next »" at bounding box center [688, 97] width 44 height 23
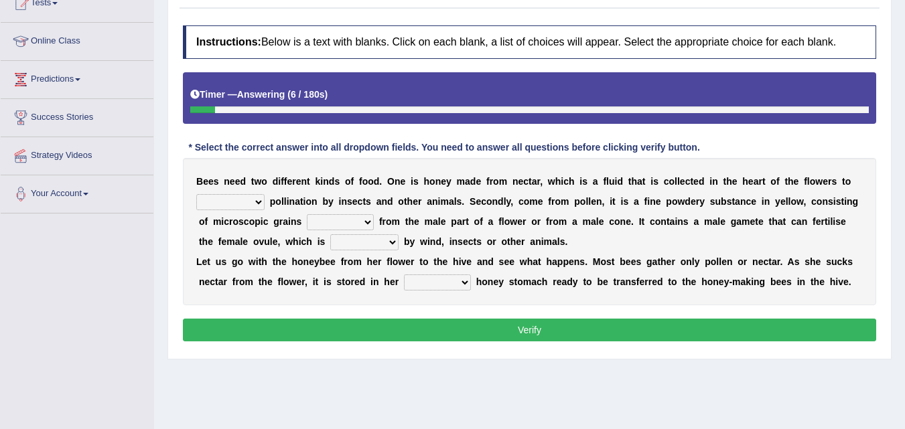
scroll to position [161, 0]
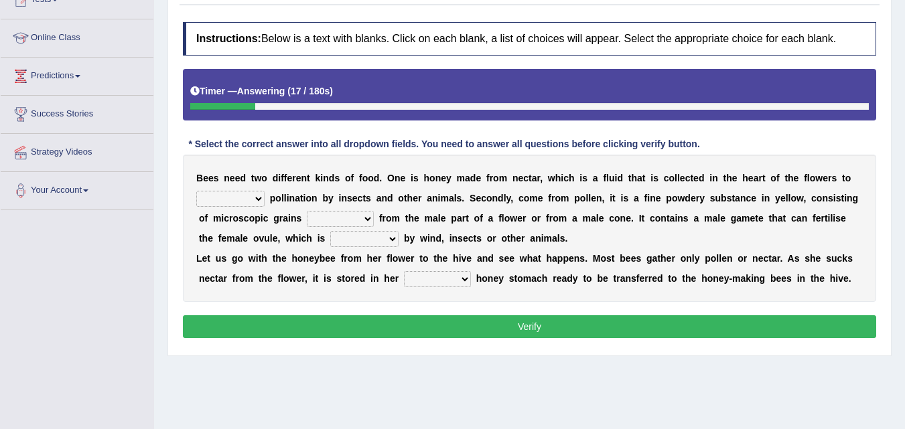
click at [220, 200] on select "courage clear encourage commence" at bounding box center [230, 199] width 68 height 16
select select "commence"
click at [196, 191] on select "courage clear encourage commence" at bounding box center [230, 199] width 68 height 16
click at [358, 227] on select "source respond restore stored" at bounding box center [340, 219] width 67 height 16
click at [431, 220] on b "m" at bounding box center [429, 218] width 8 height 11
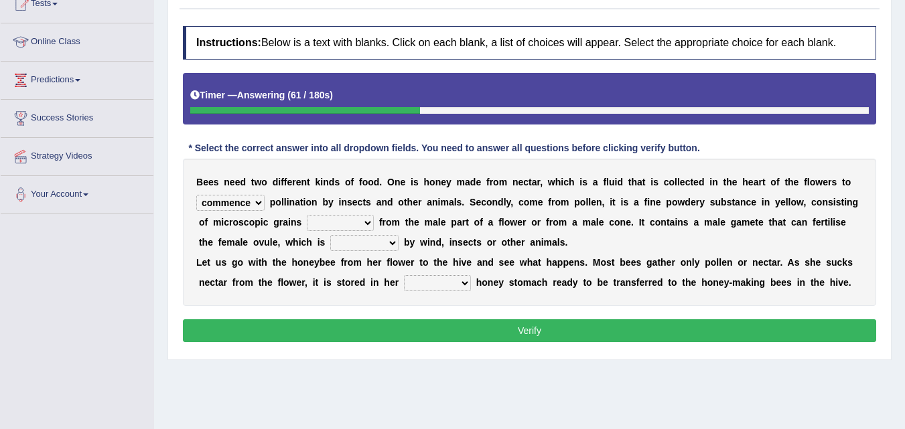
scroll to position [158, 0]
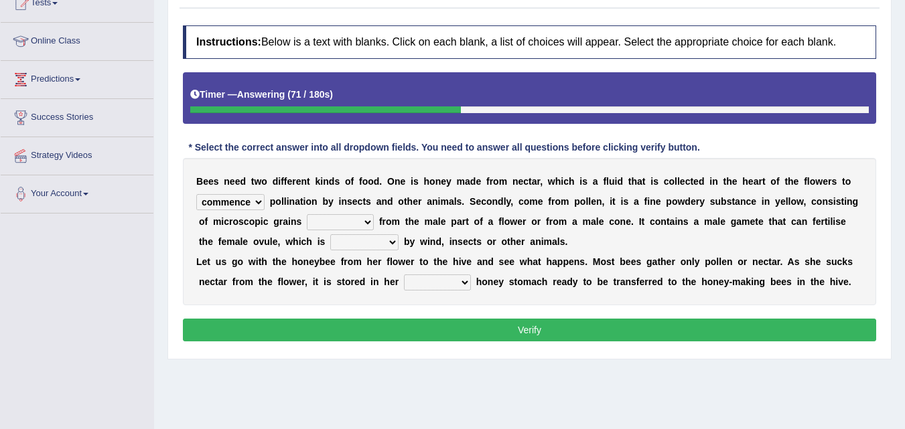
click at [350, 244] on select "transact transfer transferred transform" at bounding box center [364, 242] width 68 height 16
select select "transferred"
click at [330, 234] on select "transact transfer transferred transform" at bounding box center [364, 242] width 68 height 16
click at [459, 279] on select "special social spare sample" at bounding box center [437, 283] width 67 height 16
select select "special"
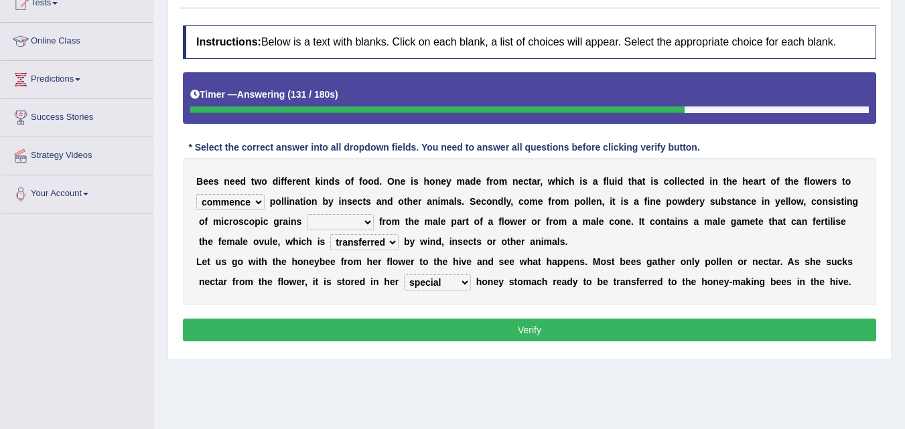
click at [404, 275] on select "special social spare sample" at bounding box center [437, 283] width 67 height 16
click at [433, 283] on select "special social spare sample" at bounding box center [437, 283] width 67 height 16
click at [496, 270] on div "B e e s n e e d t w o d i f f e r e n t k i n d s o f f o o d . O n e i s h o n…" at bounding box center [529, 231] width 693 height 147
click at [335, 221] on select "source respond restore stored" at bounding box center [340, 222] width 67 height 16
select select "source"
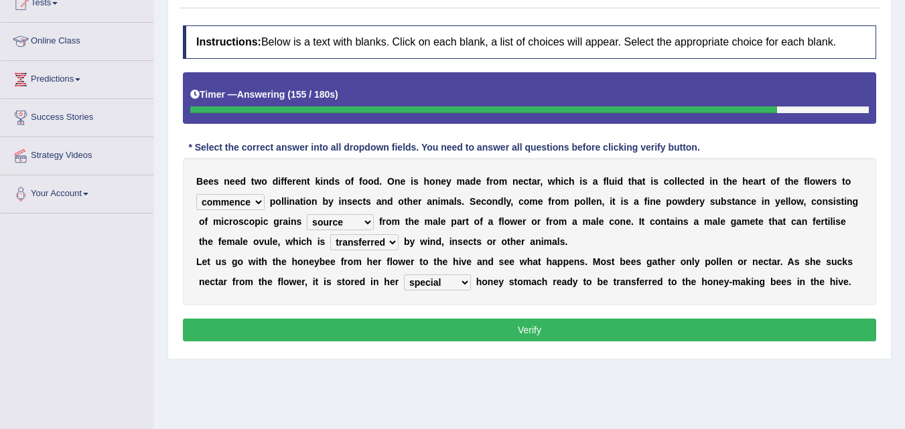
click at [307, 214] on select "source respond restore stored" at bounding box center [340, 222] width 67 height 16
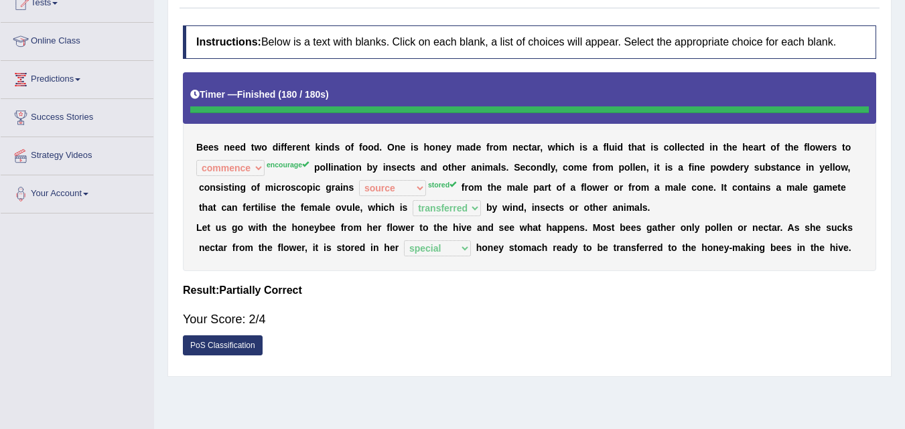
click at [346, 256] on div "B e e s n e e d t w o d i f f e r e n t k i n d s o f f o o d . O n e i s h o n…" at bounding box center [529, 171] width 693 height 199
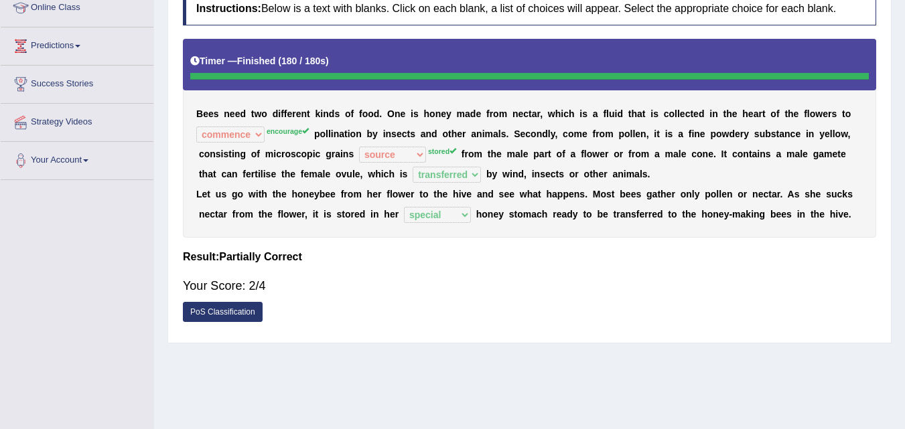
scroll to position [195, 0]
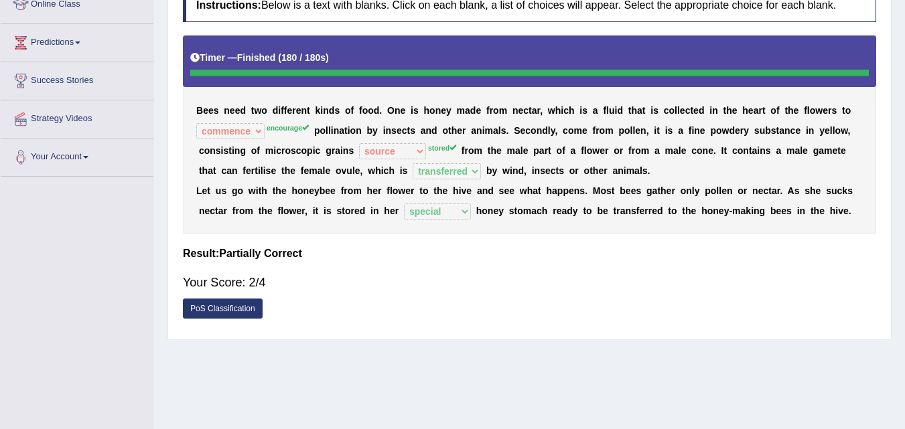
click at [348, 133] on b "i" at bounding box center [349, 130] width 3 height 11
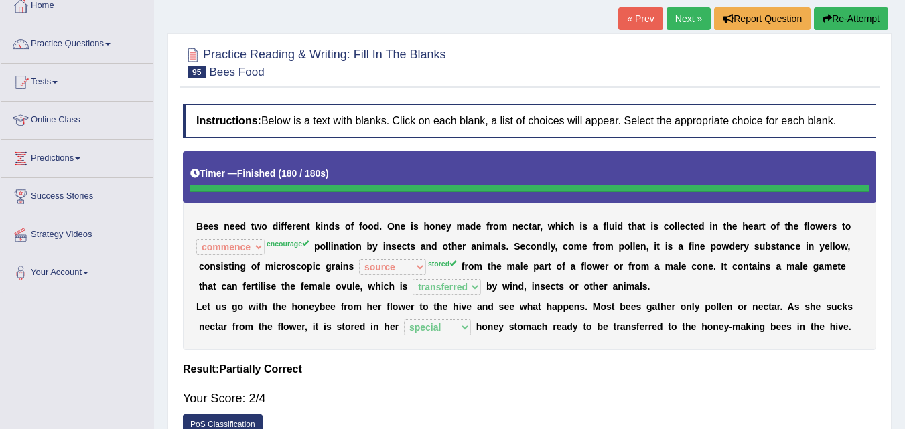
scroll to position [80, 0]
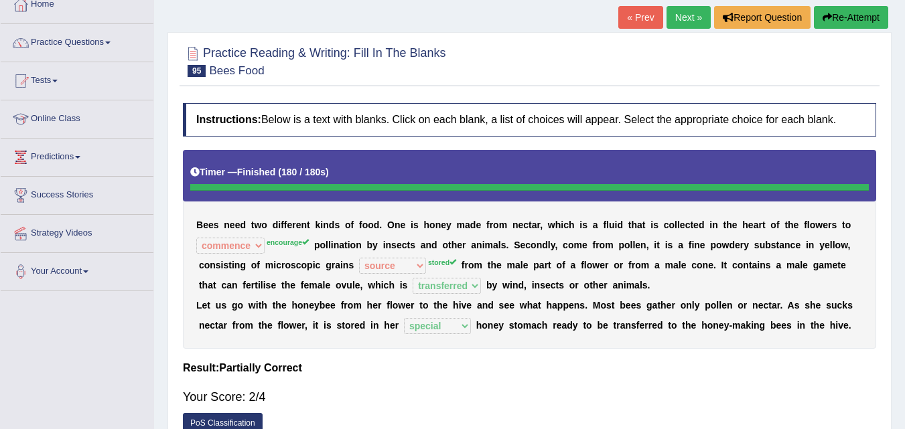
click at [844, 13] on button "Re-Attempt" at bounding box center [851, 17] width 74 height 23
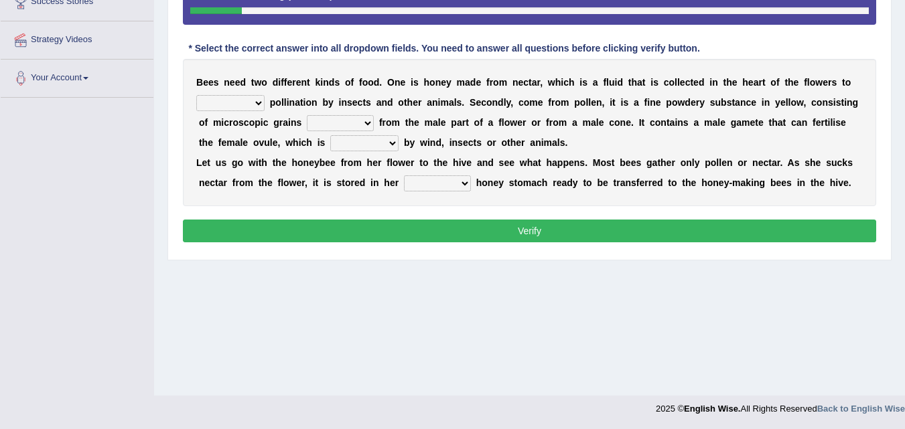
click at [243, 105] on select "courage clear encourage commence" at bounding box center [230, 103] width 68 height 16
select select "encourage"
click at [196, 95] on select "courage clear encourage commence" at bounding box center [230, 103] width 68 height 16
click at [354, 127] on select "source respond restore stored" at bounding box center [340, 123] width 67 height 16
select select "stored"
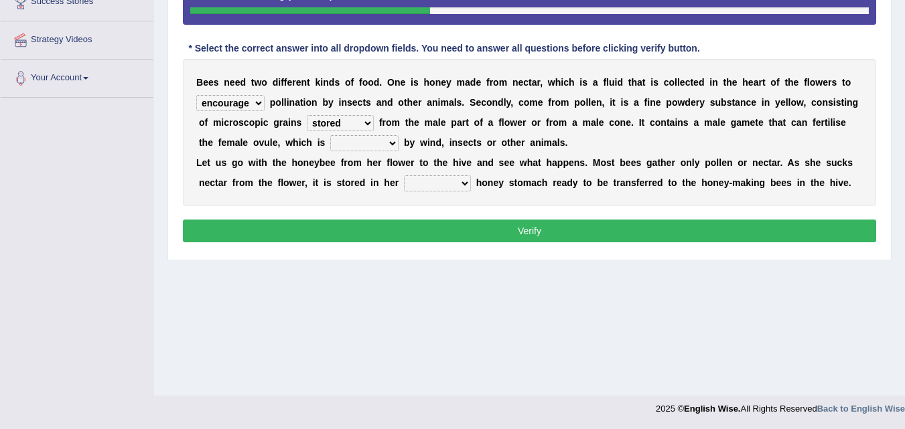
click at [307, 115] on select "source respond restore stored" at bounding box center [340, 123] width 67 height 16
click at [340, 204] on div "B e e s n e e d t w o d i f f e r e n t k i n d s o f f o o d . O n e i s h o n…" at bounding box center [529, 132] width 693 height 147
click at [368, 141] on select "transact transfer transferred transform" at bounding box center [364, 143] width 68 height 16
select select "transferred"
click at [330, 135] on select "transact transfer transferred transform" at bounding box center [364, 143] width 68 height 16
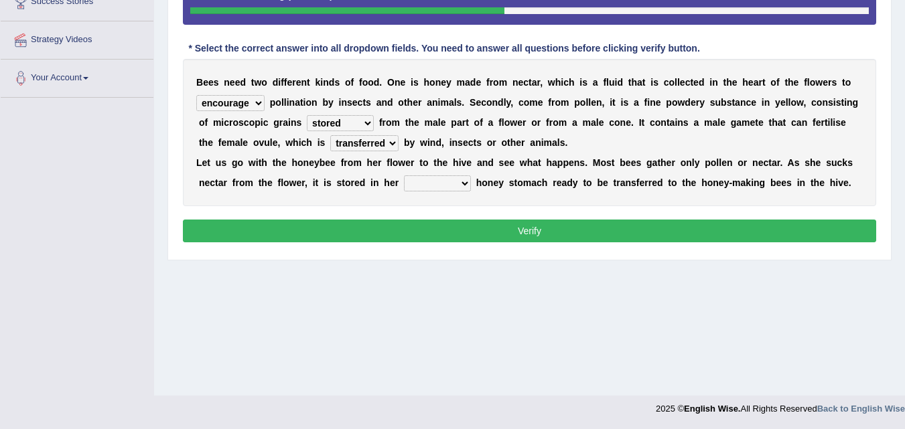
click at [467, 183] on select "special social spare sample" at bounding box center [437, 183] width 67 height 16
select select "special"
click at [404, 175] on select "special social spare sample" at bounding box center [437, 183] width 67 height 16
click at [610, 220] on button "Verify" at bounding box center [529, 231] width 693 height 23
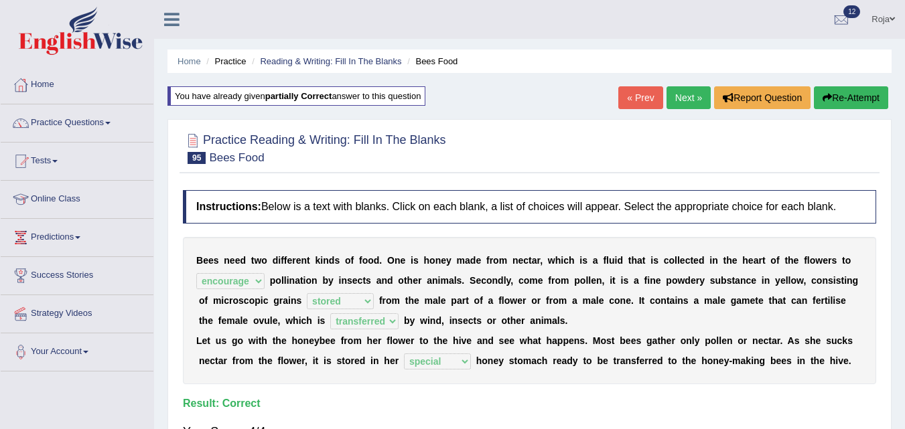
click at [694, 94] on link "Next »" at bounding box center [688, 97] width 44 height 23
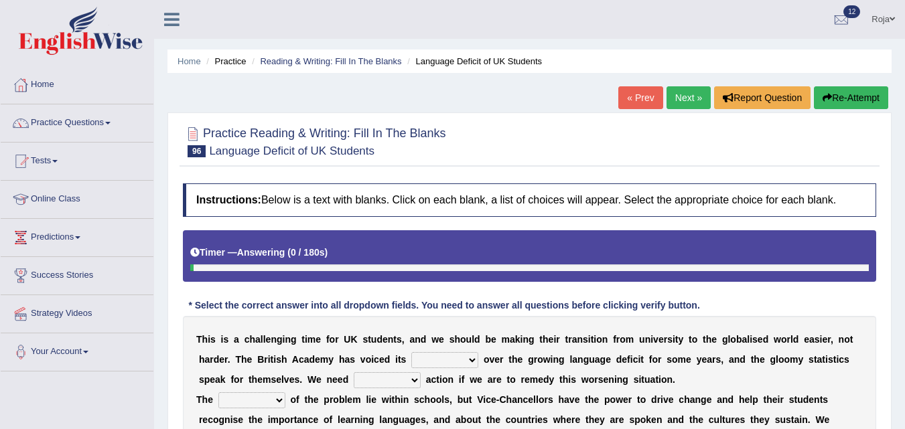
scroll to position [274, 0]
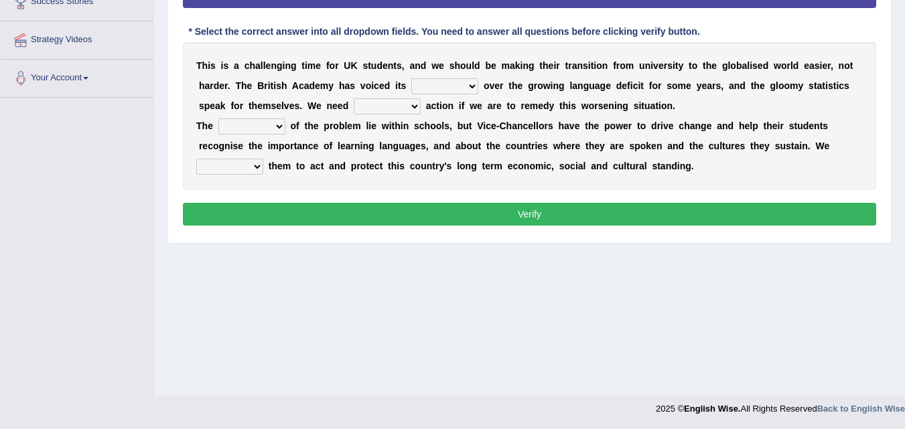
click at [457, 83] on select "confirm concern contempt conclude" at bounding box center [444, 86] width 67 height 16
select select "concern"
click at [411, 78] on select "confirm concern contempt conclude" at bounding box center [444, 86] width 67 height 16
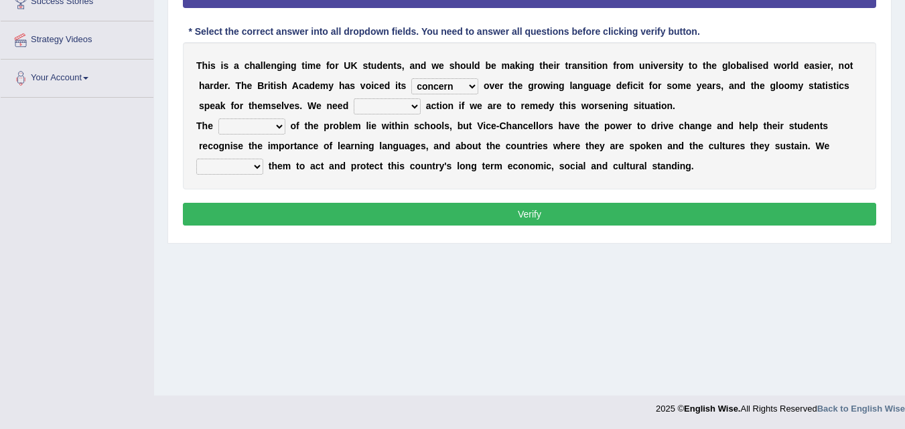
click at [382, 107] on select "instant infact defence decisive" at bounding box center [387, 106] width 67 height 16
click at [313, 129] on b "e" at bounding box center [315, 126] width 5 height 11
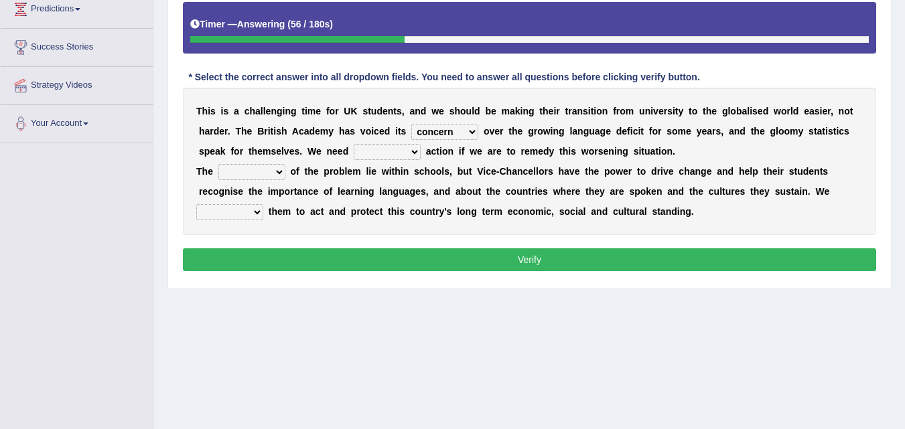
scroll to position [217, 0]
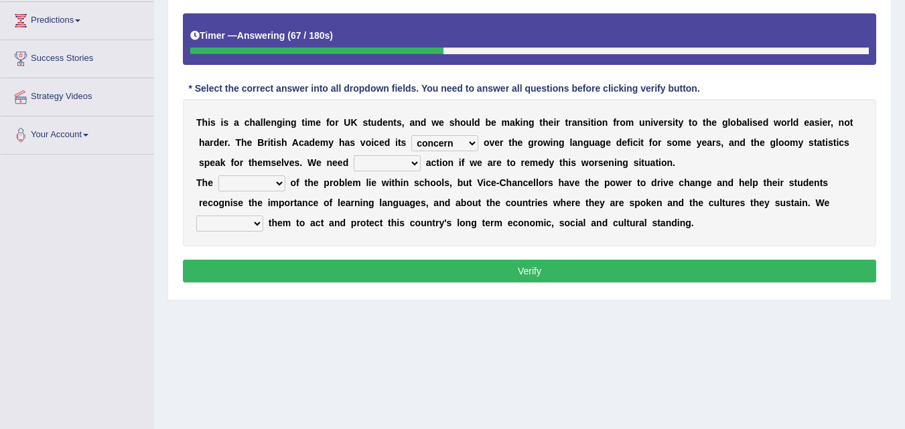
click at [268, 190] on select "upsurge ugly roots complex" at bounding box center [251, 183] width 67 height 16
select select "roots"
click at [218, 175] on select "upsurge ugly roots complex" at bounding box center [251, 183] width 67 height 16
click at [240, 216] on select "upsurge act urge great" at bounding box center [229, 224] width 67 height 16
click at [196, 216] on select "upsurge act urge great" at bounding box center [229, 224] width 67 height 16
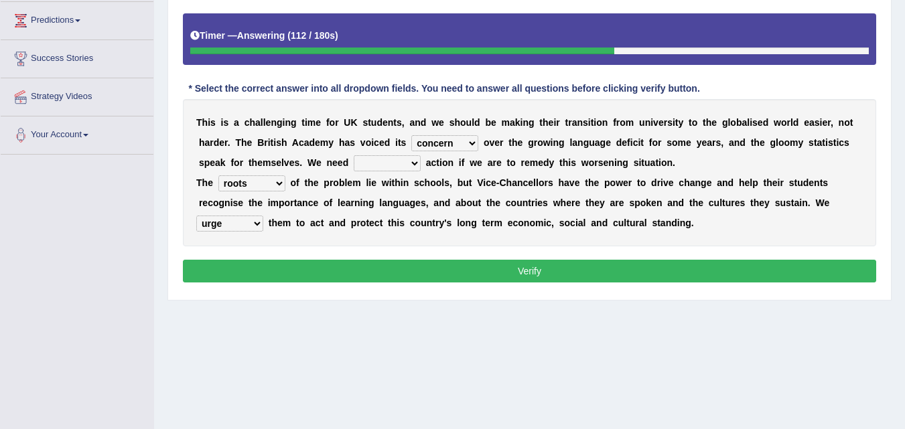
click at [226, 224] on select "upsurge act urge great" at bounding box center [229, 224] width 67 height 16
click at [196, 216] on select "upsurge act urge great" at bounding box center [229, 224] width 67 height 16
click at [235, 227] on select "upsurge act urge great" at bounding box center [229, 224] width 67 height 16
select select "upsurge"
click at [196, 216] on select "upsurge act urge great" at bounding box center [229, 224] width 67 height 16
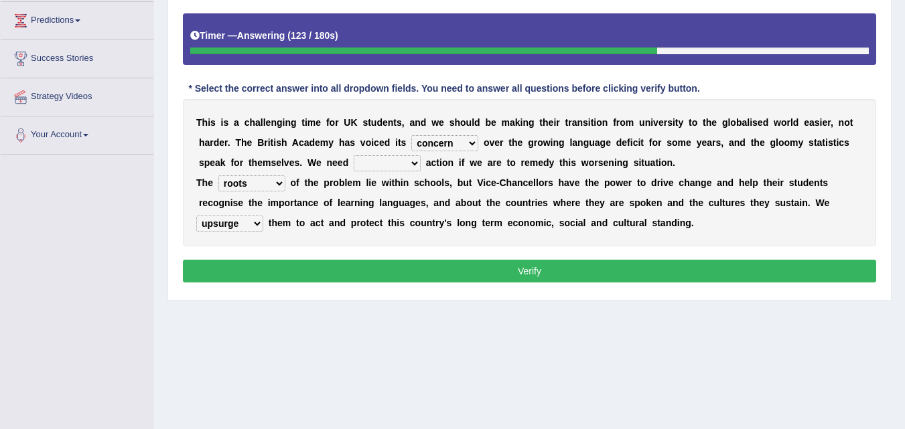
click at [369, 157] on select "instant infact defence decisive" at bounding box center [387, 163] width 67 height 16
click at [354, 155] on select "instant infact defence decisive" at bounding box center [387, 163] width 67 height 16
click at [395, 166] on select "instant infact defence decisive" at bounding box center [387, 163] width 67 height 16
select select "defence"
click at [354, 155] on select "instant infact defence decisive" at bounding box center [387, 163] width 67 height 16
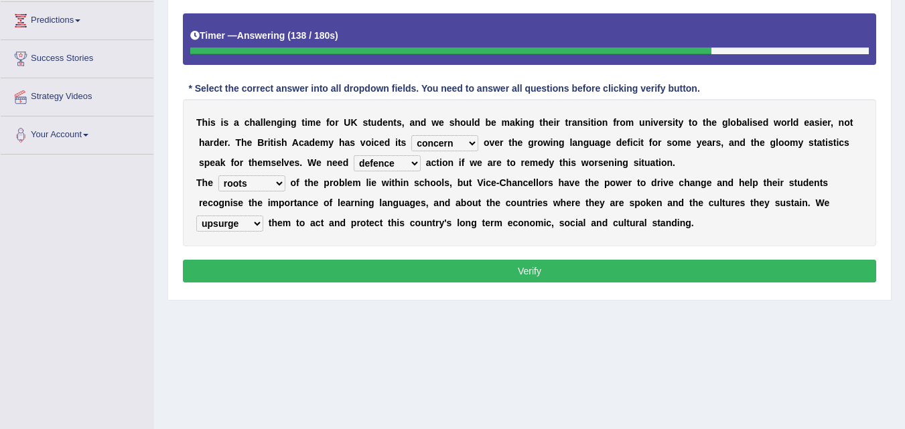
click at [451, 267] on button "Verify" at bounding box center [529, 271] width 693 height 23
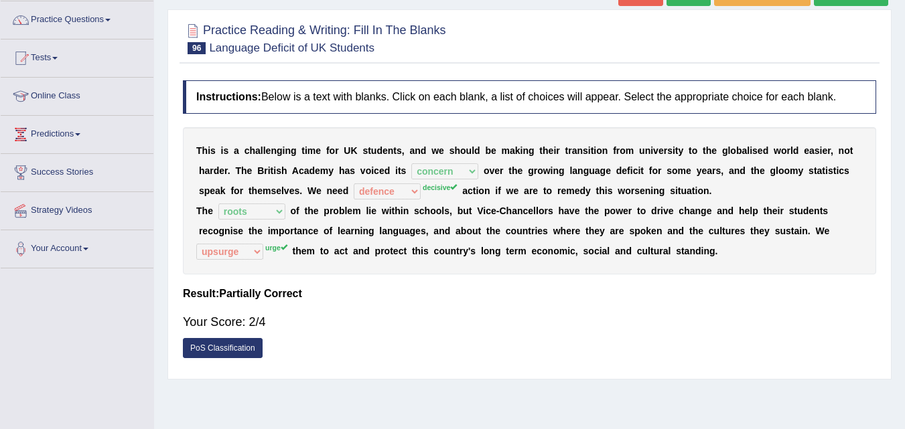
scroll to position [93, 0]
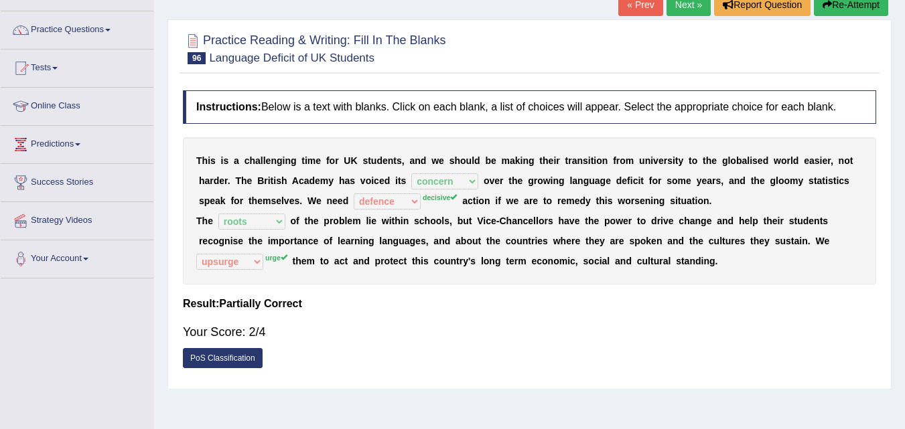
click at [851, 4] on button "Re-Attempt" at bounding box center [851, 4] width 74 height 23
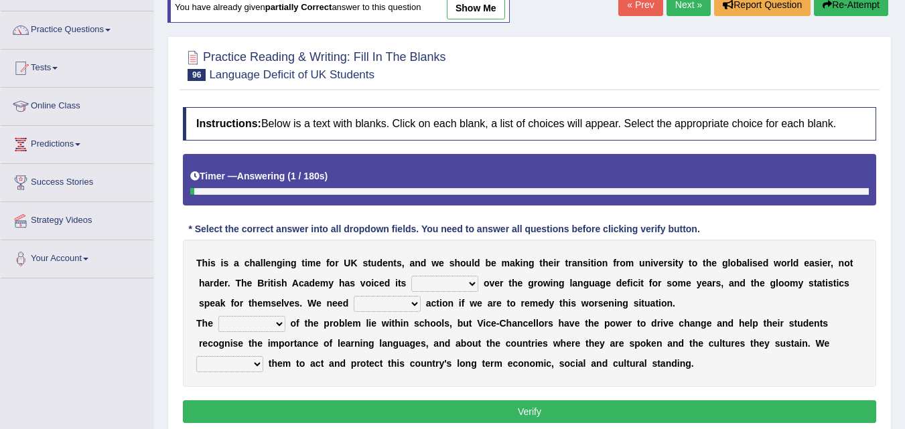
drag, startPoint x: 898, startPoint y: 178, endPoint x: 914, endPoint y: 177, distance: 16.1
click at [904, 177] on html "Toggle navigation Home Practice Questions Speaking Practice Read Aloud Repeat S…" at bounding box center [452, 121] width 905 height 429
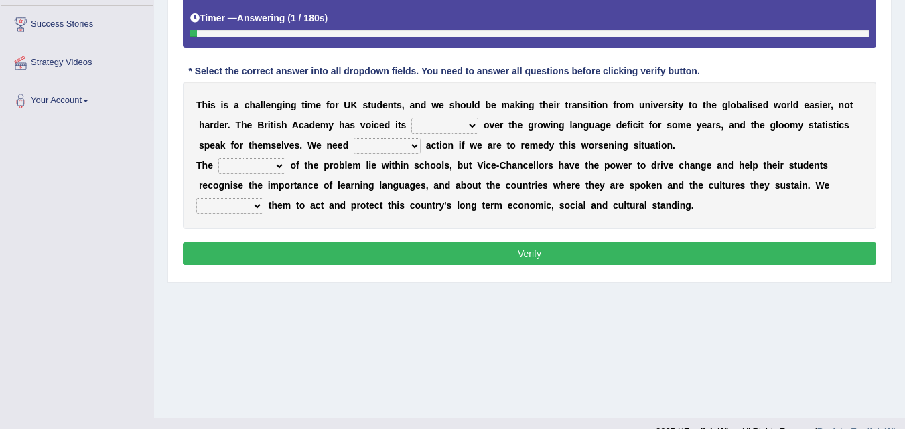
scroll to position [259, 0]
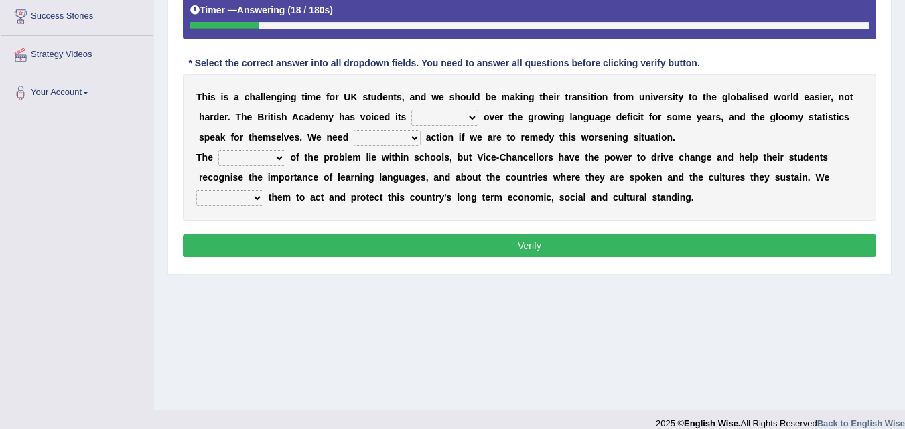
click at [447, 121] on select "confirm concern contempt conclude" at bounding box center [444, 118] width 67 height 16
select select "concern"
click at [411, 110] on select "confirm concern contempt conclude" at bounding box center [444, 118] width 67 height 16
click at [404, 144] on select "instant infact defence decisive" at bounding box center [387, 138] width 67 height 16
select select "decisive"
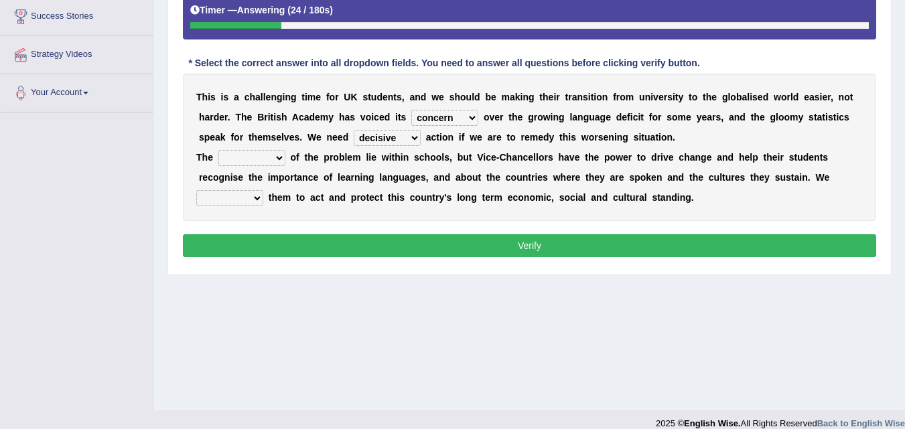
click at [354, 130] on select "instant infact defence decisive" at bounding box center [387, 138] width 67 height 16
click at [254, 161] on select "upsurge ugly roots complex" at bounding box center [251, 158] width 67 height 16
select select "roots"
click at [218, 150] on select "upsurge ugly roots complex" at bounding box center [251, 158] width 67 height 16
click at [239, 199] on select "upsurge act urge great" at bounding box center [229, 198] width 67 height 16
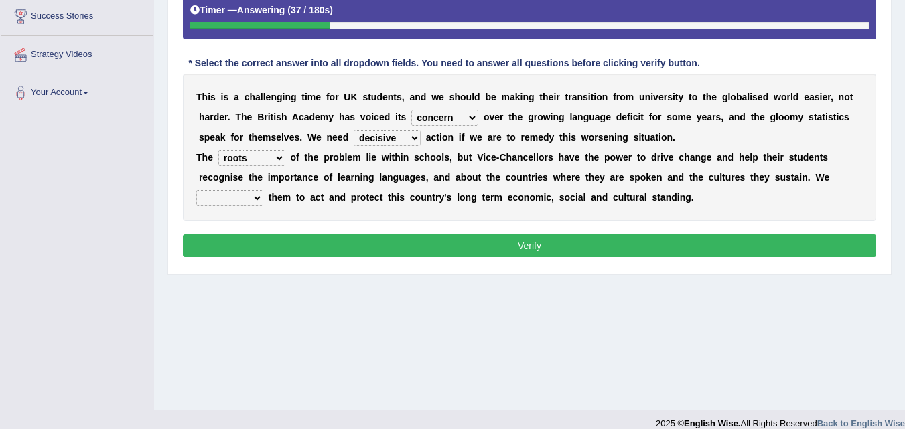
select select "urge"
click at [196, 190] on select "upsurge act urge great" at bounding box center [229, 198] width 67 height 16
click at [291, 241] on button "Verify" at bounding box center [529, 245] width 693 height 23
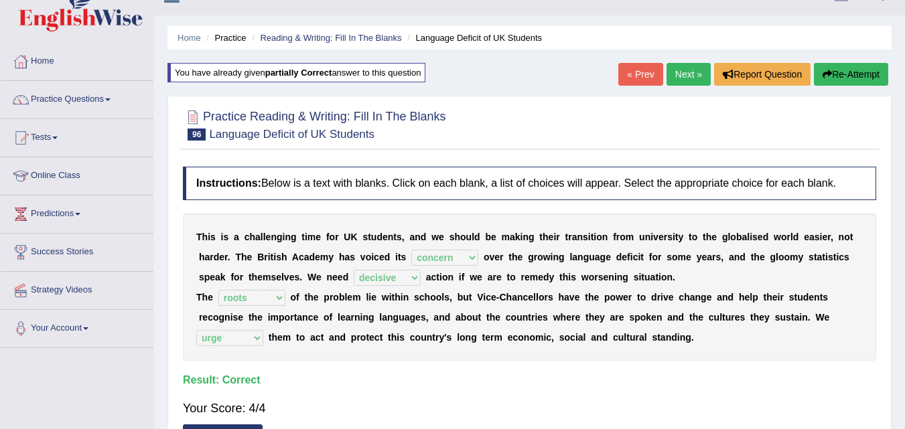
scroll to position [17, 0]
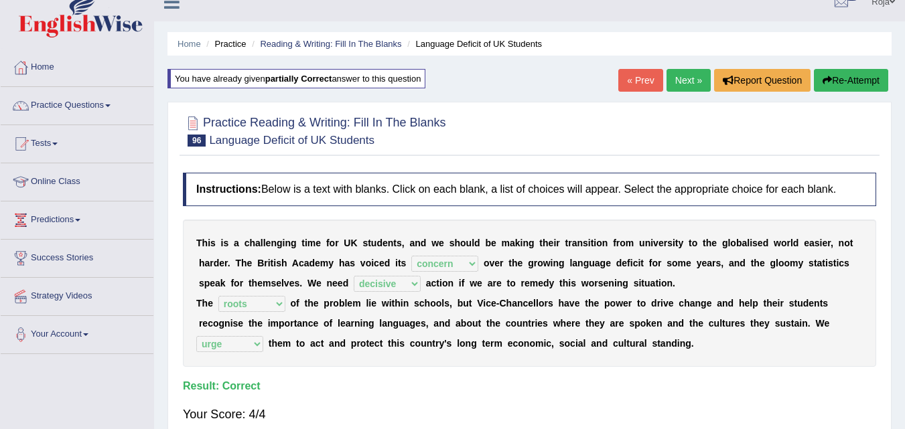
click at [671, 86] on link "Next »" at bounding box center [688, 80] width 44 height 23
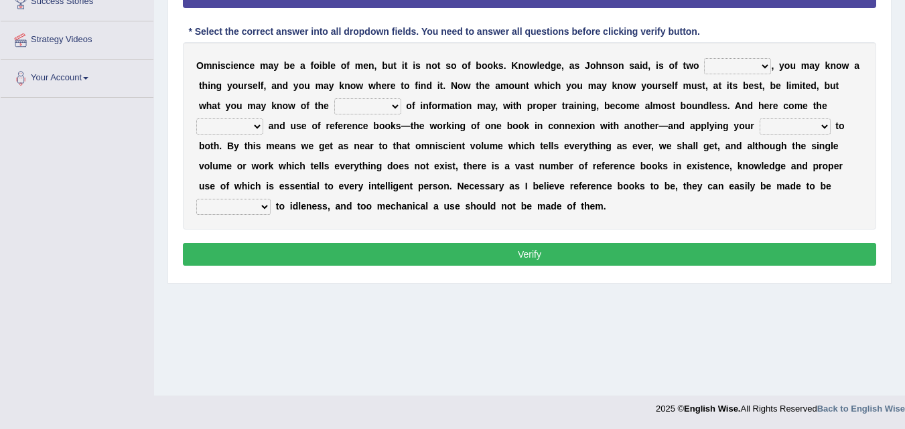
click at [737, 65] on select "ways kinds masses volumes" at bounding box center [737, 66] width 67 height 16
click at [632, 82] on b "w" at bounding box center [631, 85] width 7 height 11
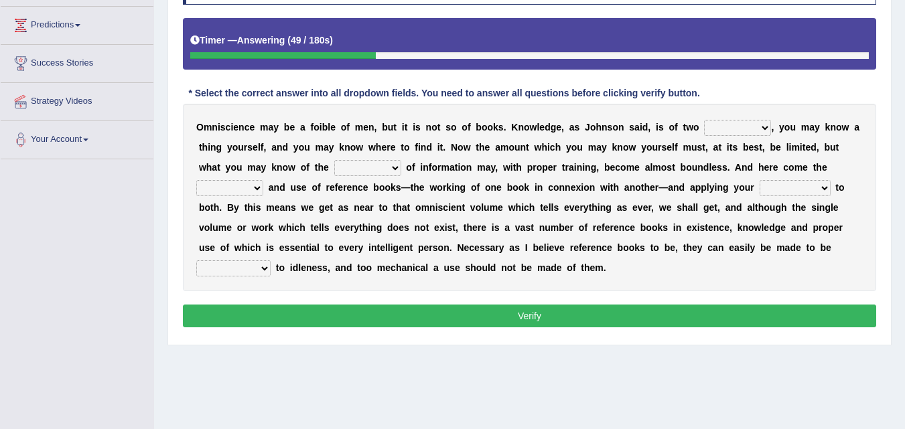
click at [376, 169] on select "sources races works things" at bounding box center [367, 168] width 67 height 16
select select "sources"
click at [334, 160] on select "sources races works things" at bounding box center [367, 168] width 67 height 16
click at [241, 191] on select "reference exist value easy" at bounding box center [229, 188] width 67 height 16
click at [196, 180] on select "reference exist value easy" at bounding box center [229, 188] width 67 height 16
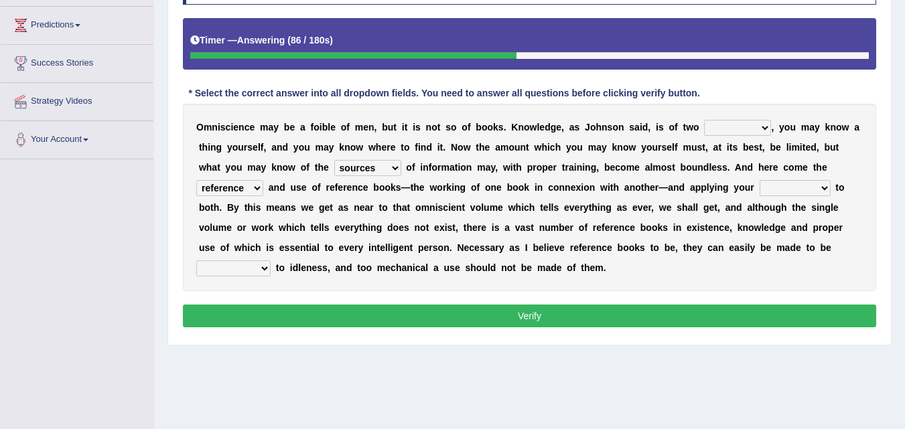
click at [241, 187] on select "reference exist value easy" at bounding box center [229, 188] width 67 height 16
select select "exist"
click at [196, 180] on select "reference exist value easy" at bounding box center [229, 188] width 67 height 16
click at [804, 188] on select "acceptance perception intelligence impact" at bounding box center [794, 188] width 71 height 16
click at [759, 180] on select "acceptance perception intelligence impact" at bounding box center [794, 188] width 71 height 16
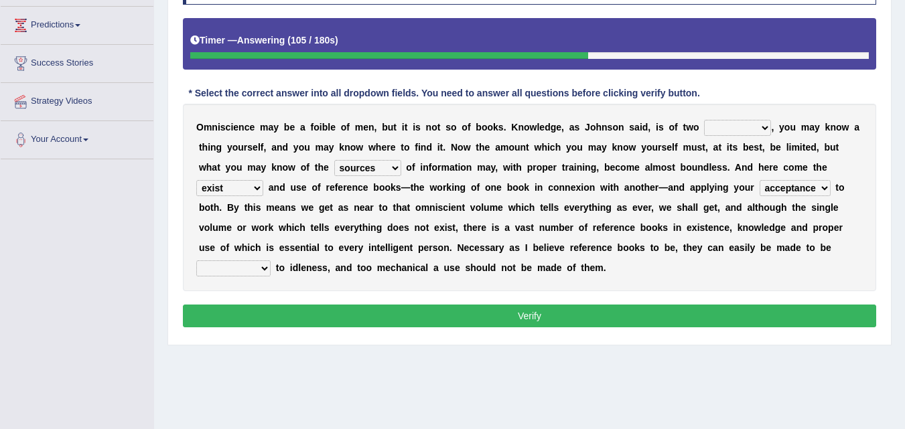
click at [786, 220] on div "O m n i s c i e n c e m a y b e a f o i b l e o f m e n , b u t i t i s n o t s…" at bounding box center [529, 198] width 693 height 188
click at [779, 183] on select "acceptance perception intelligence impact" at bounding box center [794, 188] width 71 height 16
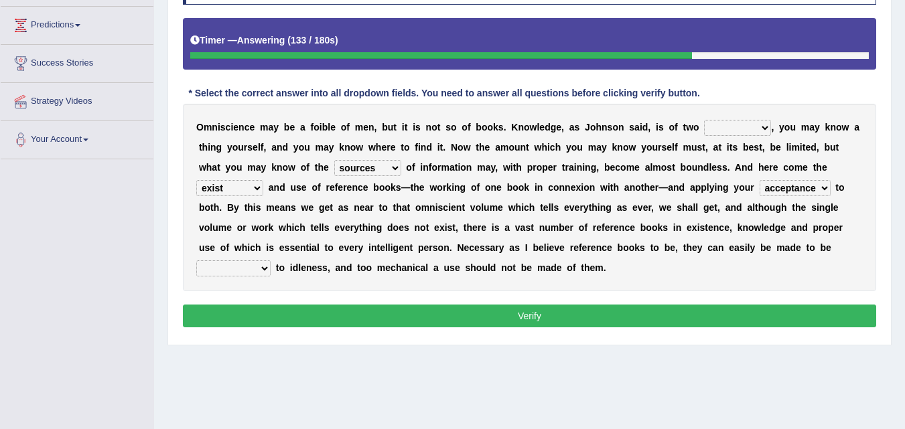
click at [780, 190] on select "acceptance perception intelligence impact" at bounding box center [794, 188] width 71 height 16
select select "intelligence"
click at [759, 180] on select "acceptance perception intelligence impact" at bounding box center [794, 188] width 71 height 16
click at [261, 278] on div "O m n i s c i e n c e m a y b e a f o i b l e o f m e n , b u t i t i s n o t s…" at bounding box center [529, 198] width 693 height 188
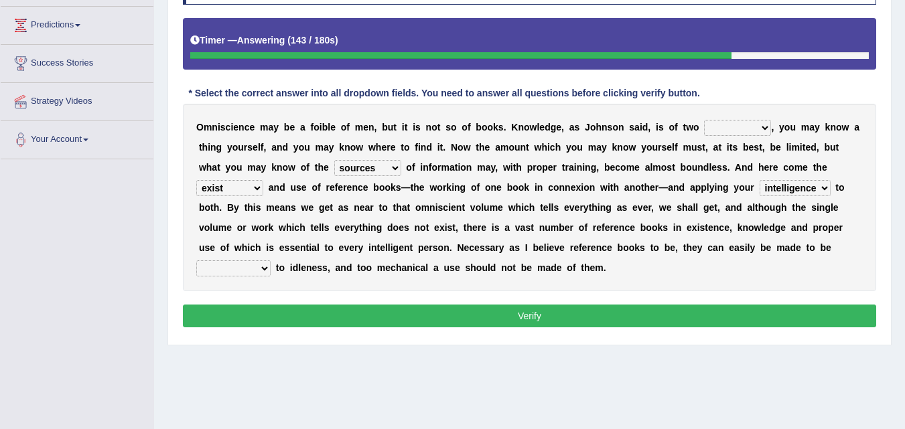
click at [261, 274] on select "contributory contribution constant conference" at bounding box center [233, 269] width 74 height 16
select select "constant"
click at [196, 261] on select "contributory contribution constant conference" at bounding box center [233, 269] width 74 height 16
click at [745, 132] on select "ways kinds masses volumes" at bounding box center [737, 128] width 67 height 16
select select "volumes"
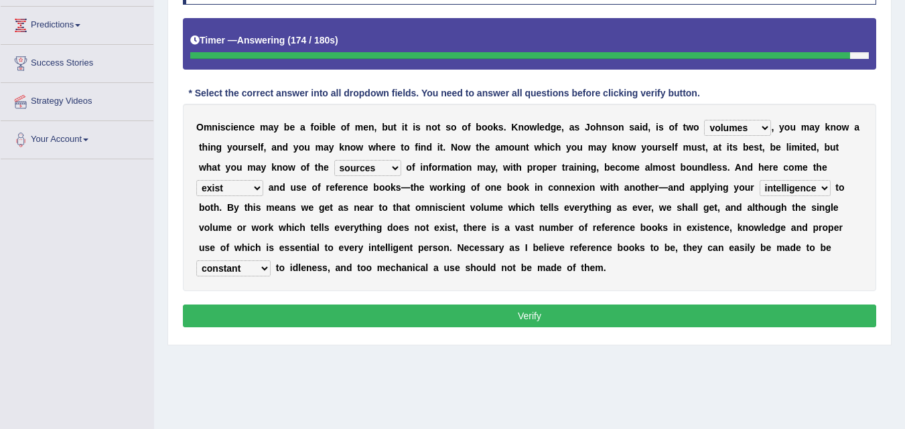
click at [704, 120] on select "ways kinds masses volumes" at bounding box center [737, 128] width 67 height 16
click at [742, 129] on select "ways kinds masses volumes" at bounding box center [737, 128] width 67 height 16
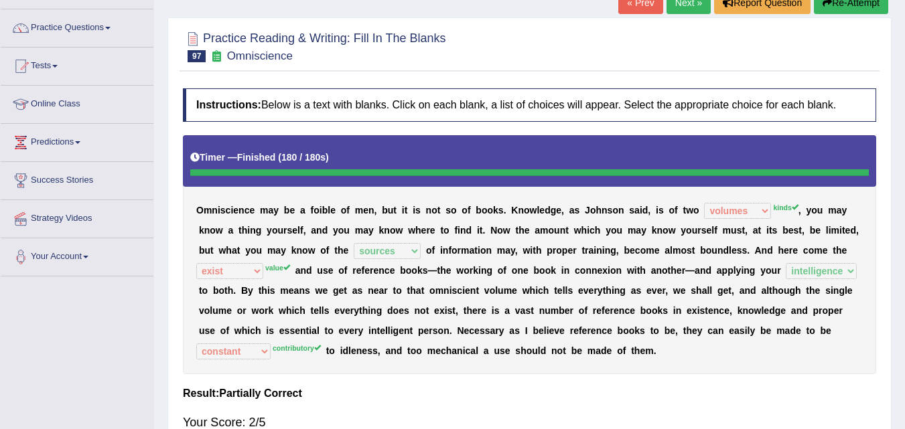
scroll to position [42, 0]
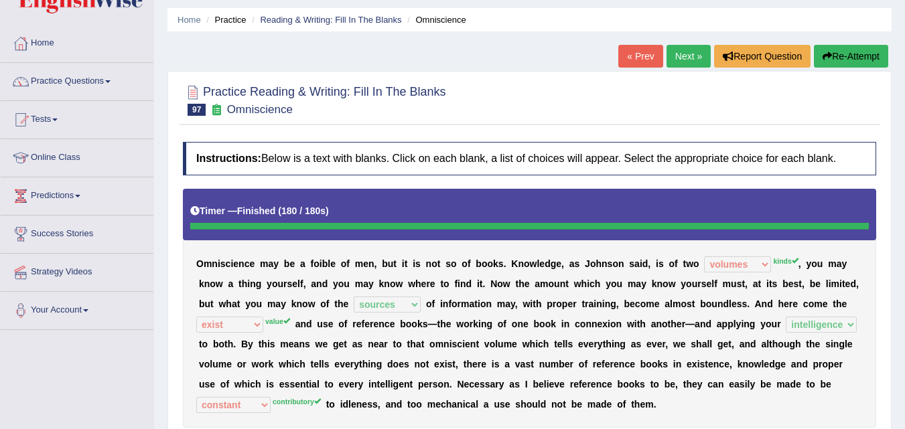
click at [403, 334] on div "O m n i s c i e n c e m a y b e a f o i b l e o f m e n , b u t i t i s n o t s…" at bounding box center [529, 308] width 693 height 239
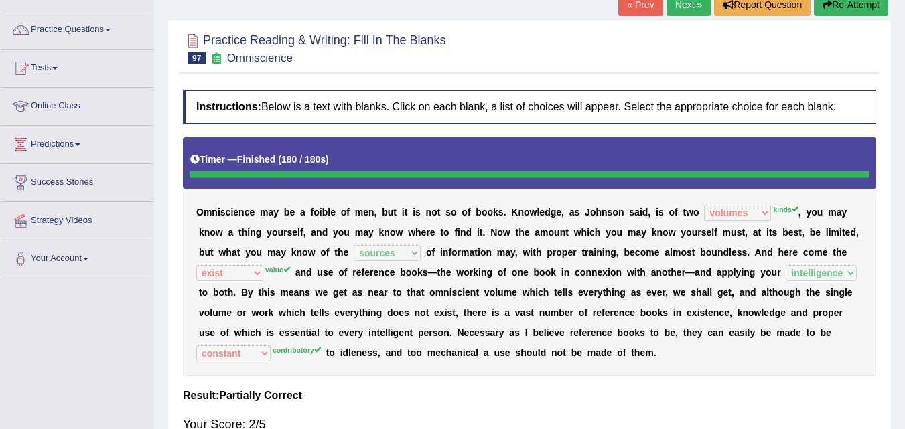
scroll to position [90, 0]
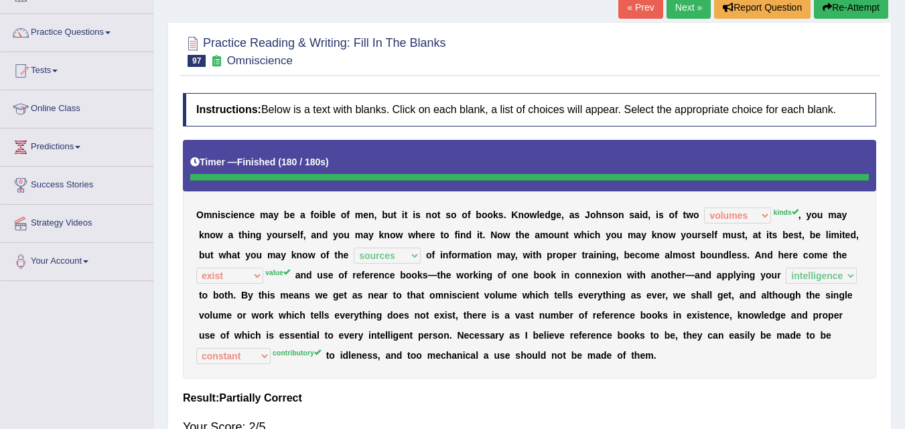
click at [844, 13] on button "Re-Attempt" at bounding box center [851, 7] width 74 height 23
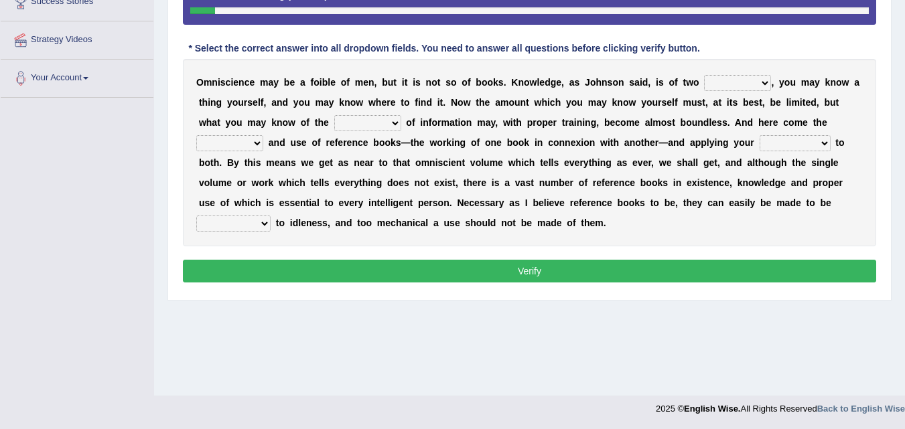
click at [729, 82] on select "ways kinds masses volumes" at bounding box center [737, 83] width 67 height 16
select select "kinds"
click at [704, 75] on select "ways kinds masses volumes" at bounding box center [737, 83] width 67 height 16
click at [346, 125] on select "sources races works things" at bounding box center [367, 123] width 67 height 16
select select "sources"
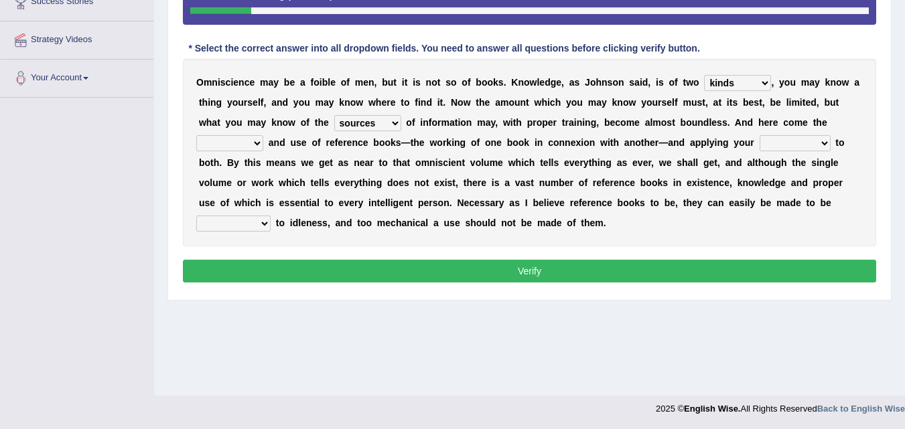
click at [334, 115] on select "sources races works things" at bounding box center [367, 123] width 67 height 16
click at [237, 143] on select "reference exist value easy" at bounding box center [229, 143] width 67 height 16
select select "value"
click at [196, 135] on select "reference exist value easy" at bounding box center [229, 143] width 67 height 16
click at [802, 153] on div "O m n i s c i e n c e m a y b e a f o i b l e o f m e n , b u t i t i s n o t s…" at bounding box center [529, 153] width 693 height 188
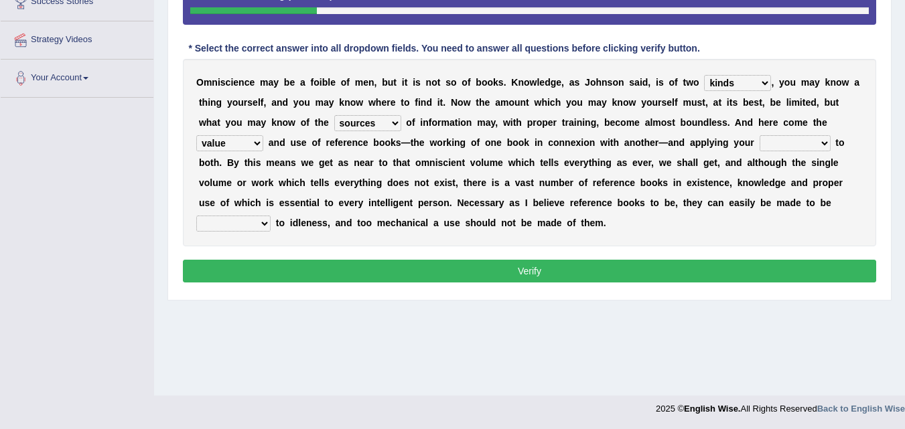
click at [808, 146] on select "acceptance perception intelligence impact" at bounding box center [794, 143] width 71 height 16
select select "intelligence"
click at [759, 135] on select "acceptance perception intelligence impact" at bounding box center [794, 143] width 71 height 16
click at [249, 220] on select "contributory contribution constant conference" at bounding box center [233, 224] width 74 height 16
select select "contributory"
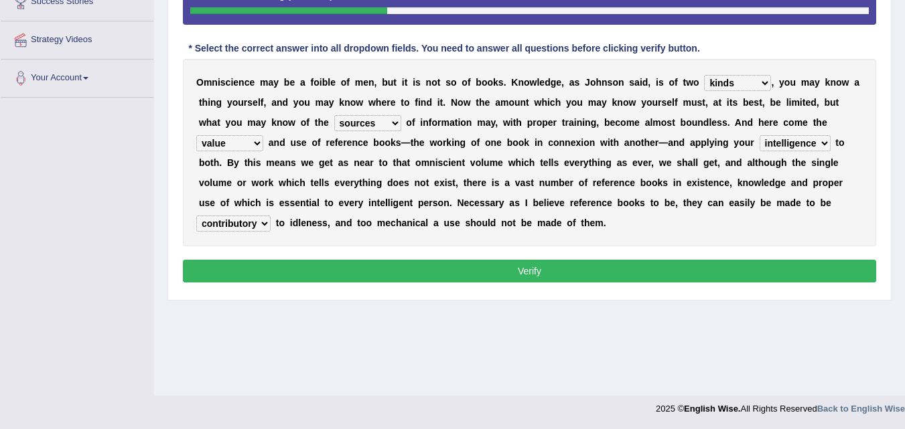
click at [196, 216] on select "contributory contribution constant conference" at bounding box center [233, 224] width 74 height 16
click at [325, 271] on button "Verify" at bounding box center [529, 271] width 693 height 23
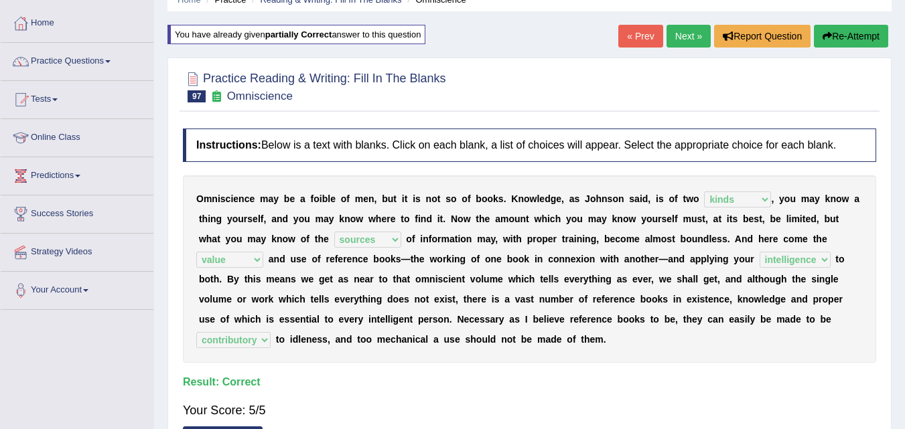
scroll to position [58, 0]
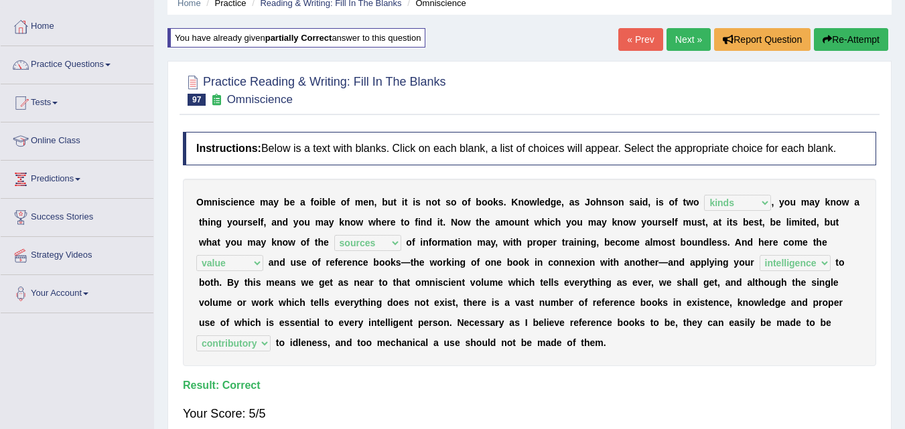
click at [685, 40] on link "Next »" at bounding box center [688, 39] width 44 height 23
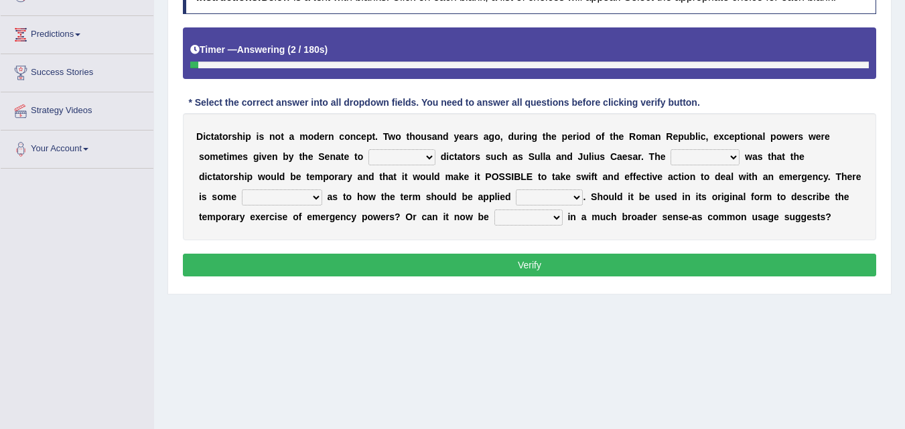
scroll to position [220, 0]
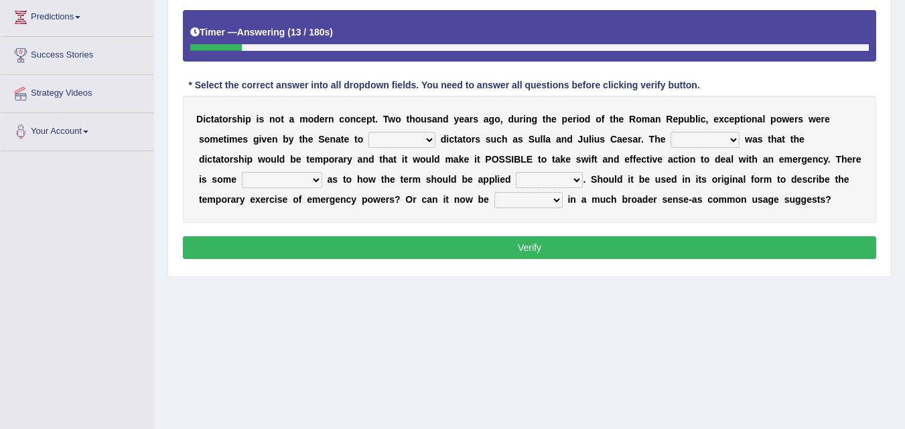
click at [410, 142] on select "seperate individual instinct indefinite" at bounding box center [401, 140] width 67 height 16
select select "individual"
click at [368, 132] on select "seperate individual instinct indefinite" at bounding box center [401, 140] width 67 height 16
click at [723, 140] on select "extention impression intention emergence" at bounding box center [704, 140] width 69 height 16
select select "intention"
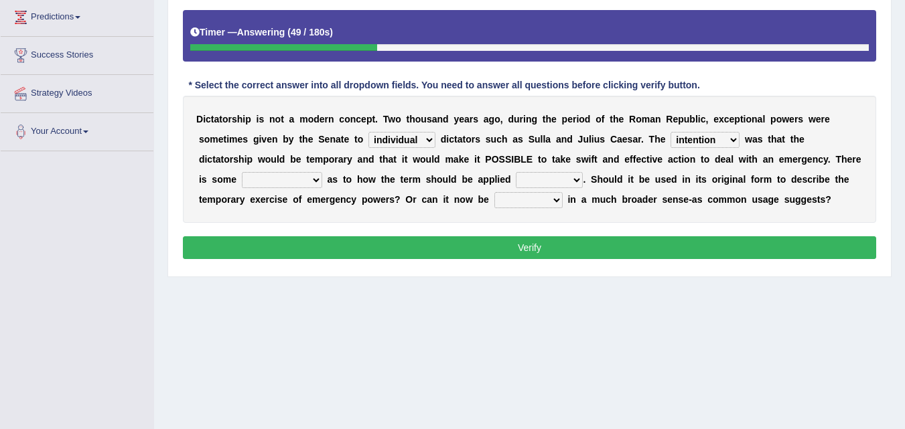
click at [670, 132] on select "extention impression intention emergence" at bounding box center [704, 140] width 69 height 16
click at [552, 184] on select "now [DATE] [DATE] since" at bounding box center [549, 180] width 67 height 16
click at [308, 171] on div "D i c t a t o r s h i p i s n o t a m o d e r n c o n c e p t . T w o t h o u s…" at bounding box center [529, 159] width 693 height 127
click at [308, 185] on select "agreement agreeing disagreement disagree" at bounding box center [282, 180] width 80 height 16
select select "agreement"
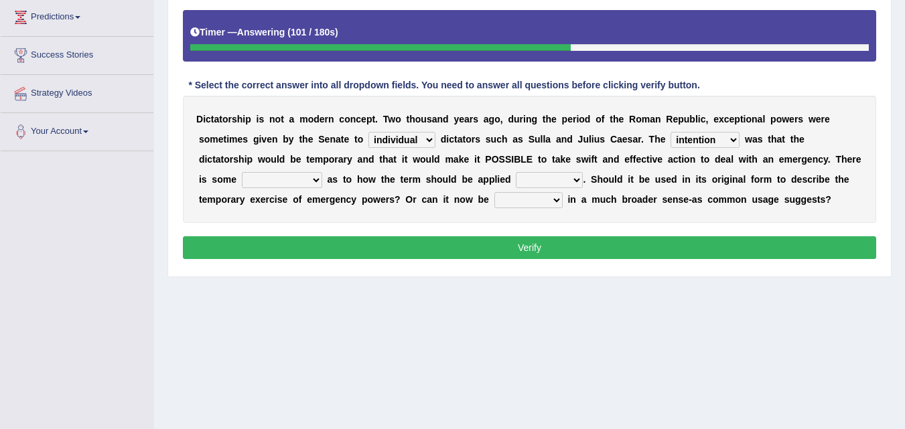
click at [242, 172] on select "agreement agreeing disagreement disagree" at bounding box center [282, 180] width 80 height 16
click at [532, 180] on select "now [DATE] [DATE] since" at bounding box center [549, 180] width 67 height 16
select select "now"
click at [516, 172] on select "now [DATE] [DATE] since" at bounding box center [549, 180] width 67 height 16
click at [527, 206] on select "apply applicable application applied" at bounding box center [528, 200] width 68 height 16
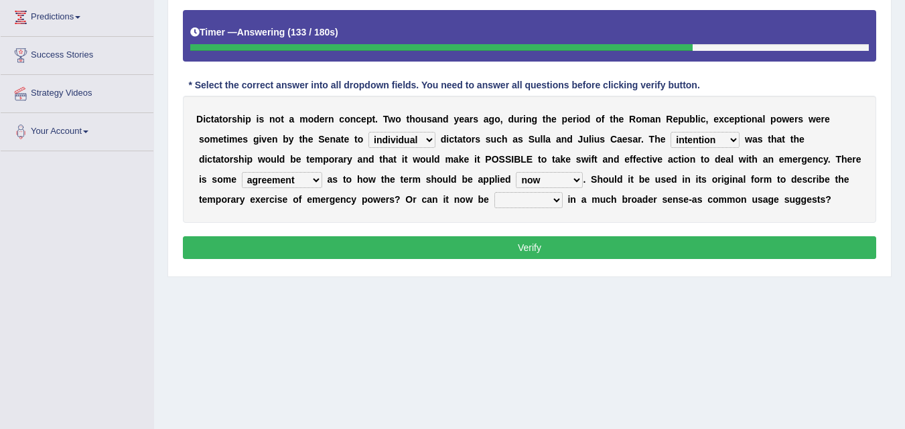
select select "applied"
click at [494, 192] on select "apply applicable application applied" at bounding box center [528, 200] width 68 height 16
click at [532, 240] on button "Verify" at bounding box center [529, 247] width 693 height 23
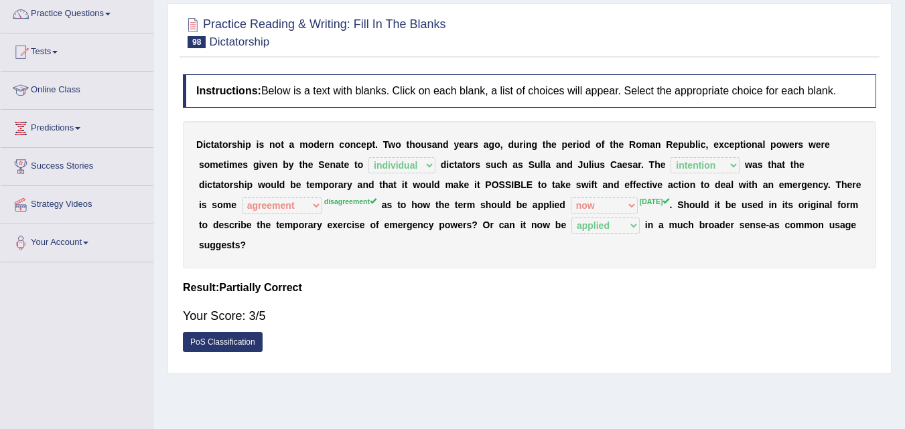
scroll to position [106, 0]
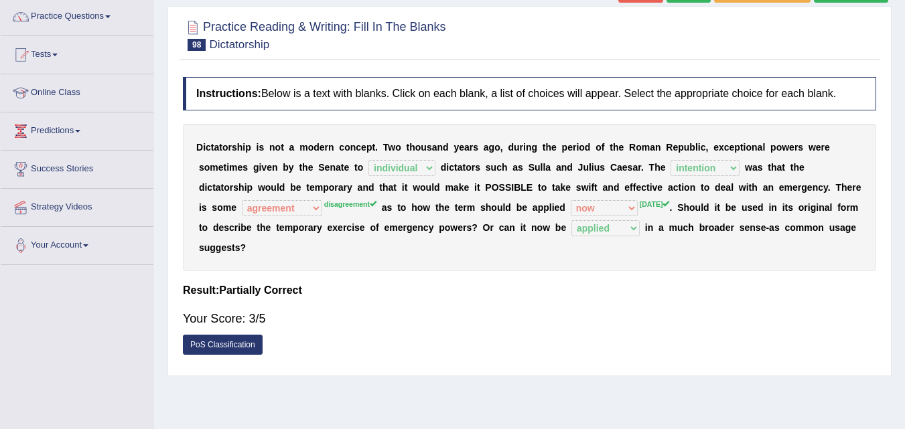
drag, startPoint x: 425, startPoint y: 188, endPoint x: 477, endPoint y: 186, distance: 52.9
click at [477, 186] on div "D i c t a t o r s h i p i s n o t a m o d e r n c o n c e p t . T w o t h o u s…" at bounding box center [529, 197] width 693 height 147
click at [242, 346] on link "PoS Classification" at bounding box center [223, 345] width 80 height 20
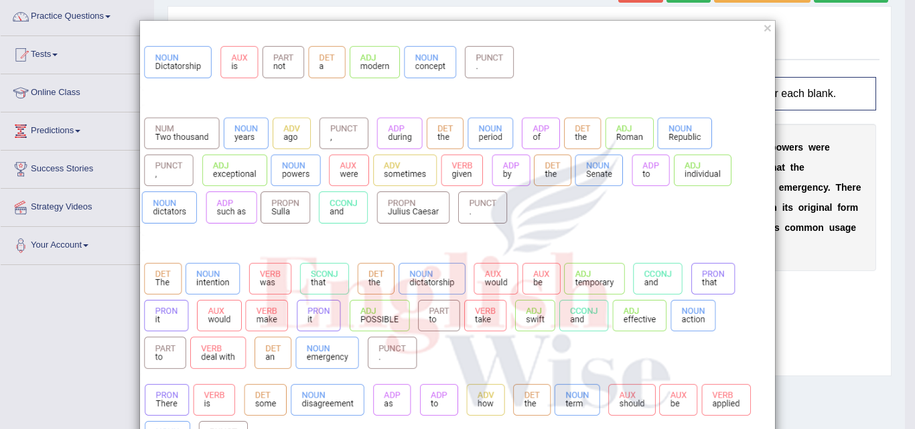
click at [767, 25] on div "×" at bounding box center [457, 348] width 636 height 657
click at [765, 27] on button "×" at bounding box center [767, 28] width 8 height 14
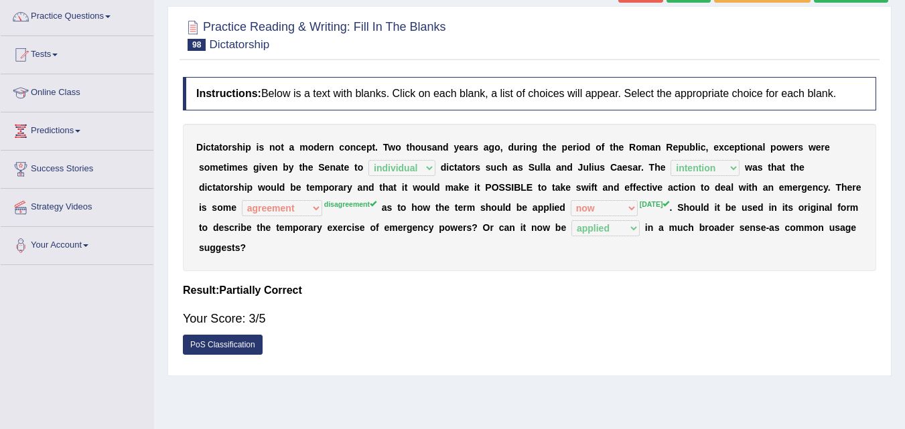
scroll to position [0, 0]
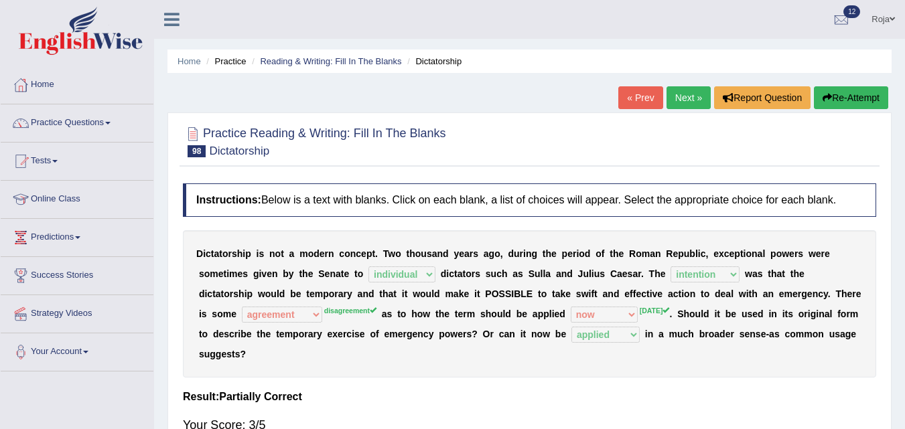
click at [850, 95] on button "Re-Attempt" at bounding box center [851, 97] width 74 height 23
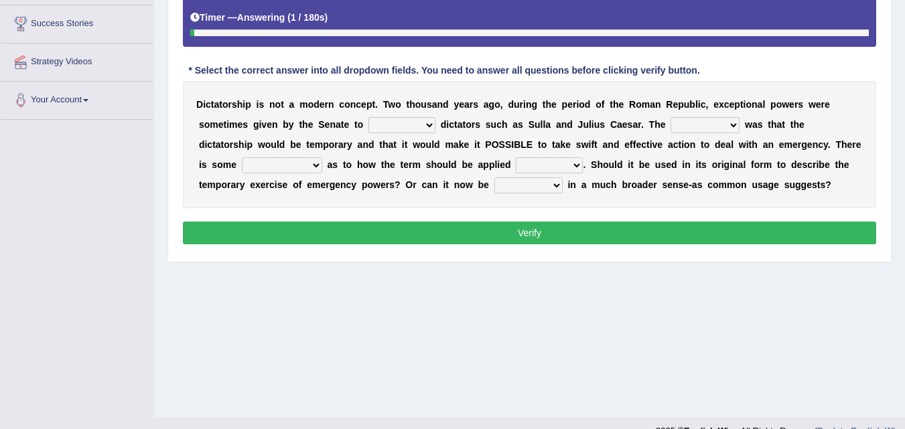
scroll to position [254, 0]
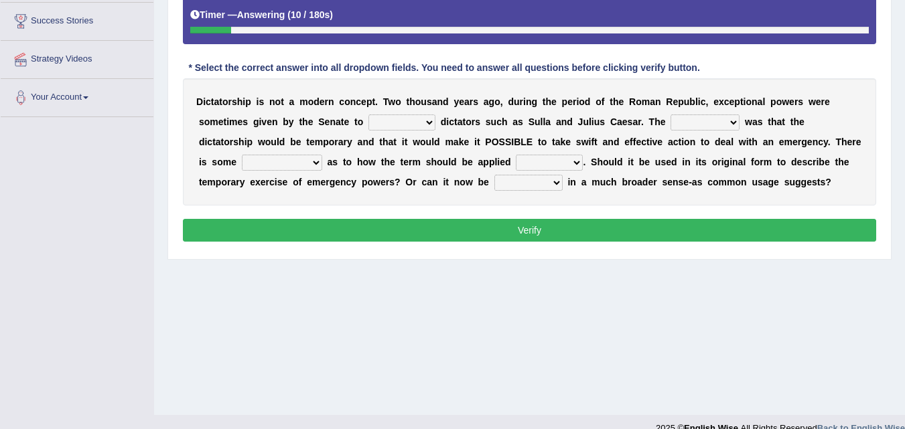
click at [389, 129] on select "seperate individual instinct indefinite" at bounding box center [401, 123] width 67 height 16
select select "individual"
click at [368, 115] on select "seperate individual instinct indefinite" at bounding box center [401, 123] width 67 height 16
click at [694, 118] on select "extention impression intention emergence" at bounding box center [704, 123] width 69 height 16
select select "intention"
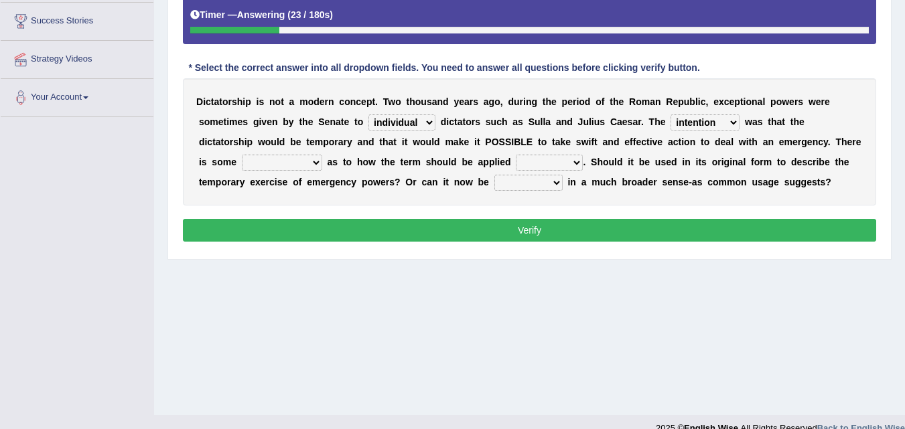
click at [670, 115] on select "extention impression intention emergence" at bounding box center [704, 123] width 69 height 16
click at [305, 167] on select "agreement agreeing disagreement disagree" at bounding box center [282, 163] width 80 height 16
select select "disagreement"
click at [242, 155] on select "agreement agreeing disagreement disagree" at bounding box center [282, 163] width 80 height 16
click at [537, 155] on select "now [DATE] [DATE] since" at bounding box center [549, 163] width 67 height 16
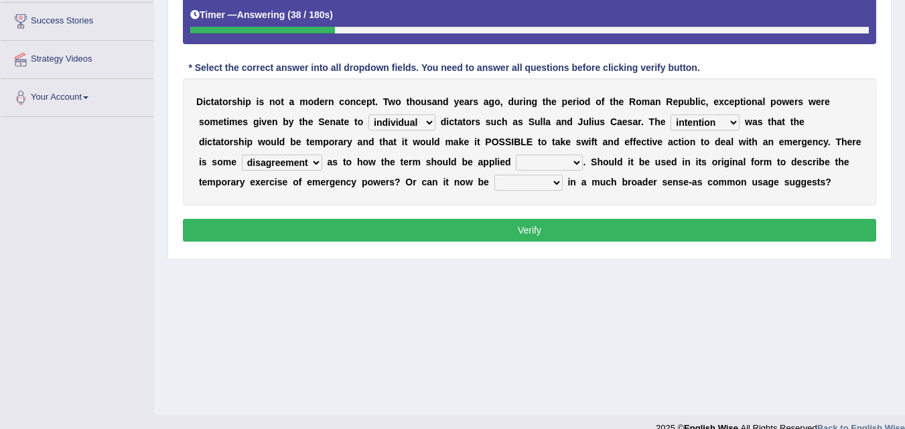
select select "[DATE]"
click at [516, 155] on select "now [DATE] [DATE] since" at bounding box center [549, 163] width 67 height 16
click at [513, 188] on select "apply applicable application applied" at bounding box center [528, 183] width 68 height 16
select select "applied"
click at [494, 175] on select "apply applicable application applied" at bounding box center [528, 183] width 68 height 16
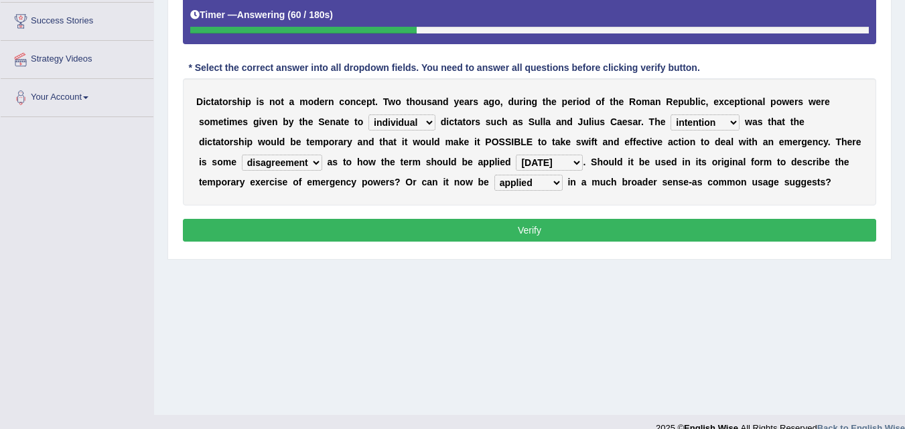
click at [567, 226] on button "Verify" at bounding box center [529, 230] width 693 height 23
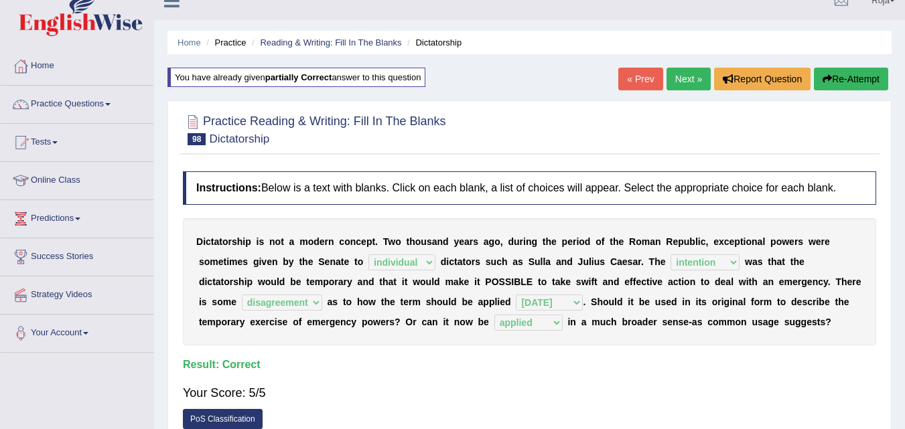
scroll to position [9, 0]
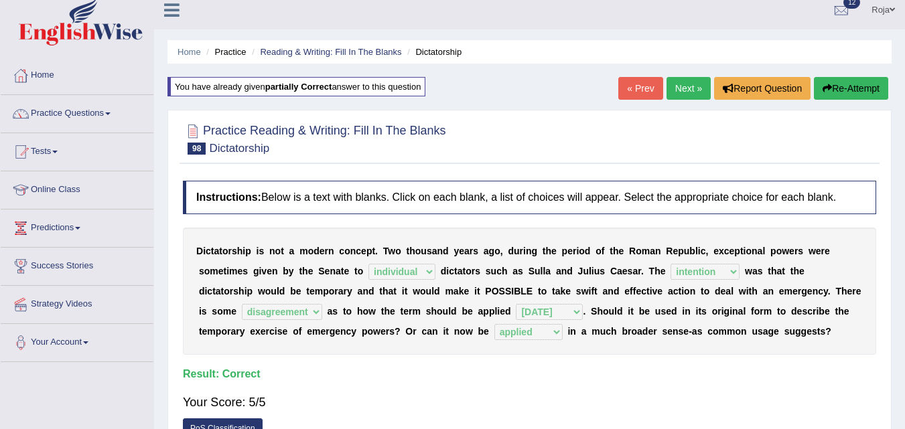
click at [674, 88] on link "Next »" at bounding box center [688, 88] width 44 height 23
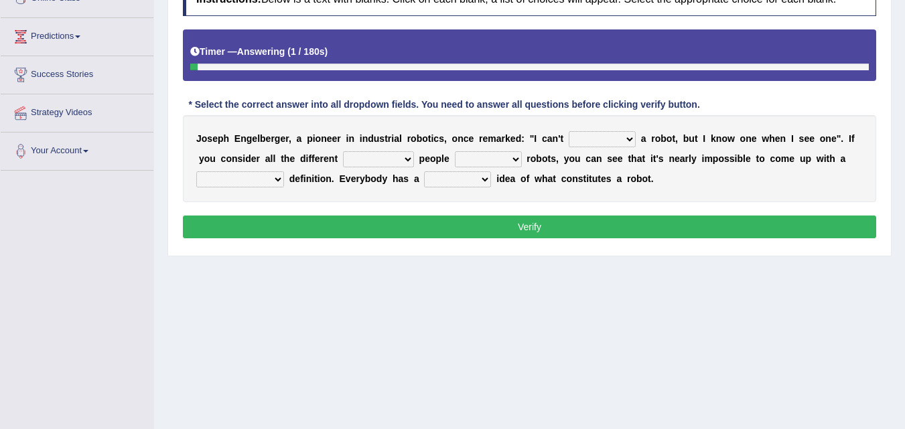
scroll to position [203, 0]
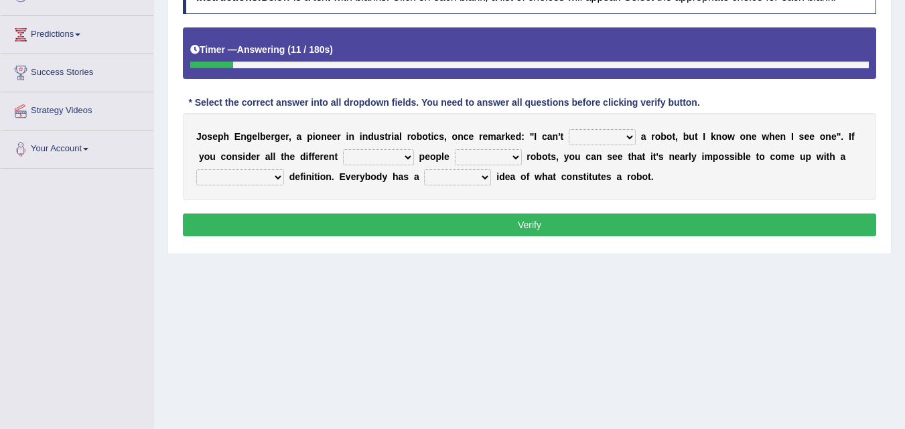
click at [601, 137] on select "refines search define find" at bounding box center [602, 137] width 67 height 16
select select "find"
click at [569, 129] on select "refines search define find" at bounding box center [602, 137] width 67 height 16
click at [620, 143] on select "refines search define find" at bounding box center [602, 137] width 67 height 16
click at [407, 163] on select "mechanism machines ideas planks" at bounding box center [378, 157] width 71 height 16
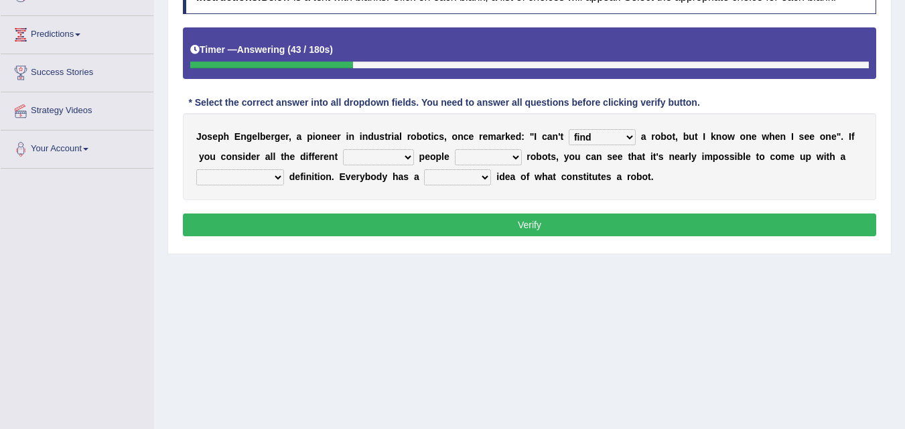
click at [519, 157] on select "said begin claim call" at bounding box center [488, 157] width 67 height 16
click at [590, 169] on div "J o s e p h E n g e l b e r g e r , a p i o n e e r i n i n d u s t r i a l r o…" at bounding box center [529, 156] width 693 height 87
click at [395, 159] on select "mechanism machines ideas planks" at bounding box center [378, 157] width 71 height 16
select select "machines"
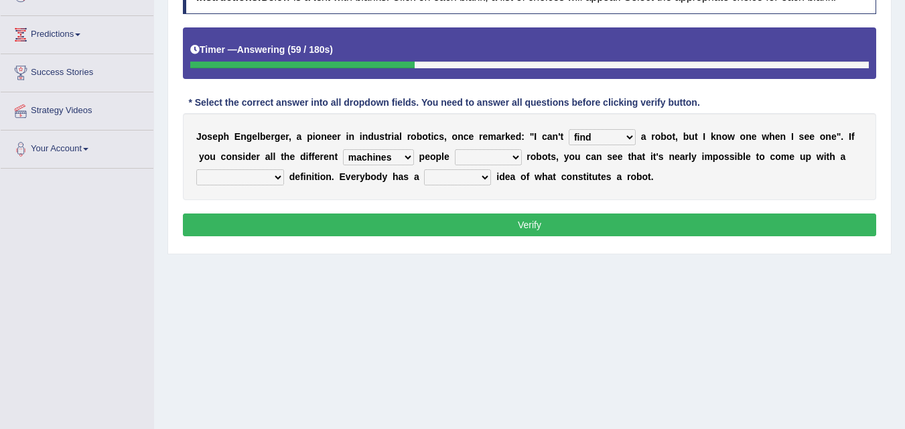
click at [343, 149] on select "mechanism machines ideas planks" at bounding box center [378, 157] width 71 height 16
click at [477, 157] on select "said begin claim call" at bounding box center [488, 157] width 67 height 16
click at [400, 153] on select "mechanism machines ideas planks" at bounding box center [378, 157] width 71 height 16
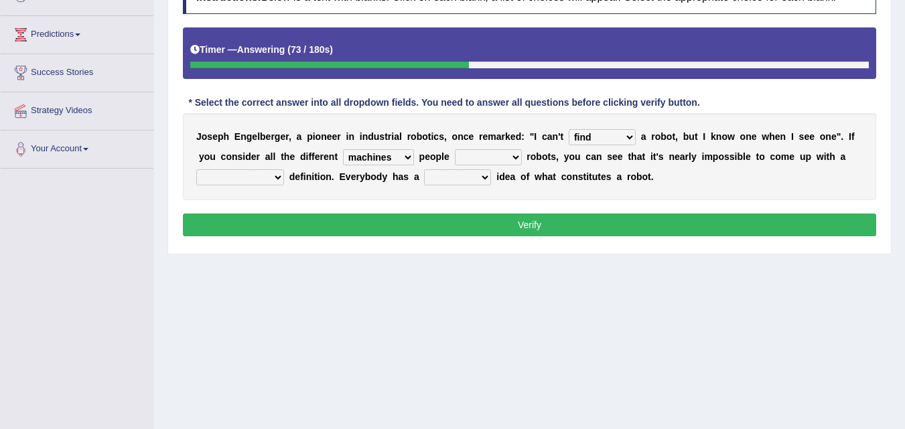
click at [469, 160] on select "said begin claim call" at bounding box center [488, 157] width 67 height 16
select select "said"
click at [455, 149] on select "said begin claim call" at bounding box center [488, 157] width 67 height 16
click at [401, 164] on select "mechanism machines ideas planks" at bounding box center [378, 157] width 71 height 16
click at [507, 138] on b "k" at bounding box center [507, 136] width 5 height 11
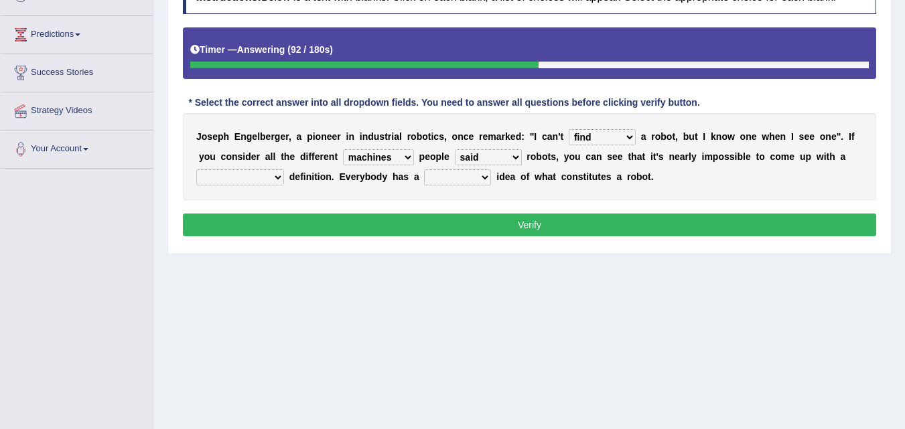
click at [275, 176] on select "comprehend compensate apprehensive comprehensive" at bounding box center [240, 177] width 88 height 16
select select "comprehensive"
click at [196, 169] on select "comprehend compensate apprehensive comprehensive" at bounding box center [240, 177] width 88 height 16
click at [470, 179] on select "different establish distinct affluent" at bounding box center [457, 177] width 67 height 16
click at [424, 169] on select "different establish distinct affluent" at bounding box center [457, 177] width 67 height 16
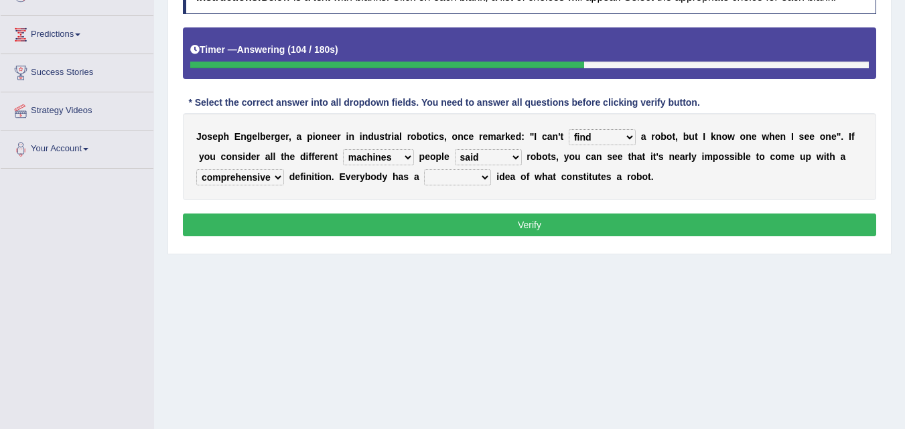
click at [477, 181] on select "different establish distinct affluent" at bounding box center [457, 177] width 67 height 16
select select "different"
click at [424, 169] on select "different establish distinct affluent" at bounding box center [457, 177] width 67 height 16
drag, startPoint x: 475, startPoint y: 169, endPoint x: 472, endPoint y: 215, distance: 45.7
click at [472, 215] on div "Instructions: Below is a text with blanks. Click on each blank, a list of choic…" at bounding box center [529, 110] width 700 height 273
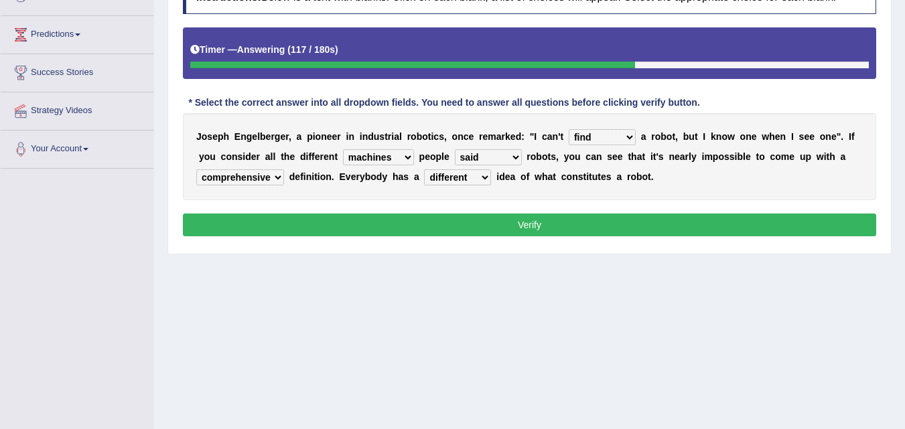
click at [424, 169] on select "different establish distinct affluent" at bounding box center [457, 177] width 67 height 16
click at [402, 149] on div "J o s e p h E n g e l b e r g e r , a p i o n e e r i n i n d u s t r i a l r o…" at bounding box center [529, 156] width 693 height 87
click at [390, 155] on select "mechanism machines ideas planks" at bounding box center [378, 157] width 71 height 16
click at [456, 155] on select "said begin claim call" at bounding box center [488, 157] width 67 height 16
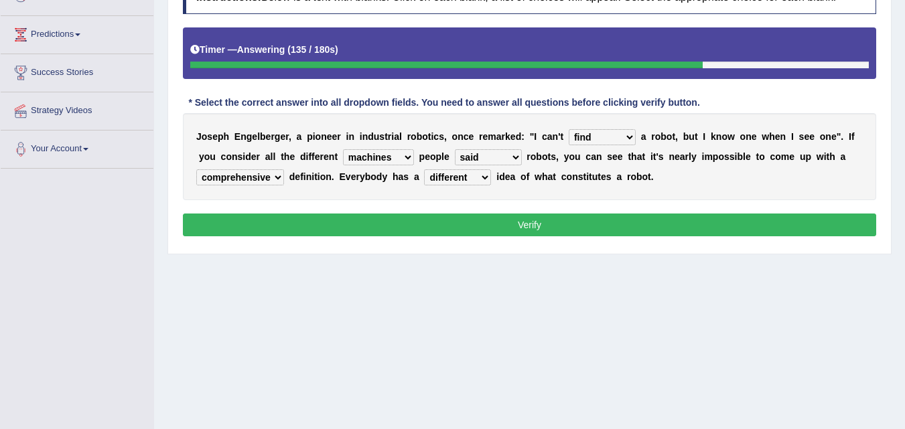
click at [456, 155] on select "said begin claim call" at bounding box center [488, 157] width 67 height 16
click at [402, 157] on select "mechanism machines ideas planks" at bounding box center [378, 157] width 71 height 16
click at [544, 232] on button "Verify" at bounding box center [529, 225] width 693 height 23
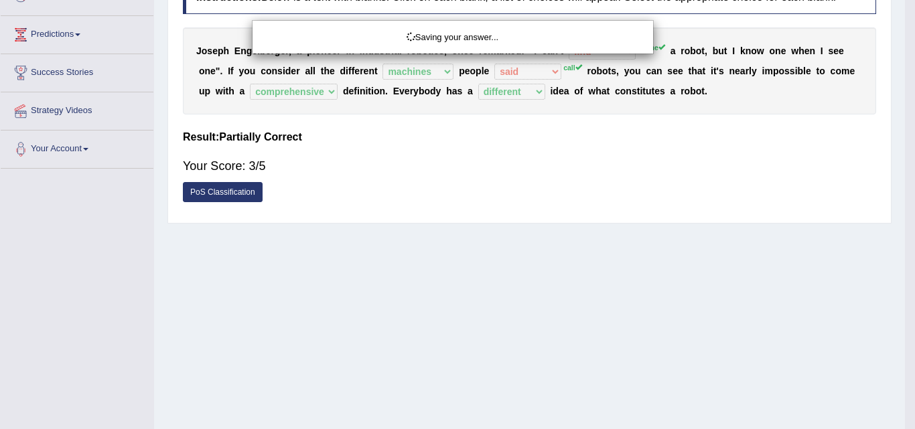
click at [544, 232] on div "Saving your answer..." at bounding box center [457, 214] width 915 height 429
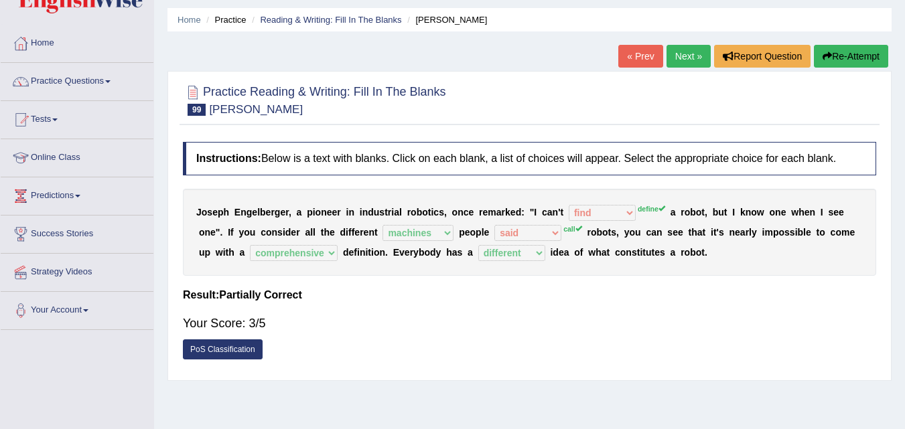
scroll to position [38, 0]
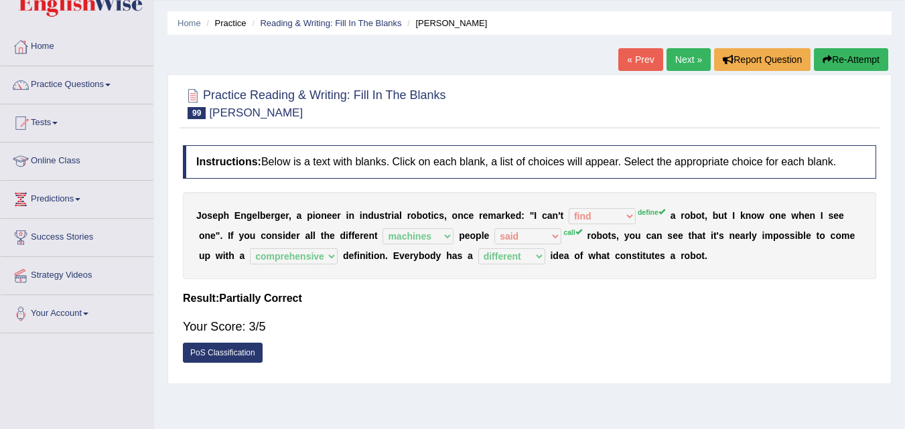
click at [848, 66] on button "Re-Attempt" at bounding box center [851, 59] width 74 height 23
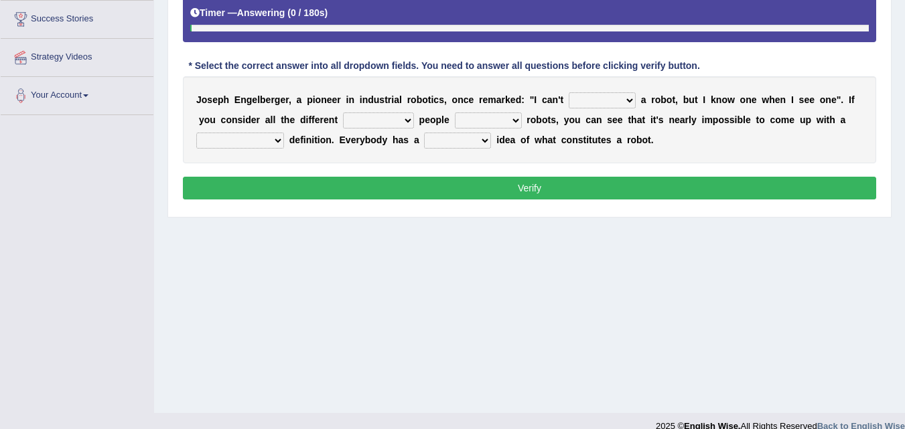
scroll to position [274, 0]
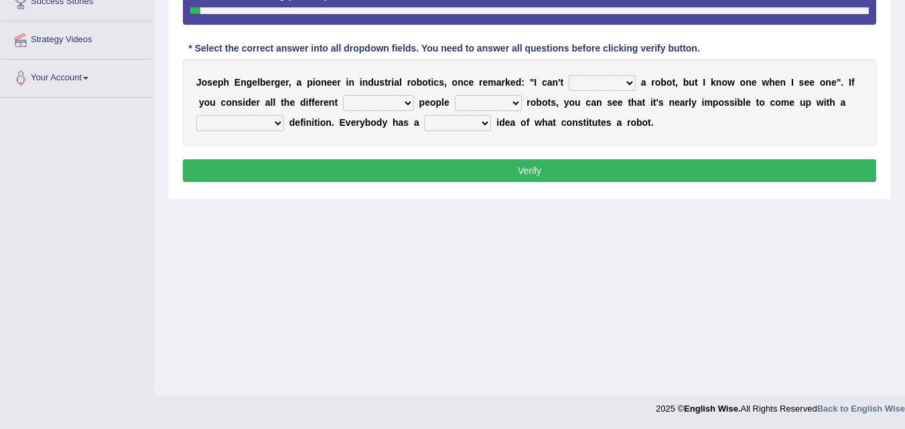
click at [615, 80] on select "refines search define find" at bounding box center [602, 83] width 67 height 16
select select "define"
click at [569, 75] on select "refines search define find" at bounding box center [602, 83] width 67 height 16
click at [384, 100] on select "mechanism machines ideas planks" at bounding box center [378, 103] width 71 height 16
select select "machines"
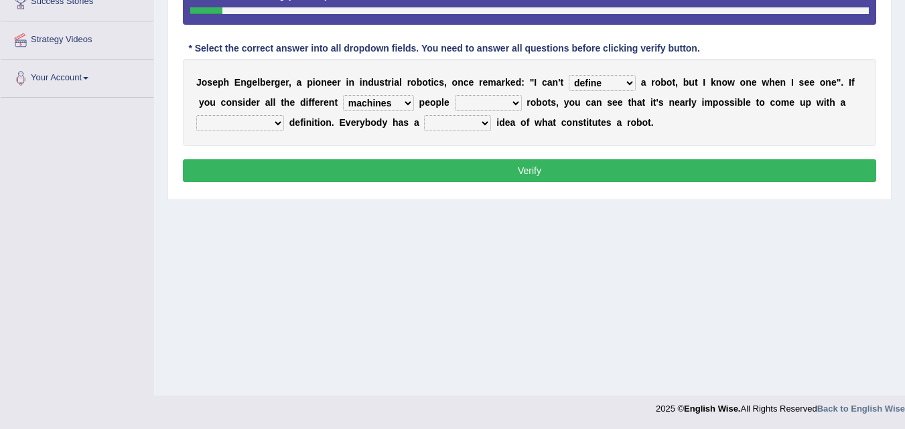
click at [343, 95] on select "mechanism machines ideas planks" at bounding box center [378, 103] width 71 height 16
click at [480, 109] on select "said begin claim call" at bounding box center [488, 103] width 67 height 16
select select "call"
click at [455, 95] on select "said begin claim call" at bounding box center [488, 103] width 67 height 16
click at [275, 123] on select "comprehend compensate apprehensive comprehensive" at bounding box center [240, 123] width 88 height 16
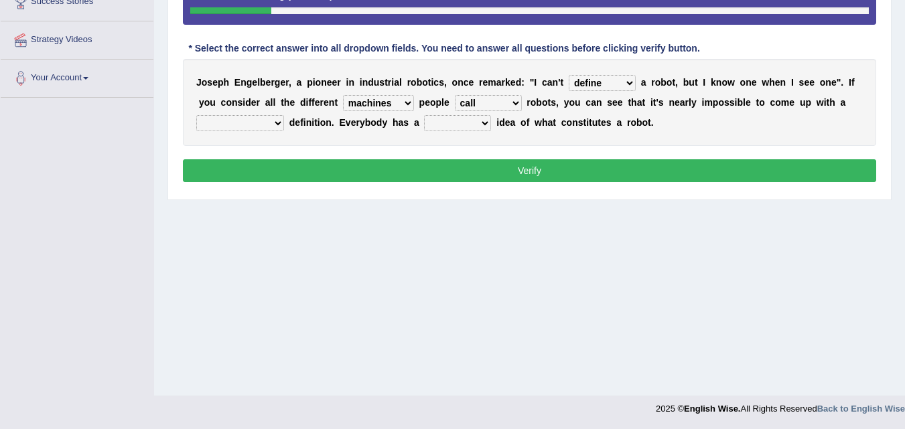
select select "comprehensive"
click at [196, 115] on select "comprehend compensate apprehensive comprehensive" at bounding box center [240, 123] width 88 height 16
click at [450, 120] on select "different establish distinct affluent" at bounding box center [457, 123] width 67 height 16
select select "different"
click at [424, 115] on select "different establish distinct affluent" at bounding box center [457, 123] width 67 height 16
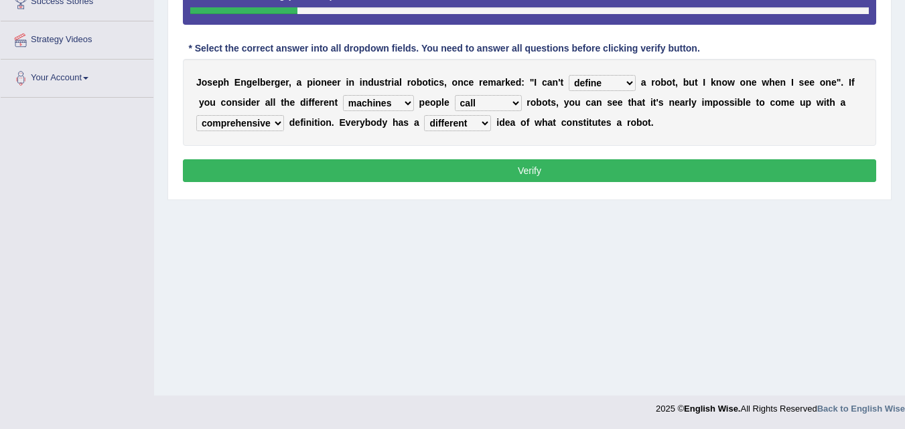
click at [508, 166] on button "Verify" at bounding box center [529, 170] width 693 height 23
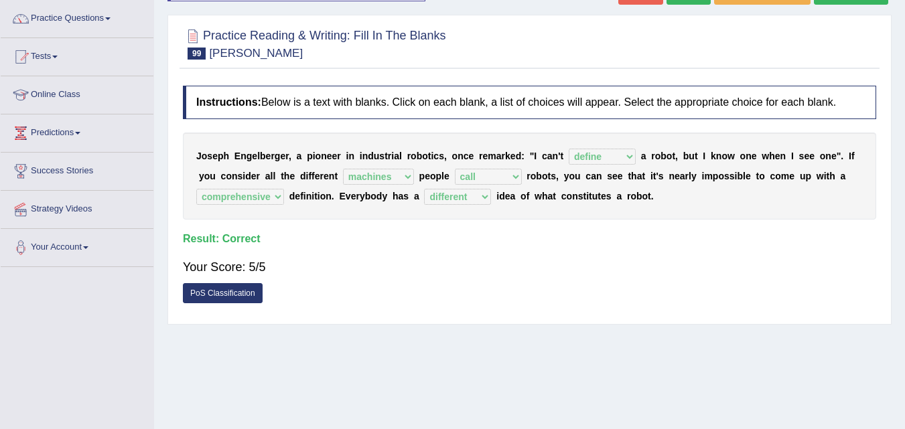
scroll to position [68, 0]
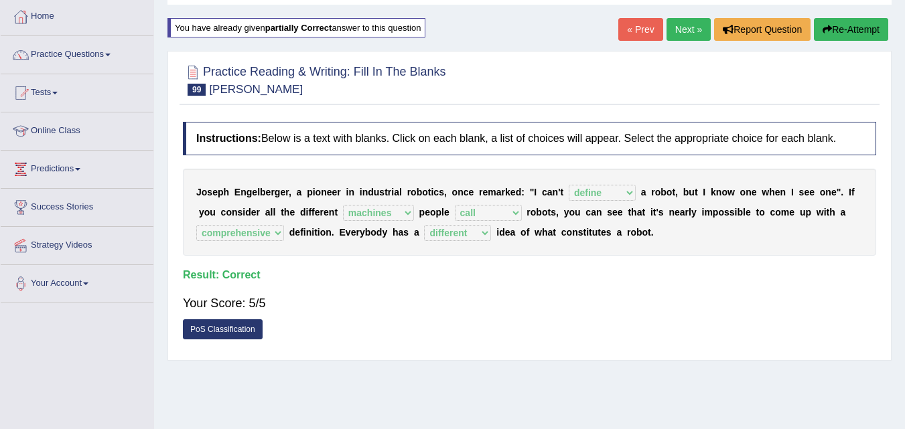
click at [675, 44] on div "« Prev Next » Report Question Re-Attempt" at bounding box center [754, 31] width 273 height 26
click at [679, 32] on link "Next »" at bounding box center [688, 29] width 44 height 23
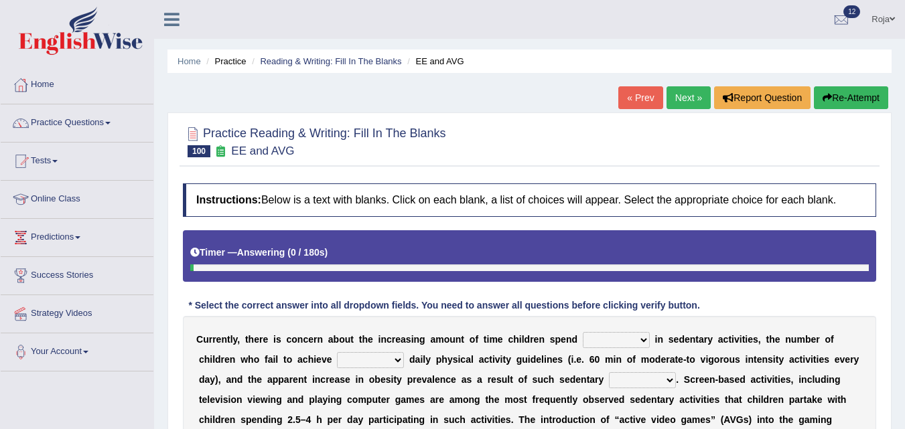
click at [904, 180] on html "Toggle navigation Home Practice Questions Speaking Practice Read Aloud Repeat S…" at bounding box center [452, 214] width 905 height 429
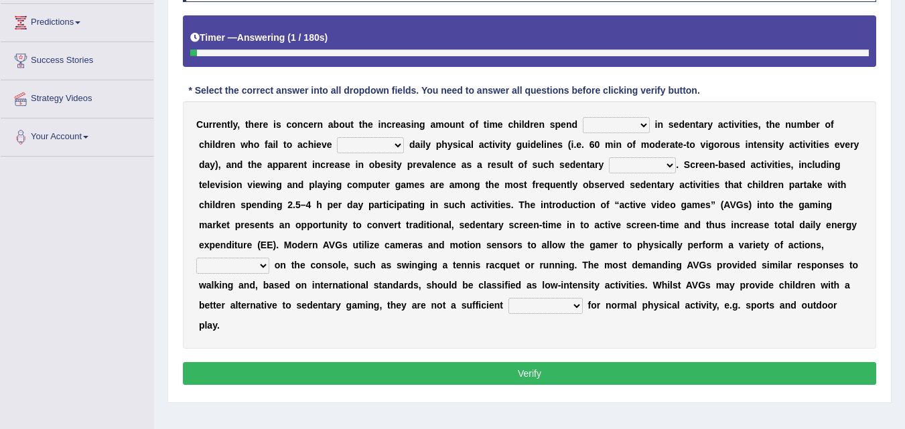
scroll to position [216, 0]
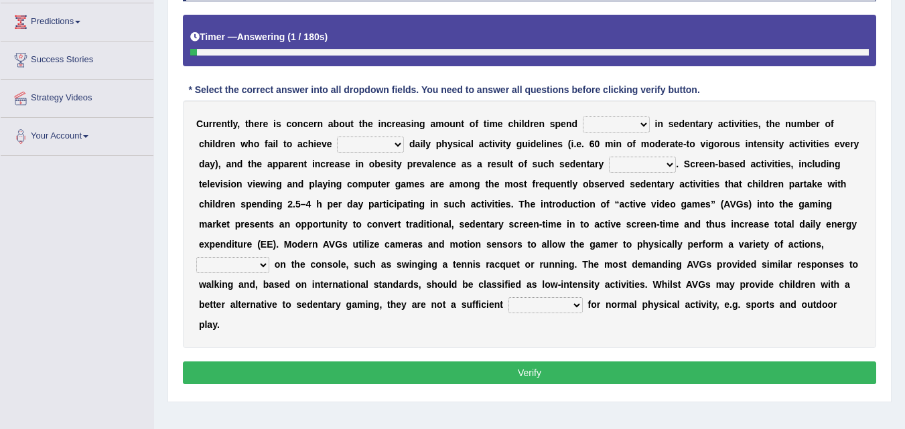
drag, startPoint x: 914, startPoint y: 180, endPoint x: 914, endPoint y: 305, distance: 124.6
click at [627, 131] on select "enamored employed enclosed engaged" at bounding box center [616, 125] width 67 height 16
click at [583, 117] on select "enamored employed enclosed engaged" at bounding box center [616, 125] width 67 height 16
click at [617, 117] on select "enamored employed enclosed engaged" at bounding box center [616, 125] width 67 height 16
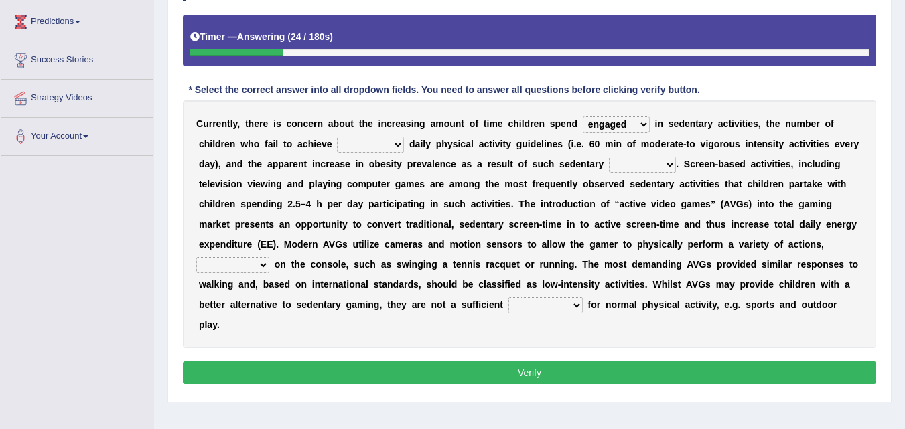
select select "enamored"
click at [583, 117] on select "enamored employed enclosed engaged" at bounding box center [616, 125] width 67 height 16
click at [379, 142] on select "minimized minimum minute minginess" at bounding box center [370, 145] width 67 height 16
select select "minimum"
click at [337, 137] on select "minimized minimum minute minginess" at bounding box center [370, 145] width 67 height 16
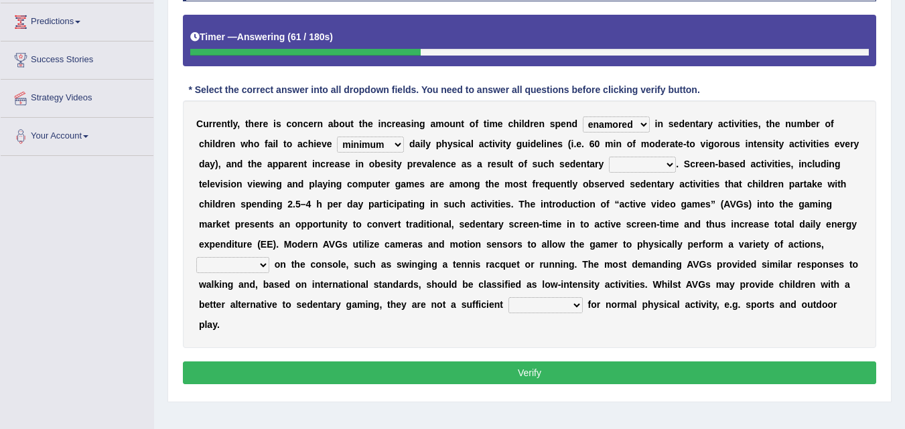
click at [640, 174] on div "C u r r e n t l y , t h e r e i s c o n c e r n a b o u t t h e i n c r e a s i…" at bounding box center [529, 224] width 693 height 248
click at [634, 169] on select "benefits benefactor behavior besides" at bounding box center [642, 165] width 67 height 16
select select "benefactor"
click at [609, 157] on select "benefits benefactor behavior besides" at bounding box center [642, 165] width 67 height 16
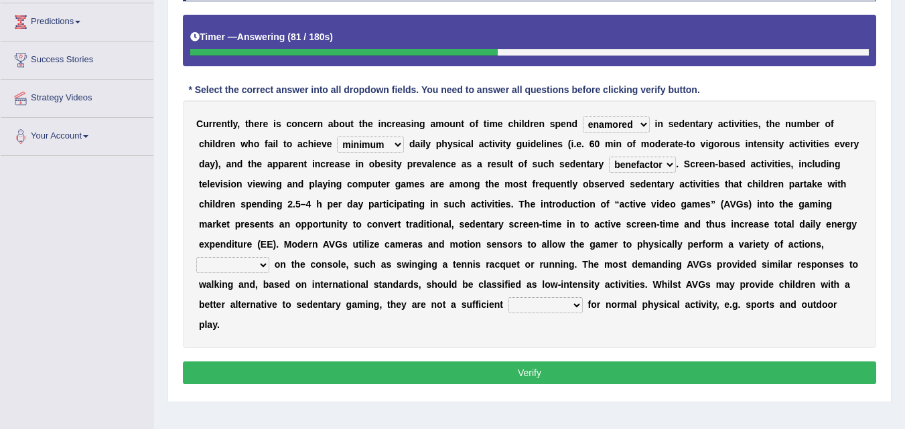
click at [561, 307] on select "replaces replaced replacement replacing" at bounding box center [545, 305] width 74 height 16
select select "replacing"
click at [508, 297] on select "replaces replaced replacement replacing" at bounding box center [545, 305] width 74 height 16
click at [553, 301] on select "replaces replaced replacement replacing" at bounding box center [545, 305] width 74 height 16
click at [623, 295] on div "C u r r e n t l y , t h e r e i s c o n c e r n a b o u t t h e i n c r e a s i…" at bounding box center [529, 224] width 693 height 248
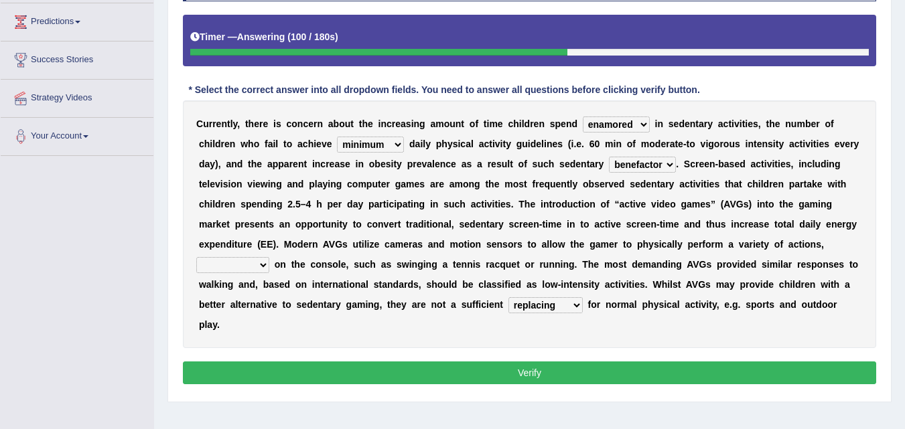
click at [552, 306] on select "replaces replaced replacement replacing" at bounding box center [545, 305] width 74 height 16
click at [263, 272] on select "framed dependent absolutely materialized" at bounding box center [232, 265] width 73 height 16
click at [261, 272] on select "framed dependent absolutely materialized" at bounding box center [232, 265] width 73 height 16
click at [228, 269] on select "framed dependent absolutely materialized" at bounding box center [232, 265] width 73 height 16
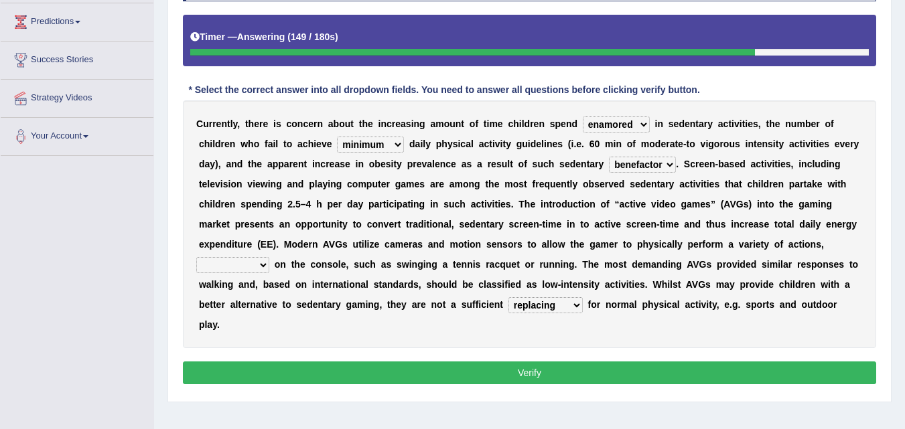
select select "dependent"
click at [196, 257] on select "framed dependent absolutely materialized" at bounding box center [232, 265] width 73 height 16
click at [393, 366] on button "Verify" at bounding box center [529, 373] width 693 height 23
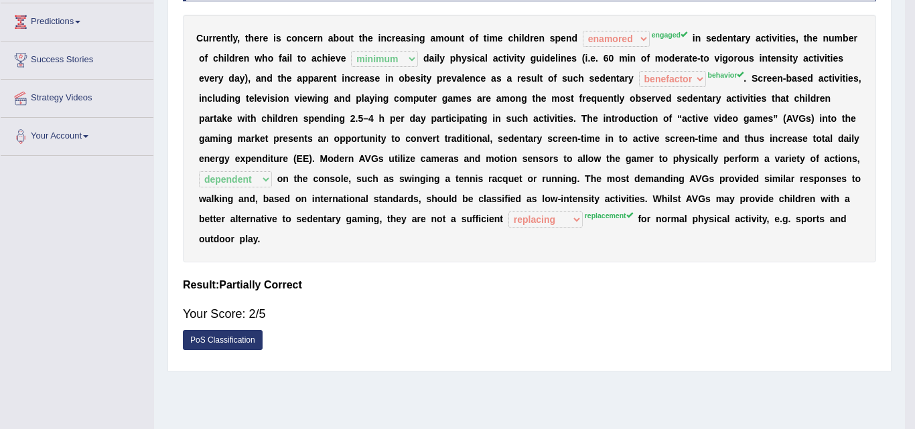
click at [393, 366] on div "Home Practice Reading & Writing: Fill In The Blanks EE and AVG « Prev Next » Re…" at bounding box center [529, 119] width 751 height 670
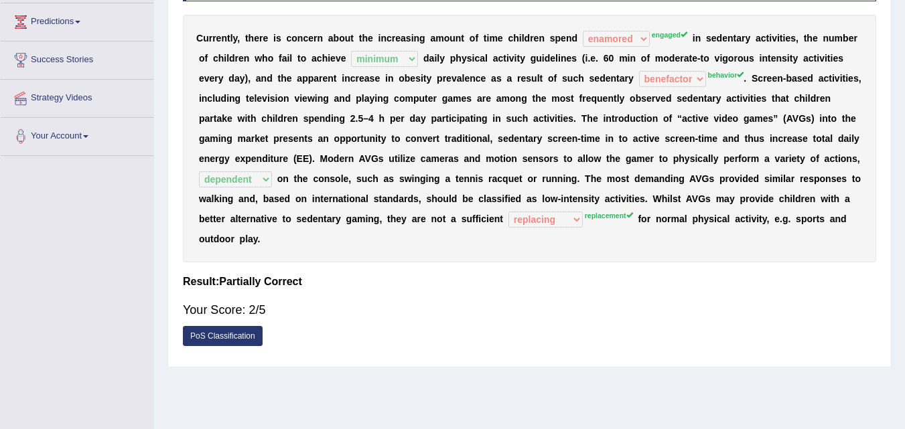
click at [393, 366] on div "Practice Reading & Writing: Fill In The Blanks 100 EE and AVG Instructions: Bel…" at bounding box center [529, 132] width 724 height 471
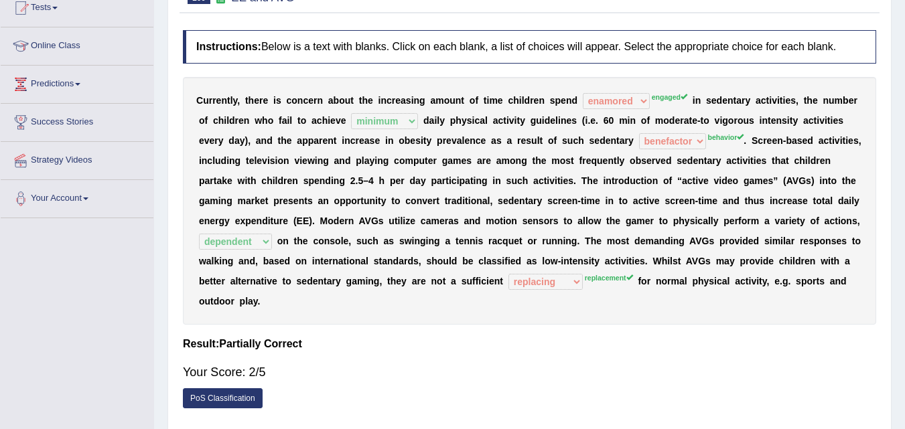
scroll to position [152, 0]
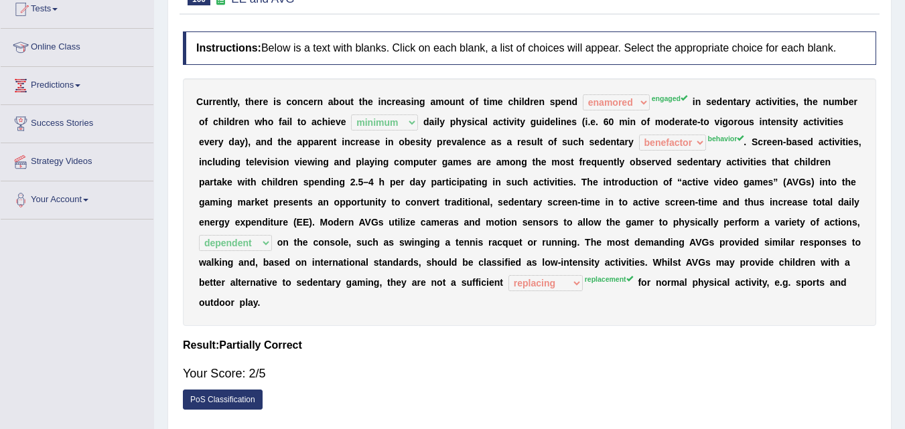
drag, startPoint x: 390, startPoint y: 280, endPoint x: 573, endPoint y: 271, distance: 183.7
click at [573, 271] on div "C u r r e n t l y , t h e r e i s c o n c e r n a b o u t t h e i n c r e a s i…" at bounding box center [529, 202] width 693 height 248
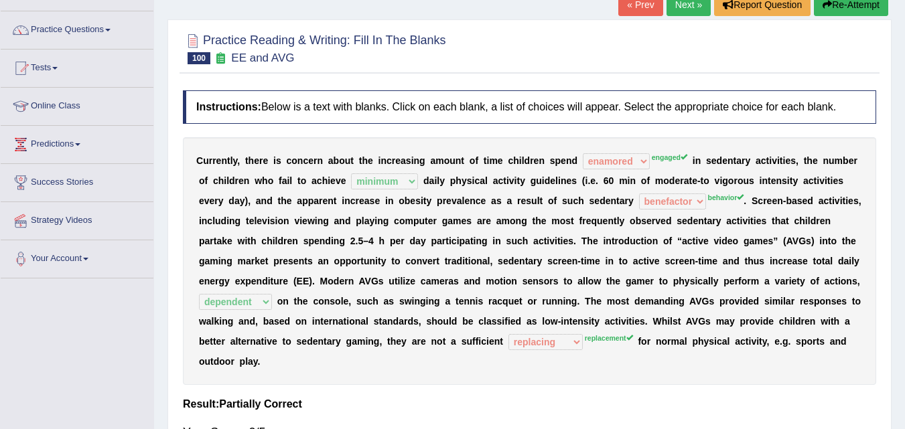
scroll to position [0, 0]
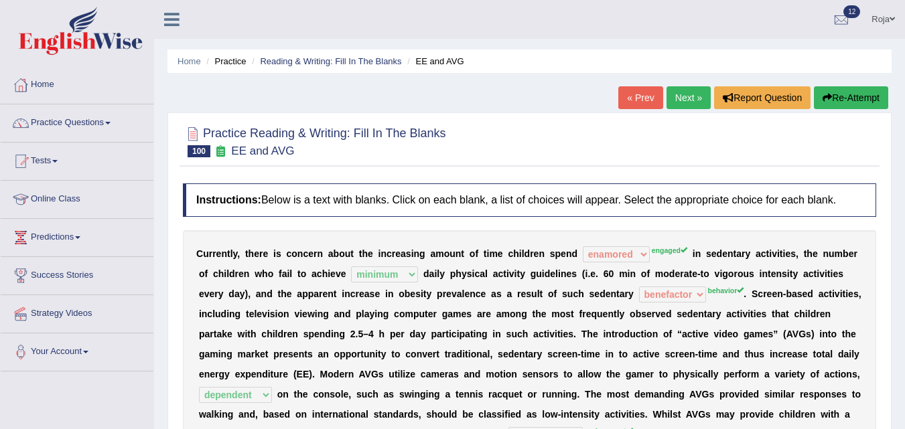
click at [834, 91] on button "Re-Attempt" at bounding box center [851, 97] width 74 height 23
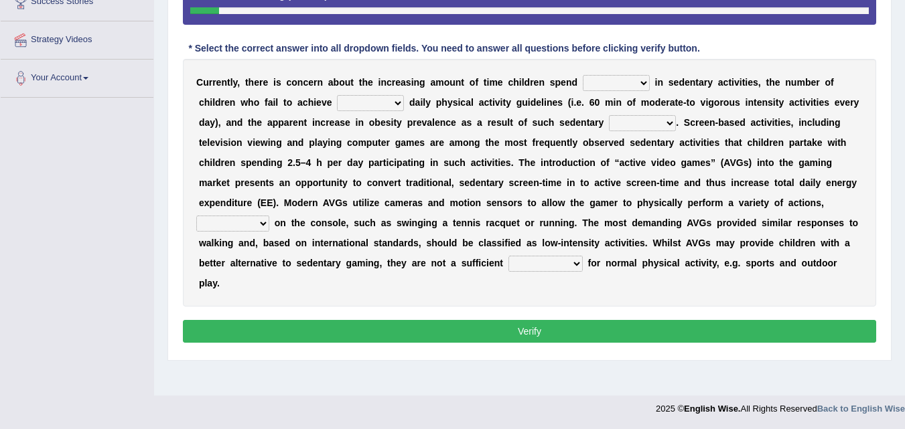
click at [617, 88] on select "enamored employed enclosed engaged" at bounding box center [616, 83] width 67 height 16
select select "engaged"
click at [583, 75] on select "enamored employed enclosed engaged" at bounding box center [616, 83] width 67 height 16
click at [374, 108] on select "minimized minimum minute minginess" at bounding box center [370, 103] width 67 height 16
select select "minimum"
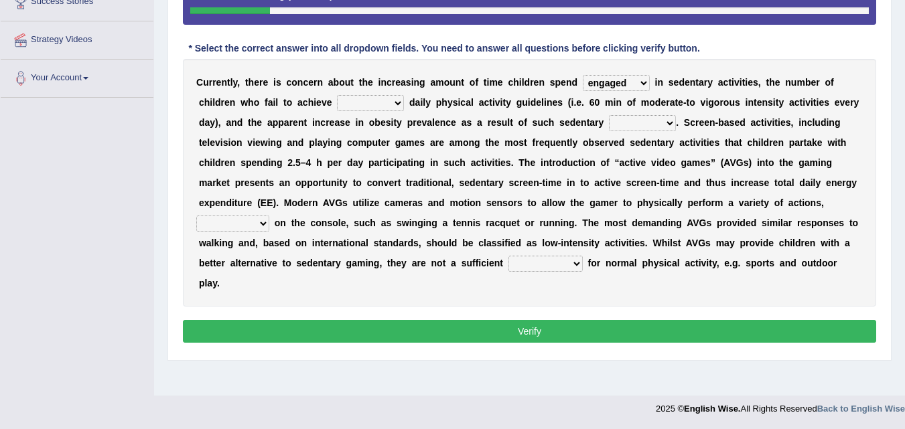
click at [337, 95] on select "minimized minimum minute minginess" at bounding box center [370, 103] width 67 height 16
click at [634, 116] on select "benefits benefactor behavior besides" at bounding box center [642, 123] width 67 height 16
select select "behavior"
click at [609, 115] on select "benefits benefactor behavior besides" at bounding box center [642, 123] width 67 height 16
click at [252, 228] on select "framed dependent absolutely materialized" at bounding box center [232, 224] width 73 height 16
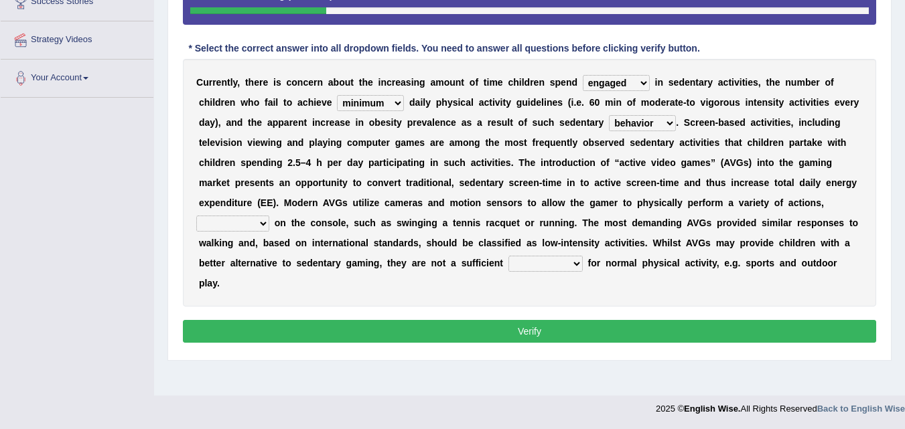
select select "dependent"
click at [196, 216] on select "framed dependent absolutely materialized" at bounding box center [232, 224] width 73 height 16
click at [553, 264] on select "replaces replaced replacement replacing" at bounding box center [545, 264] width 74 height 16
select select "replacement"
click at [508, 256] on select "replaces replaced replacement replacing" at bounding box center [545, 264] width 74 height 16
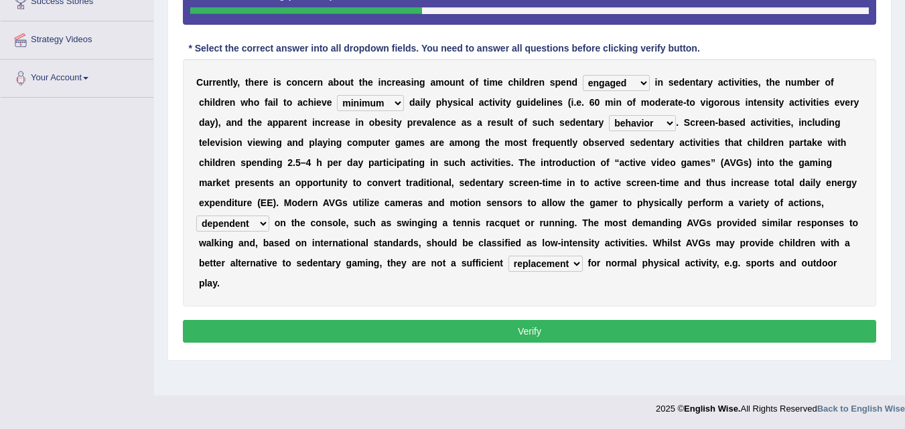
click at [538, 333] on button "Verify" at bounding box center [529, 331] width 693 height 23
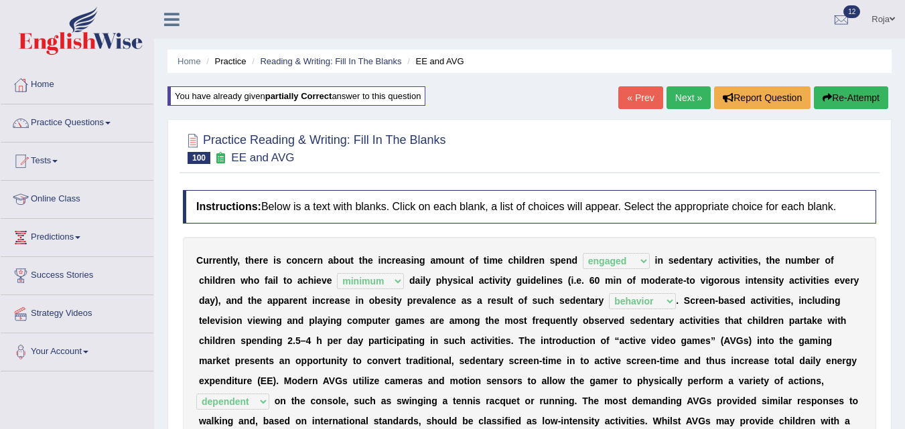
click at [691, 100] on link "Next »" at bounding box center [688, 97] width 44 height 23
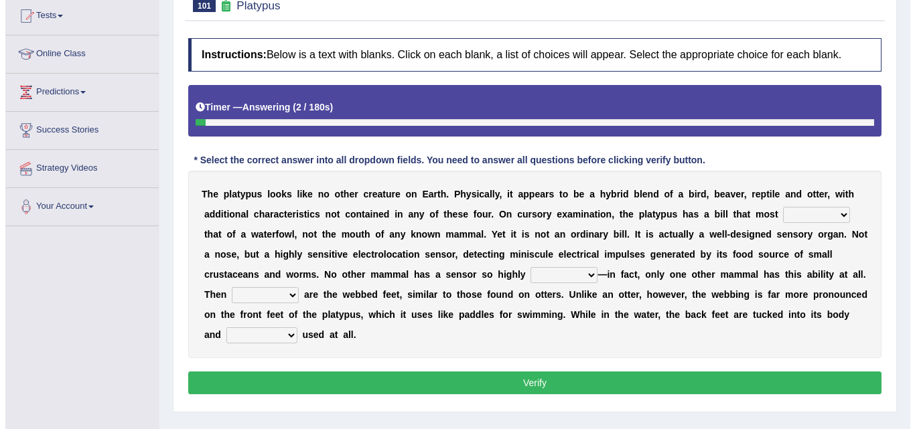
scroll to position [144, 0]
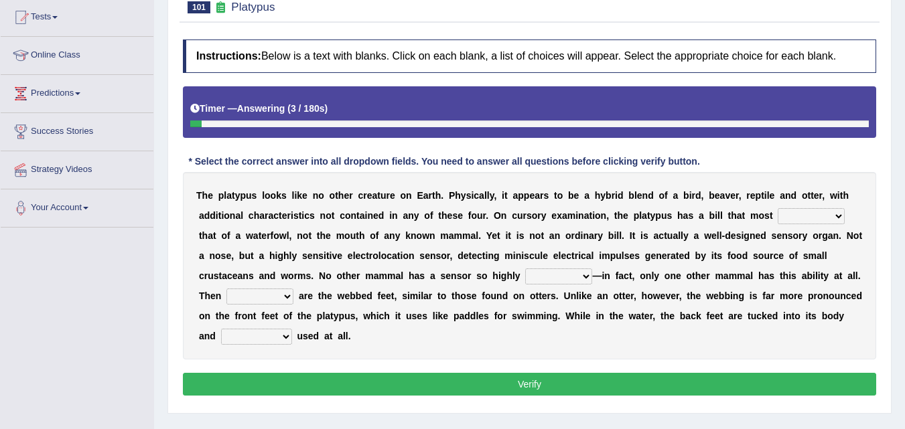
click at [904, 244] on html "Toggle navigation Home Practice Questions Speaking Practice Read Aloud Repeat S…" at bounding box center [452, 70] width 905 height 429
